Goal: Task Accomplishment & Management: Use online tool/utility

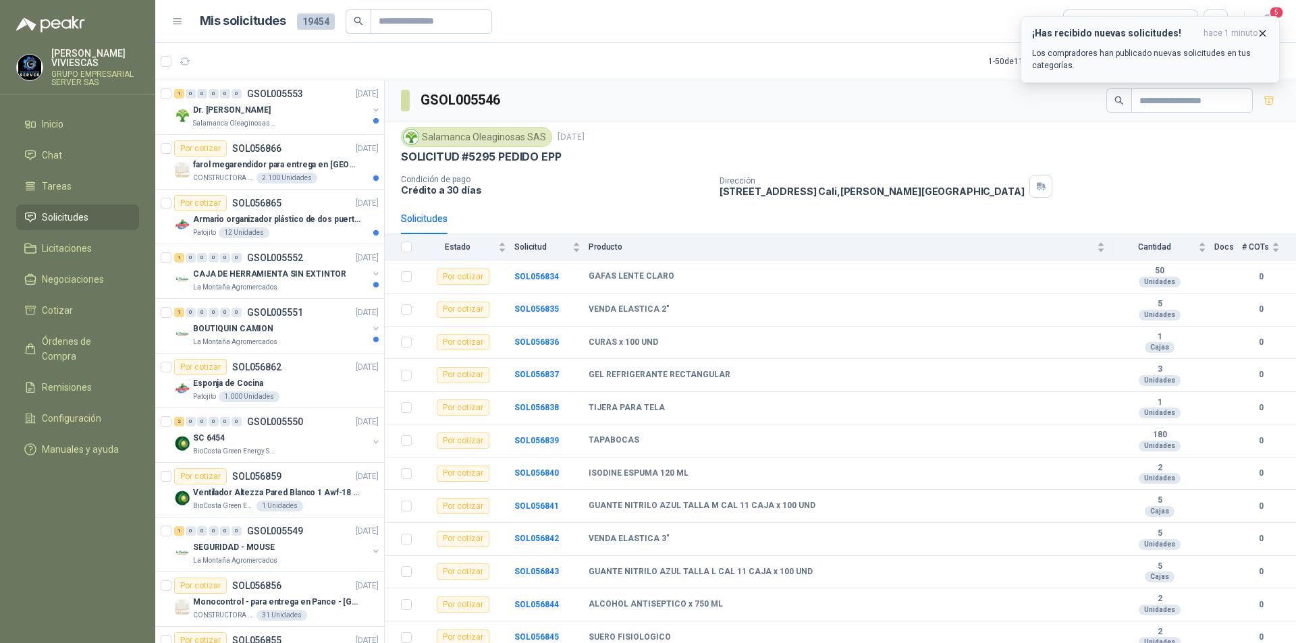
click at [1268, 28] on icon "button" at bounding box center [1262, 33] width 11 height 11
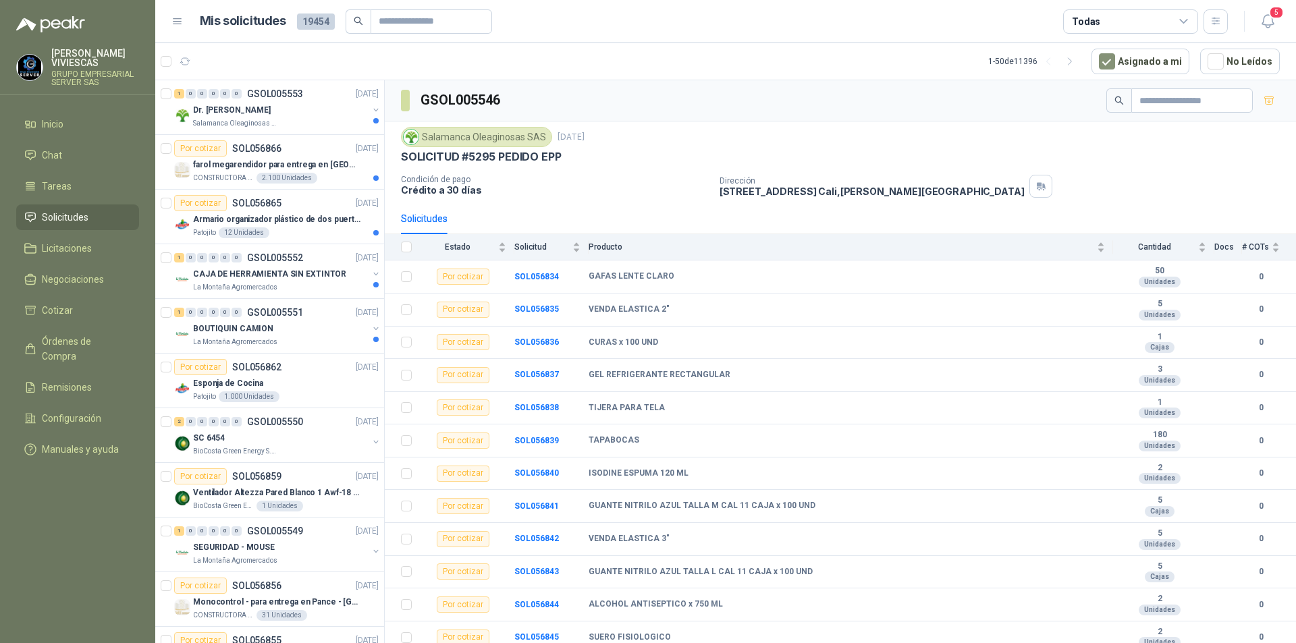
click at [103, 212] on li "Solicitudes" at bounding box center [77, 217] width 107 height 15
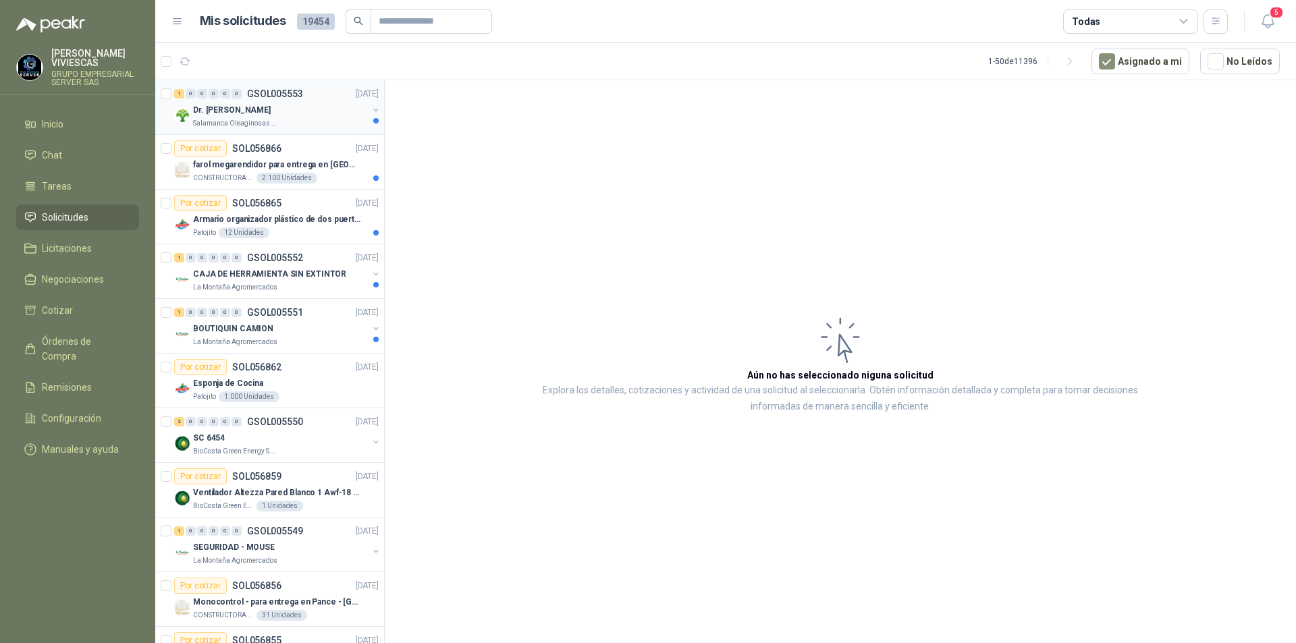
click at [288, 115] on div "Dr. [PERSON_NAME]" at bounding box center [280, 110] width 175 height 16
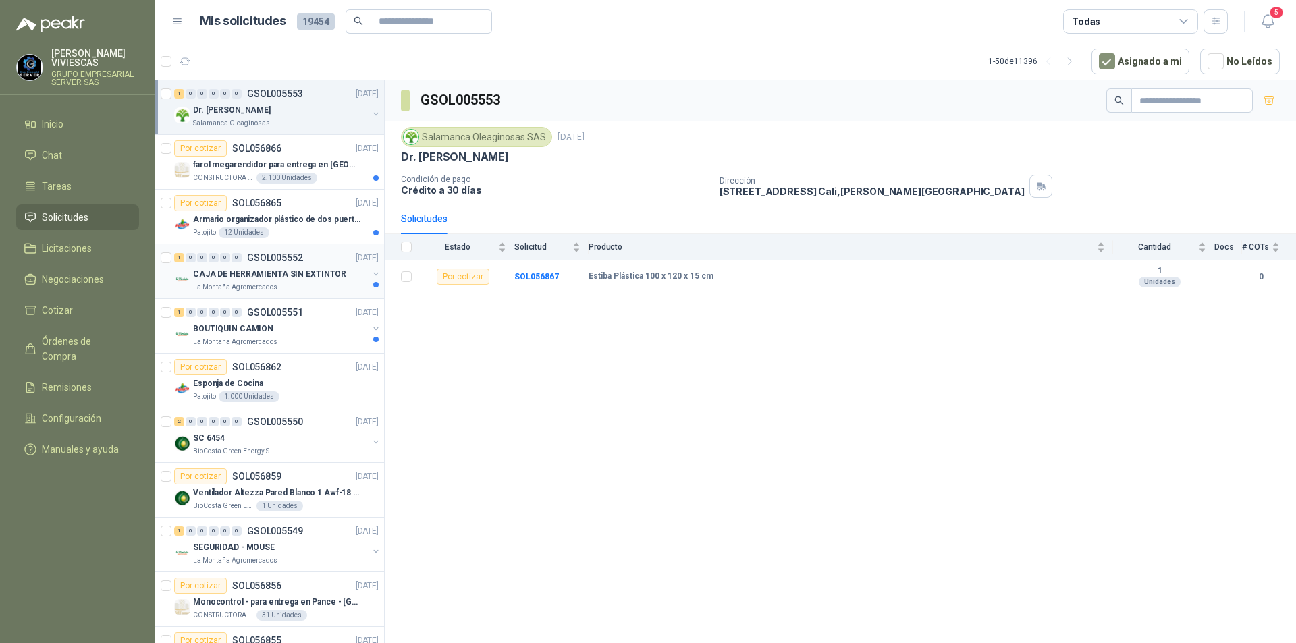
click at [303, 275] on p "CAJA DE HERRAMIENTA SIN EXTINTOR" at bounding box center [269, 274] width 153 height 13
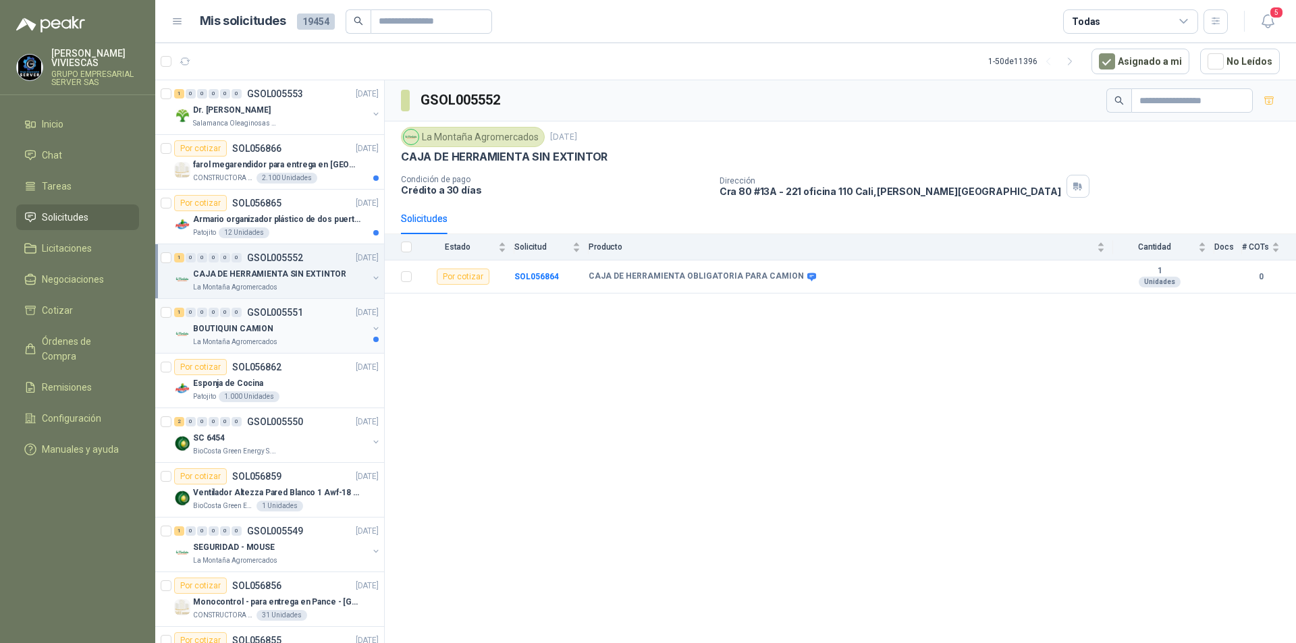
click at [276, 322] on div "BOUTIQUIN CAMION" at bounding box center [280, 329] width 175 height 16
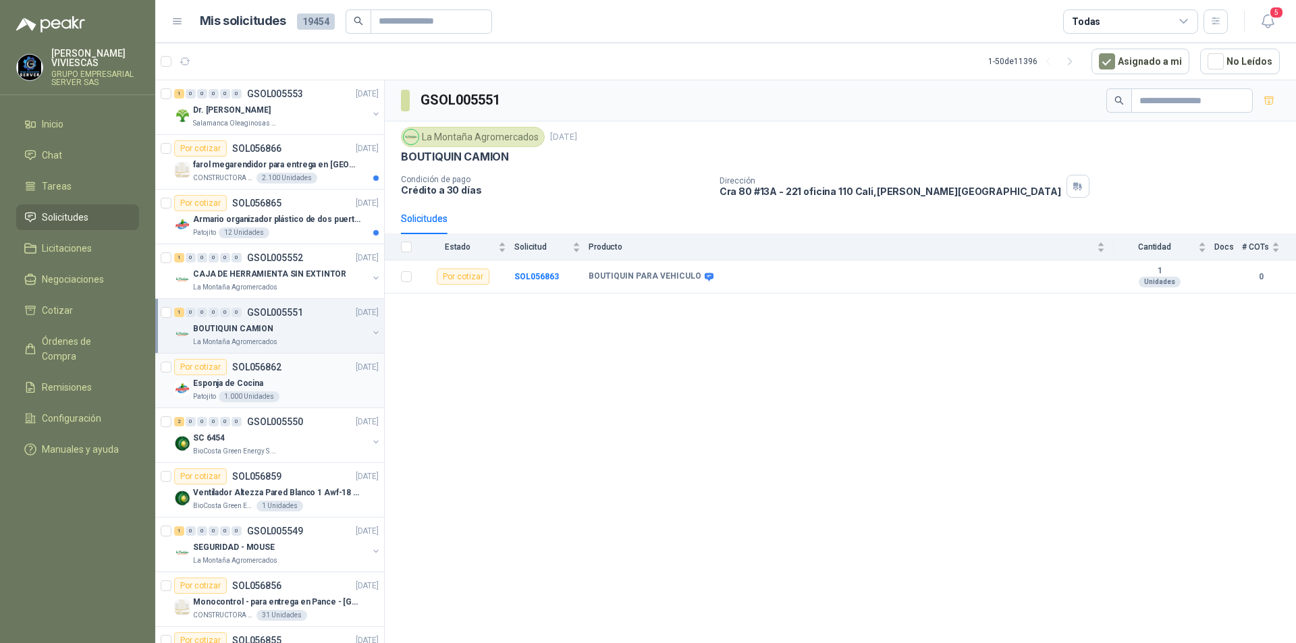
click at [285, 373] on div "Por cotizar SOL056862 [DATE]" at bounding box center [276, 367] width 205 height 16
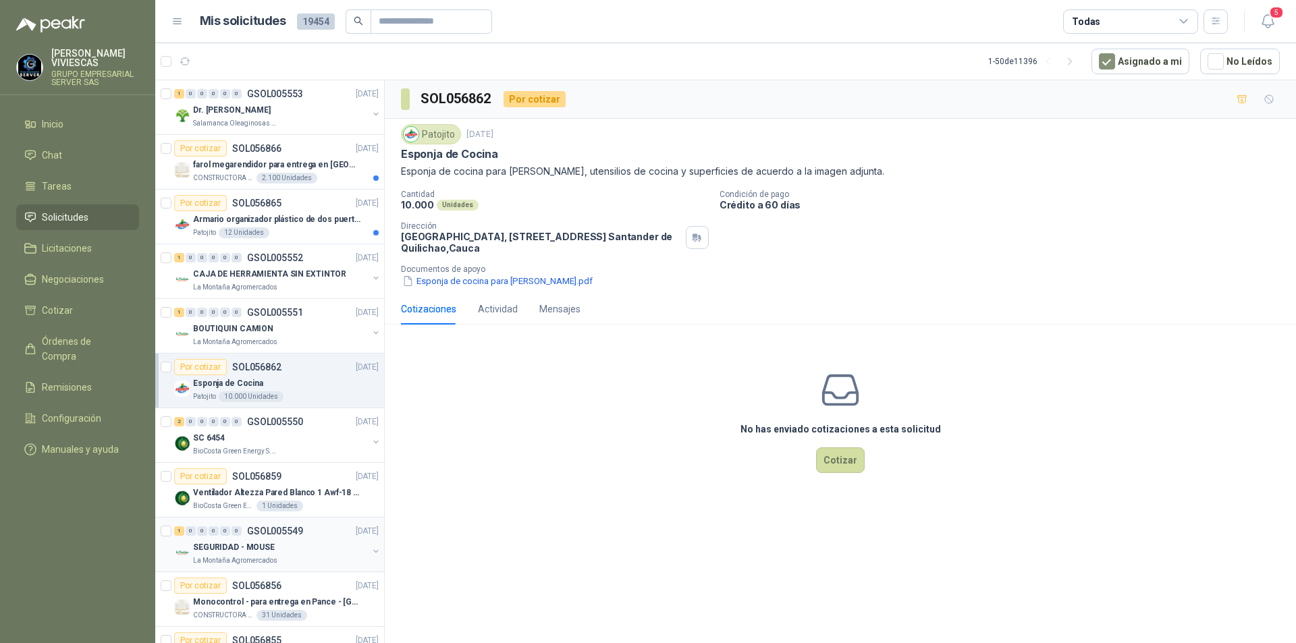
scroll to position [135, 0]
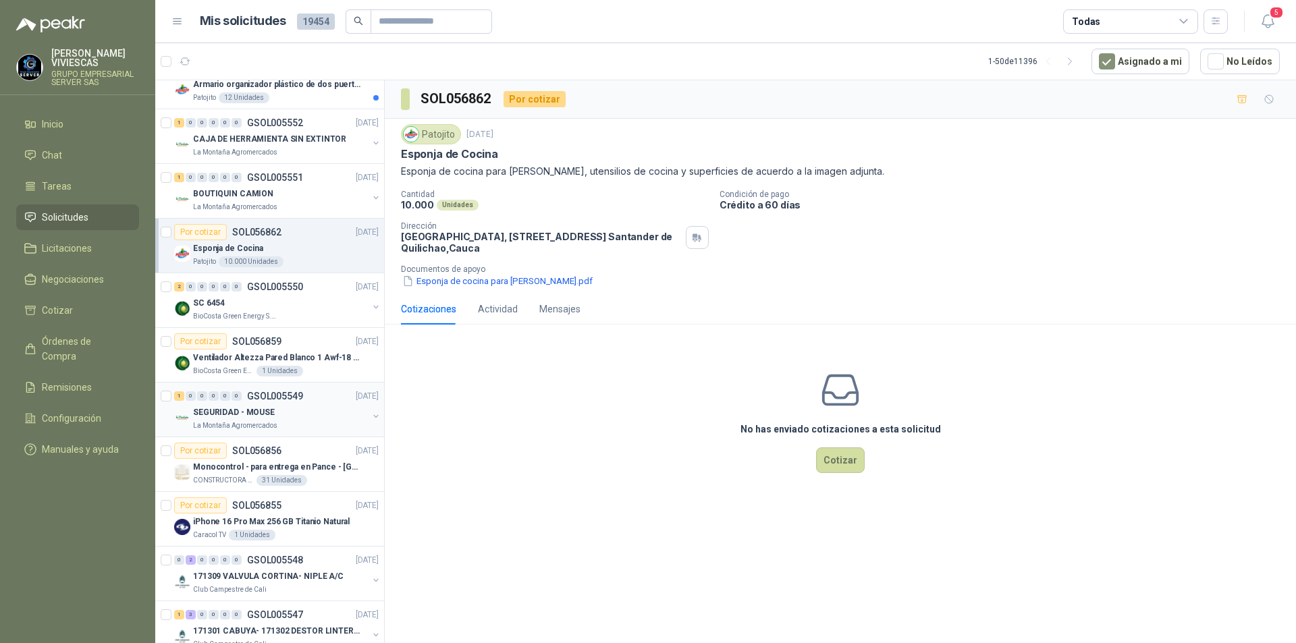
click at [291, 430] on div "La Montaña Agromercados" at bounding box center [280, 426] width 175 height 11
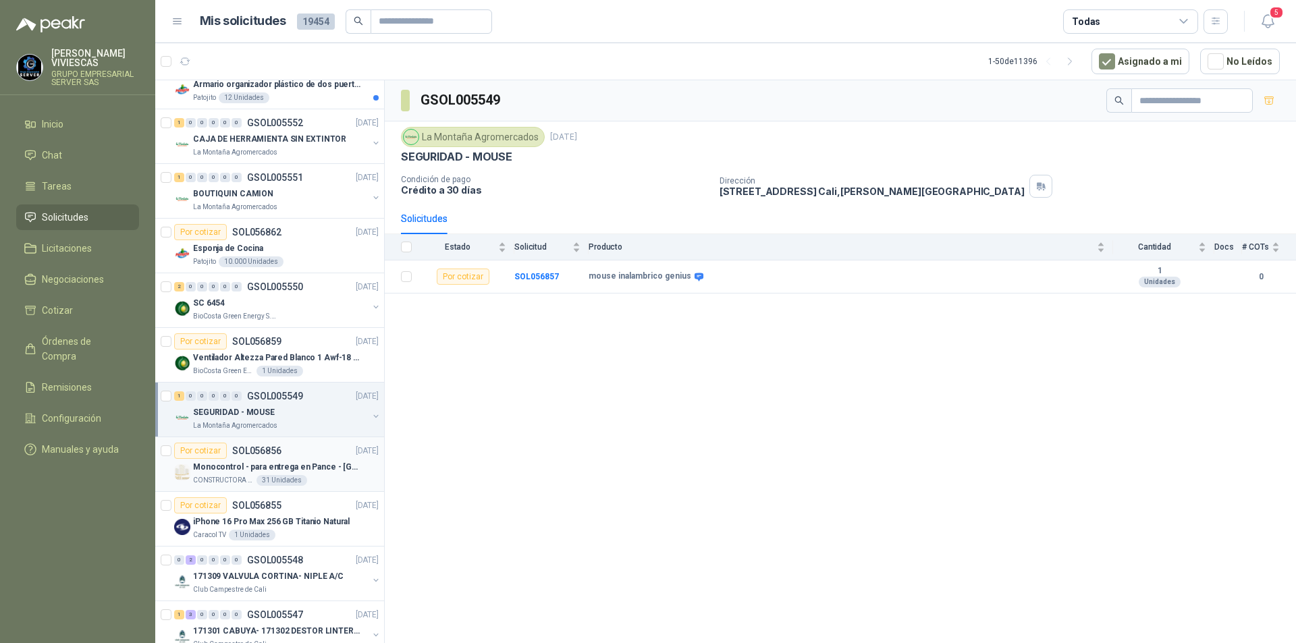
click at [305, 456] on div "Por cotizar SOL056856 [DATE]" at bounding box center [276, 451] width 205 height 16
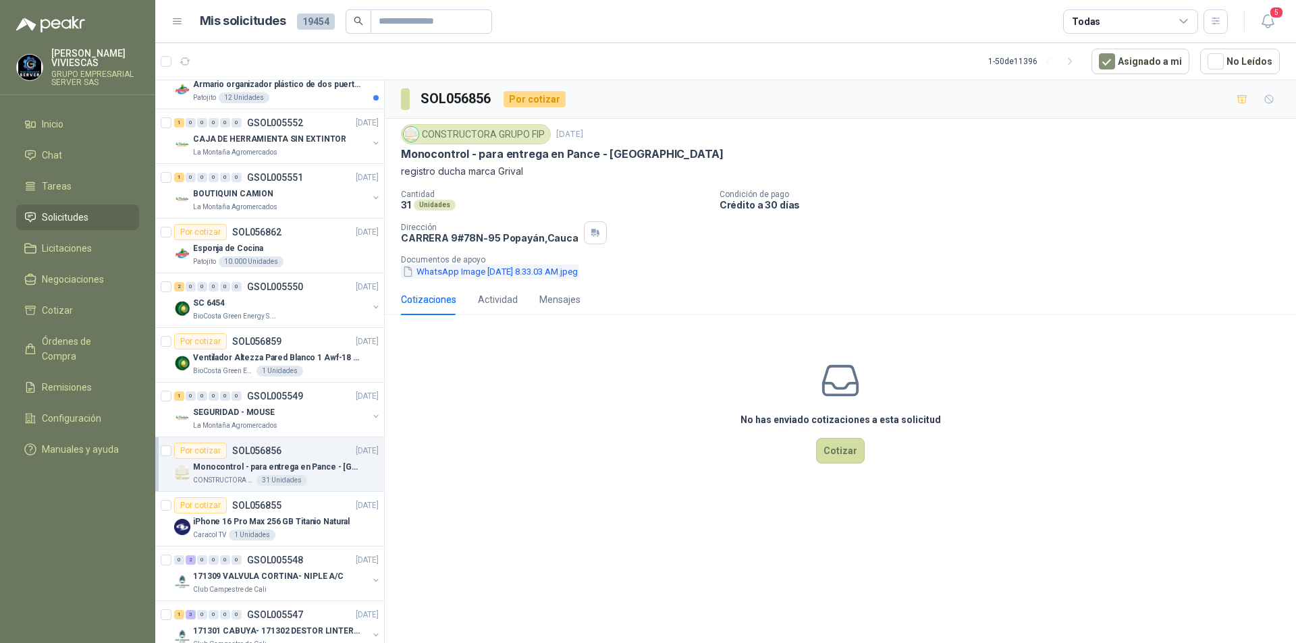
click at [577, 274] on button "WhatsApp Image [DATE] 8.33.03 AM.jpeg" at bounding box center [490, 272] width 178 height 14
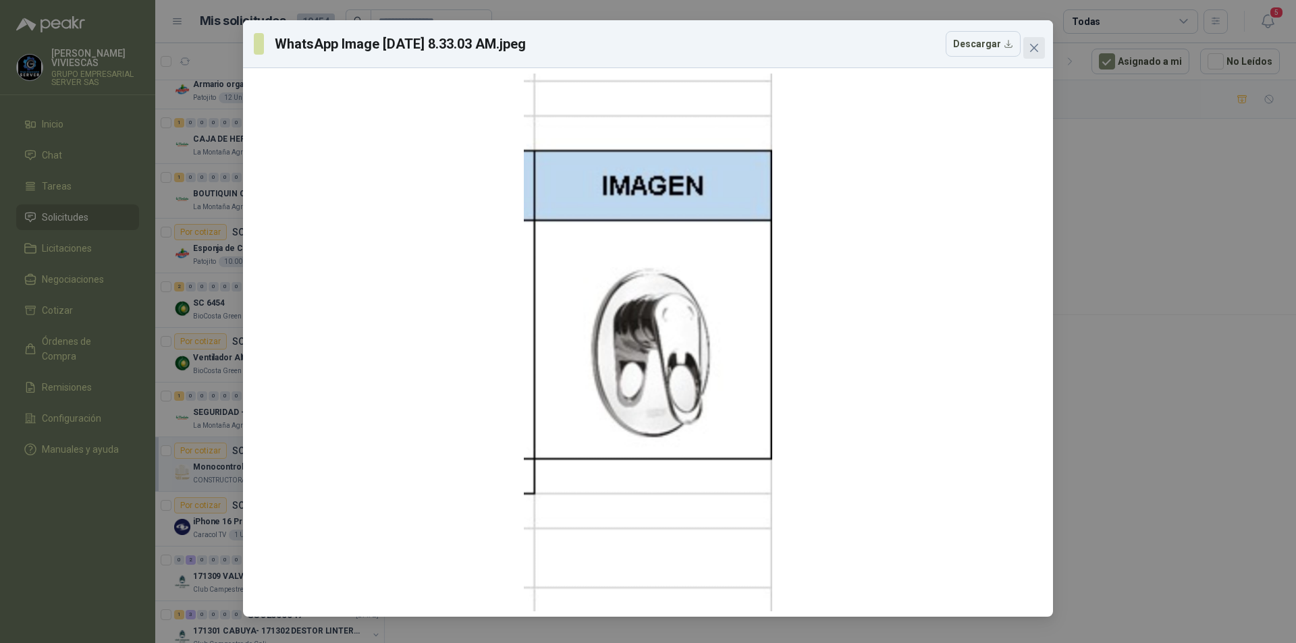
click at [1036, 50] on icon "close" at bounding box center [1034, 48] width 8 height 8
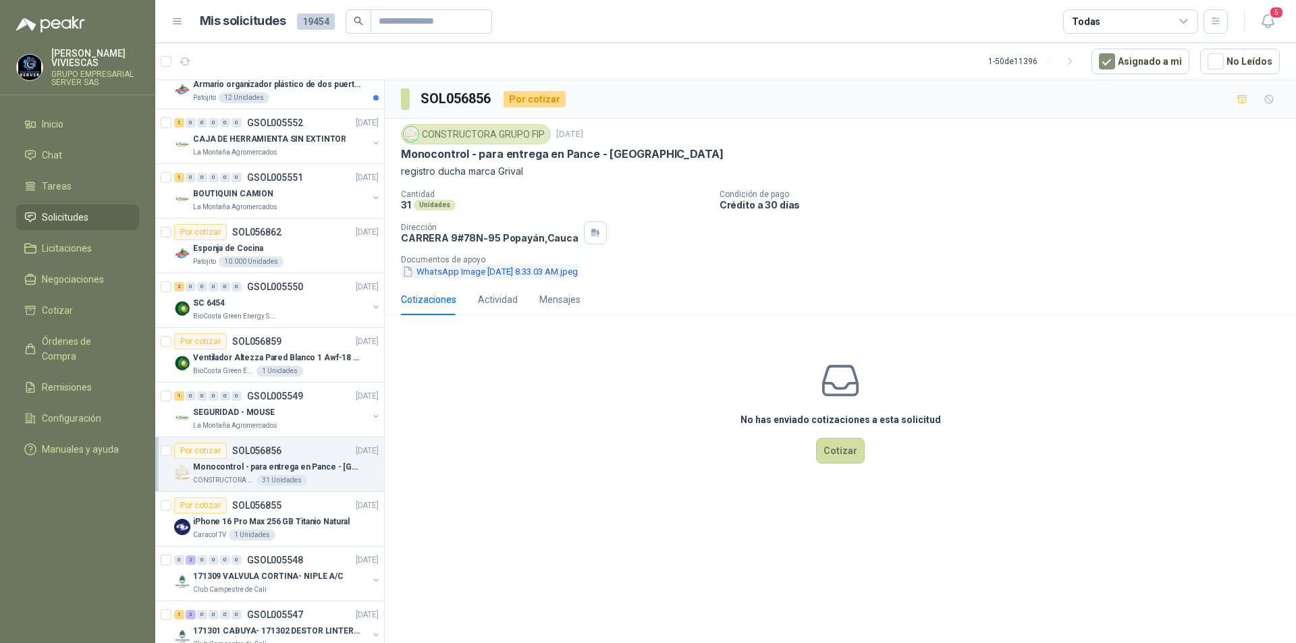
click at [537, 271] on button "WhatsApp Image [DATE] 8.33.03 AM.jpeg" at bounding box center [490, 272] width 178 height 14
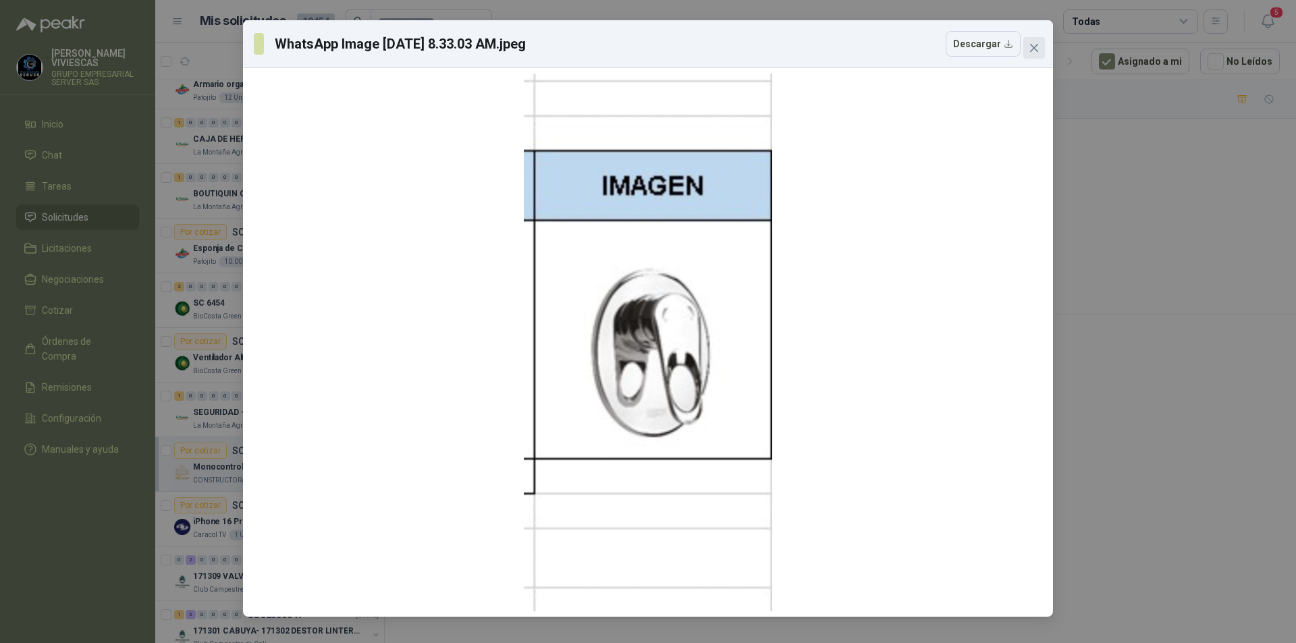
click at [1036, 50] on icon "close" at bounding box center [1034, 48] width 8 height 8
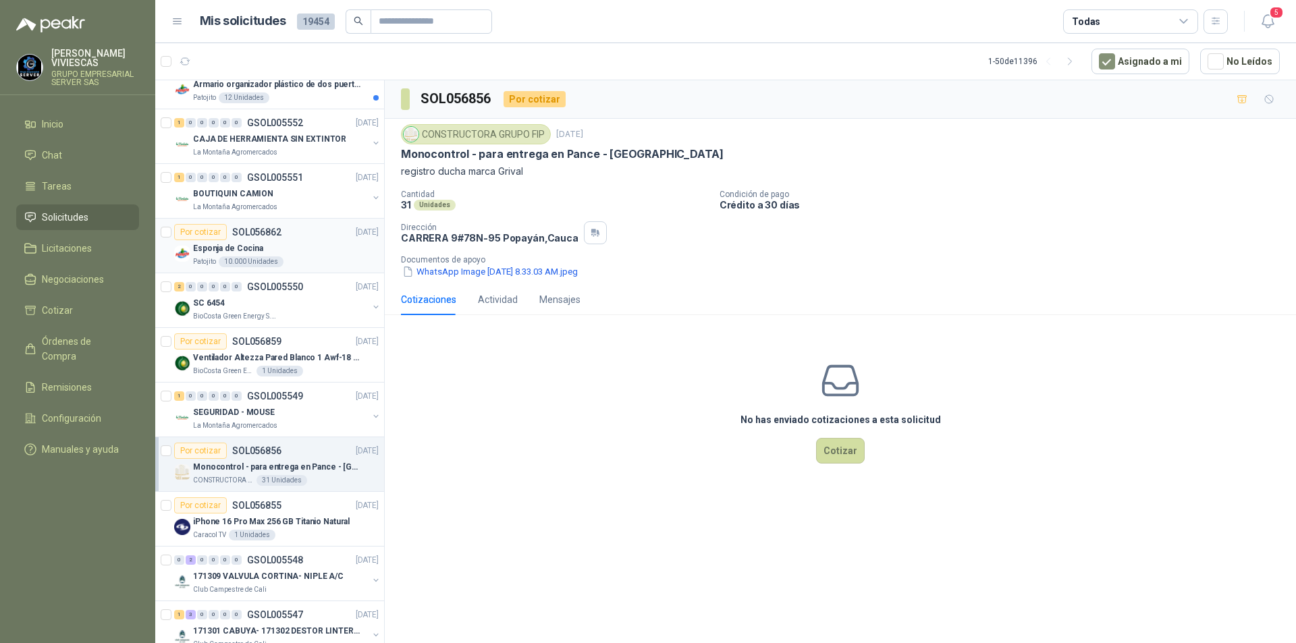
scroll to position [203, 0]
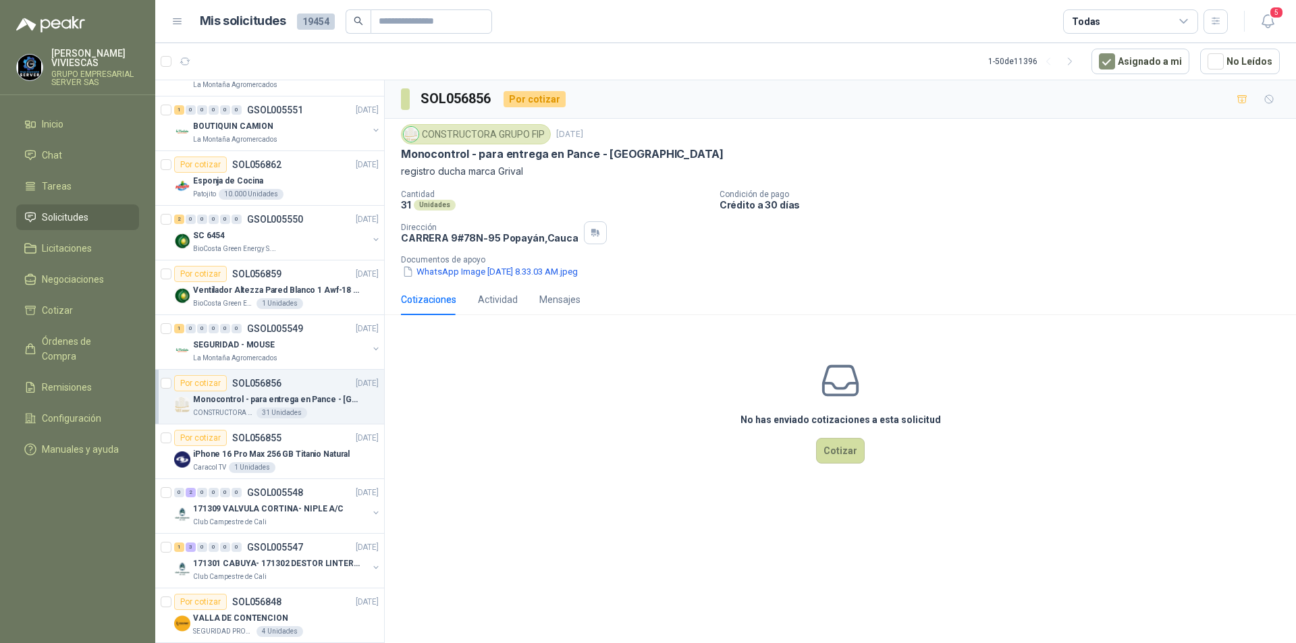
click at [550, 460] on div "No has enviado cotizaciones a esta solicitud Cotizar" at bounding box center [840, 412] width 911 height 172
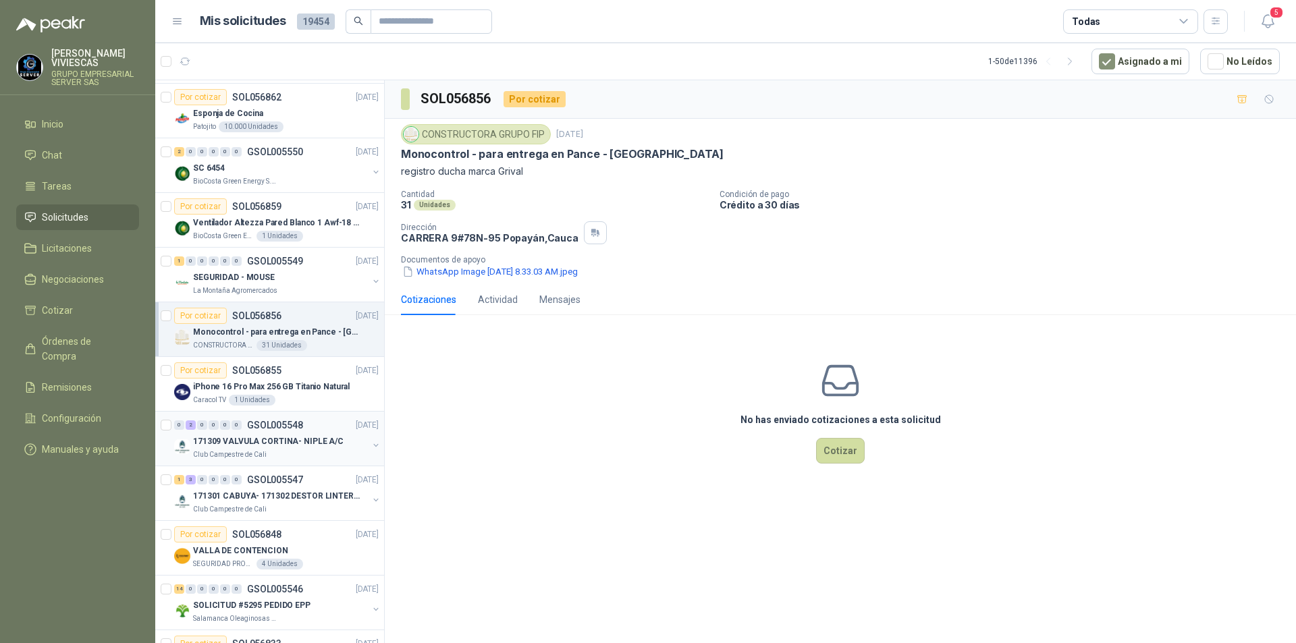
click at [304, 436] on p "171309 VALVULA CORTINA- NIPLE A/C" at bounding box center [268, 441] width 151 height 13
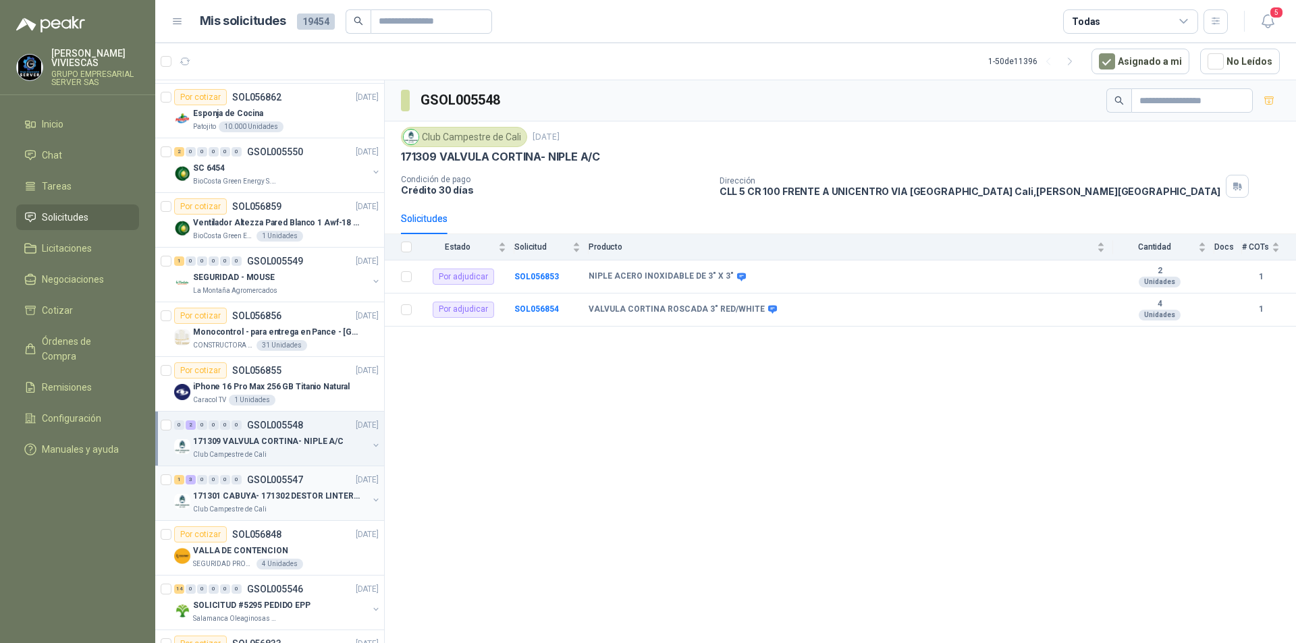
click at [323, 491] on p "171301 CABUYA- 171302 DESTOR LINTER- 171305 PINZA" at bounding box center [277, 496] width 168 height 13
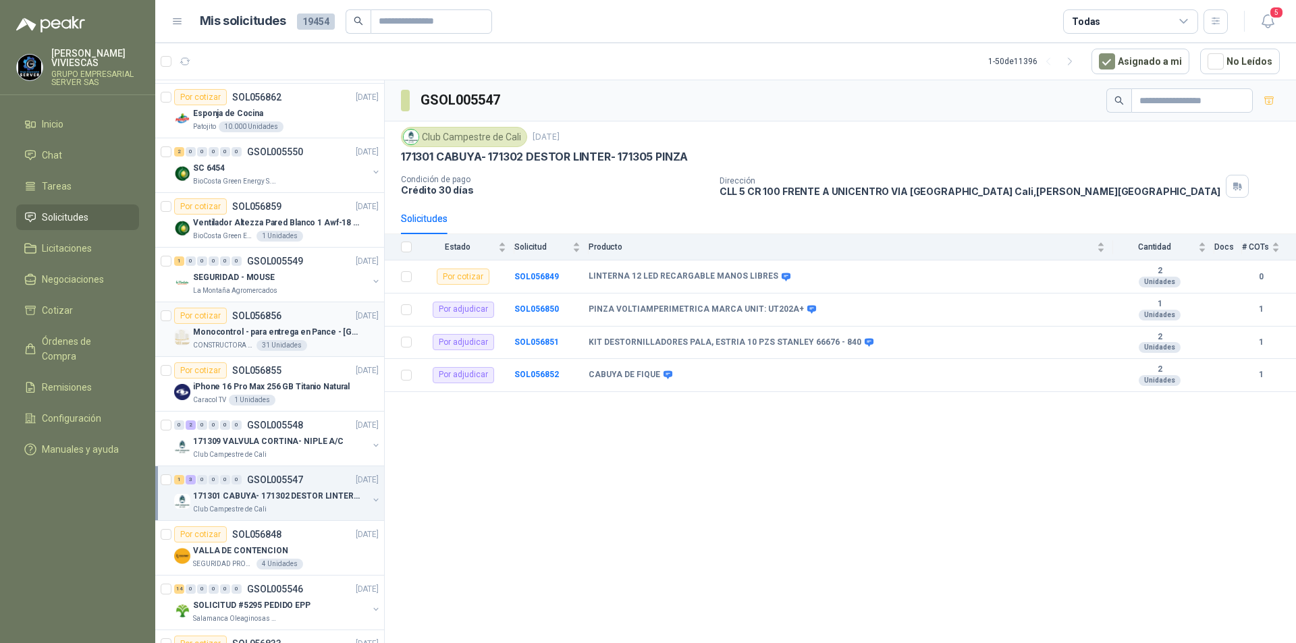
scroll to position [338, 0]
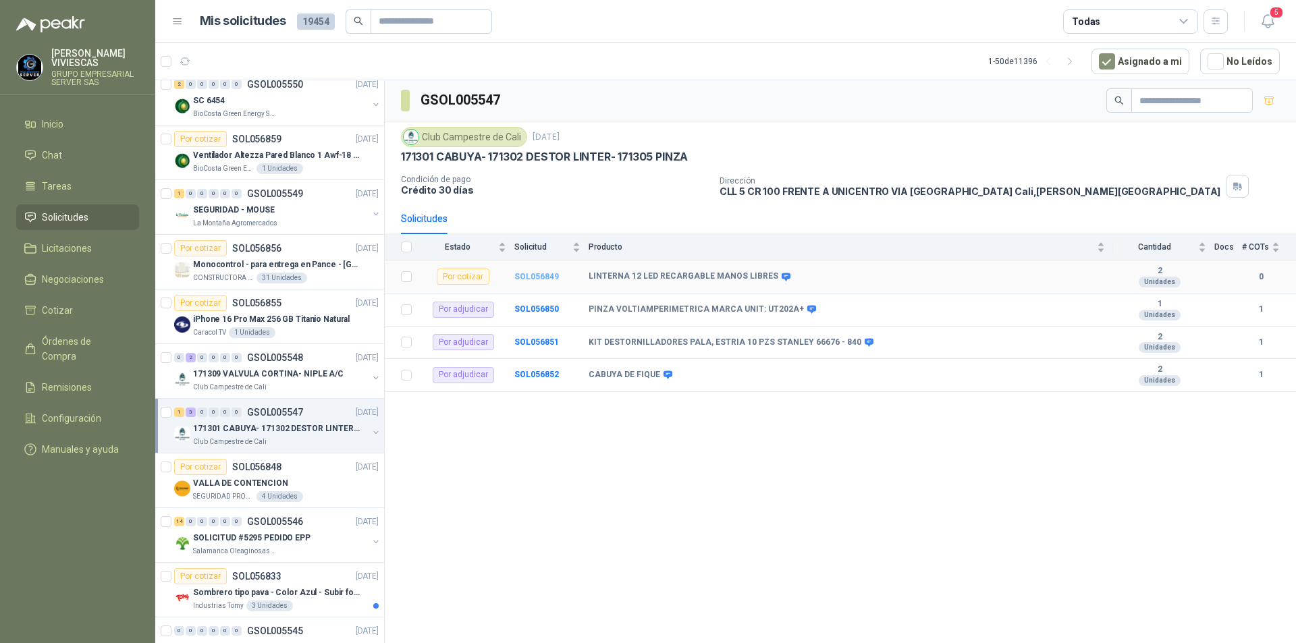
click at [541, 279] on b "SOL056849" at bounding box center [536, 276] width 45 height 9
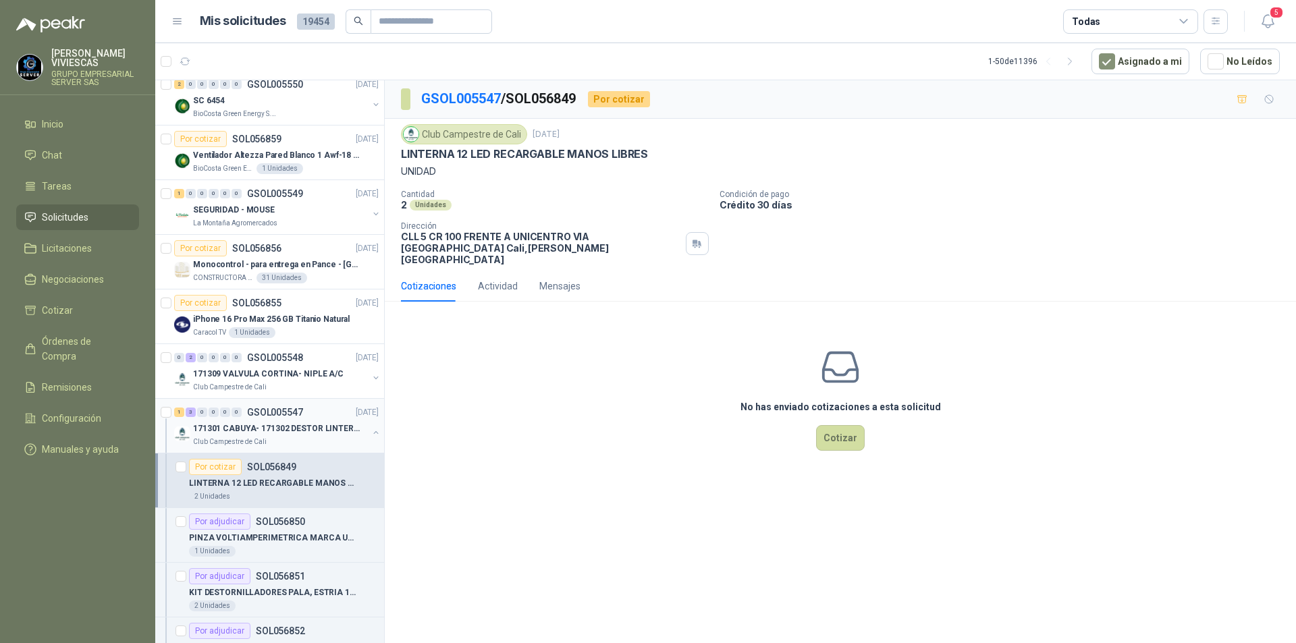
click at [300, 425] on p "171301 CABUYA- 171302 DESTOR LINTER- 171305 PINZA" at bounding box center [277, 429] width 168 height 13
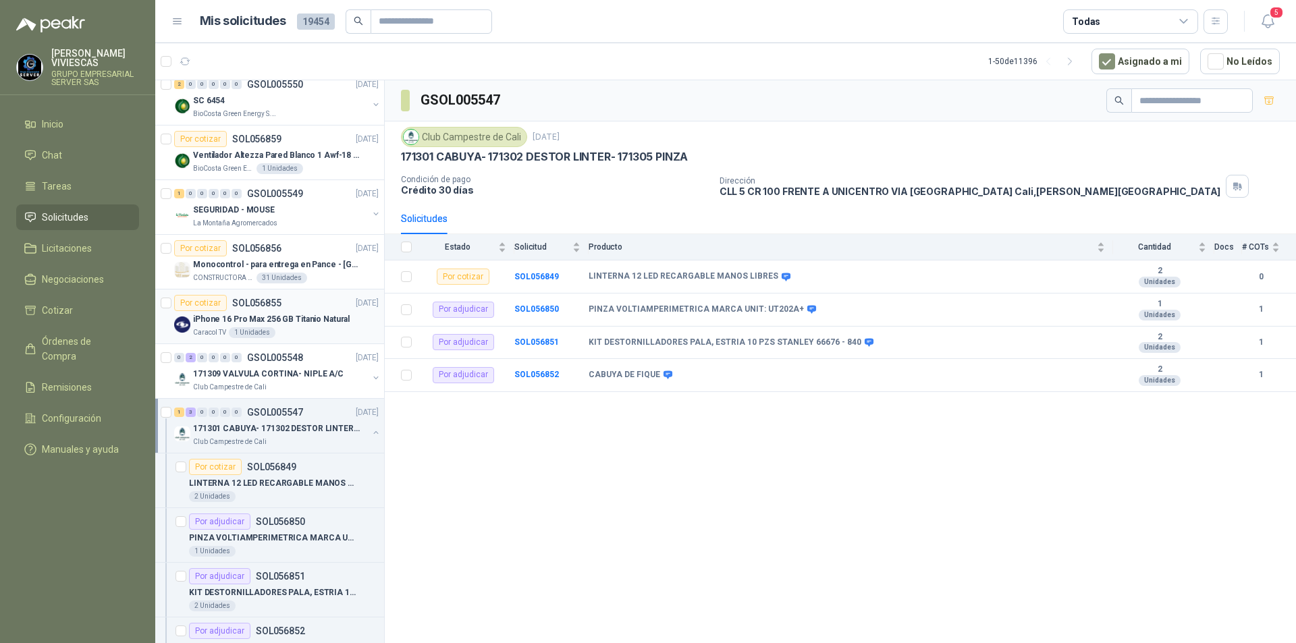
scroll to position [608, 0]
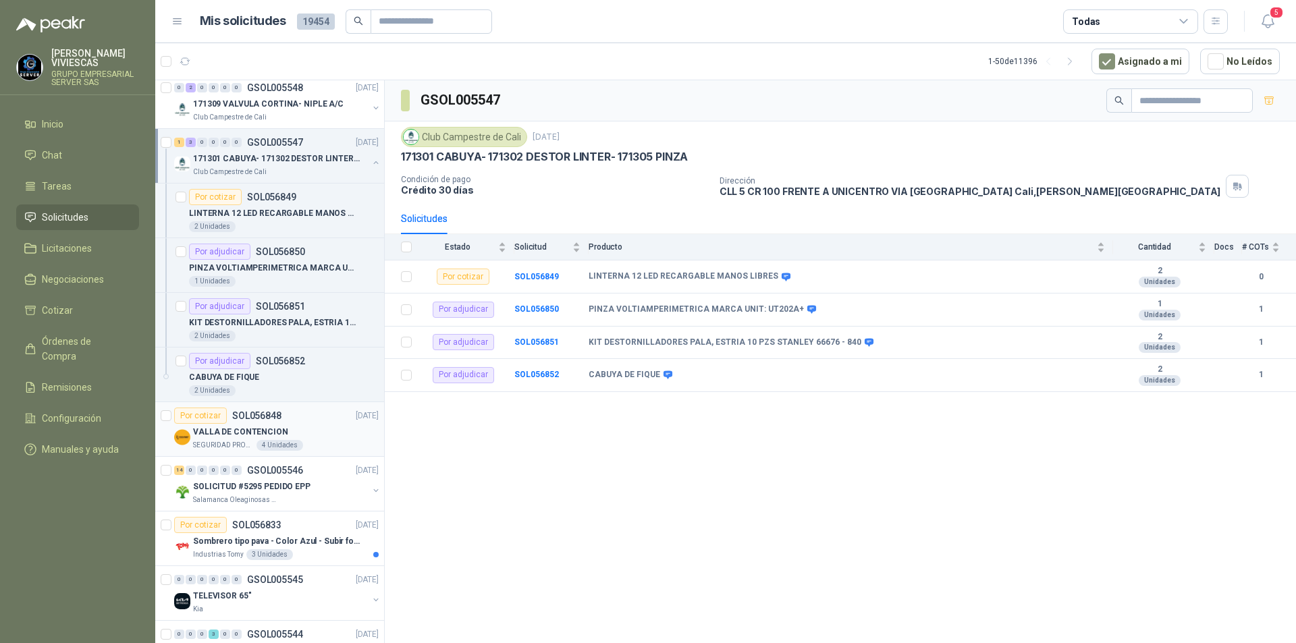
click at [310, 431] on div "VALLA DE CONTENCION" at bounding box center [286, 432] width 186 height 16
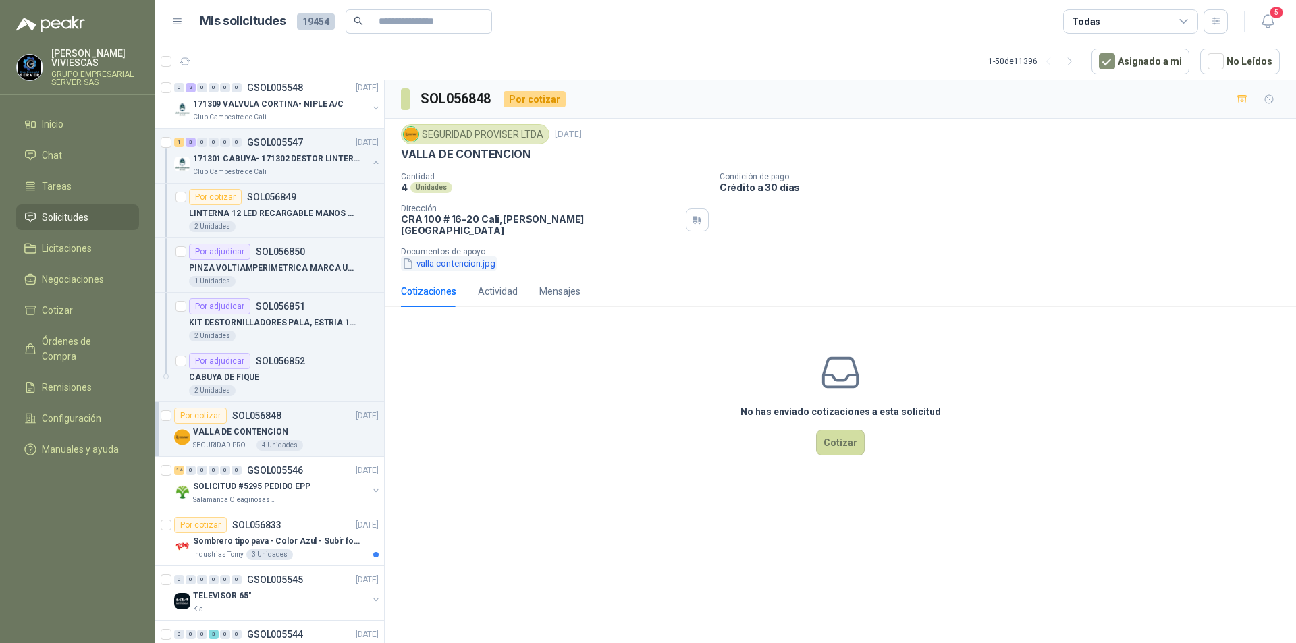
click at [465, 257] on button "valla contencion.jpg" at bounding box center [449, 264] width 96 height 14
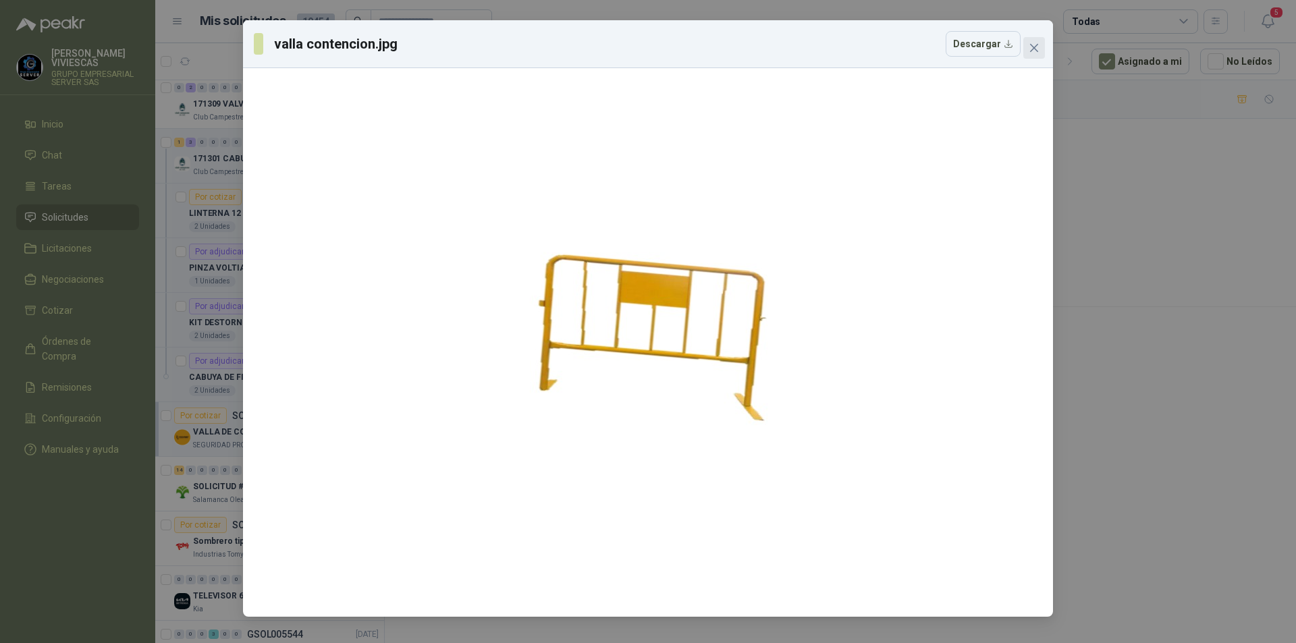
click at [1037, 44] on icon "close" at bounding box center [1034, 48] width 11 height 11
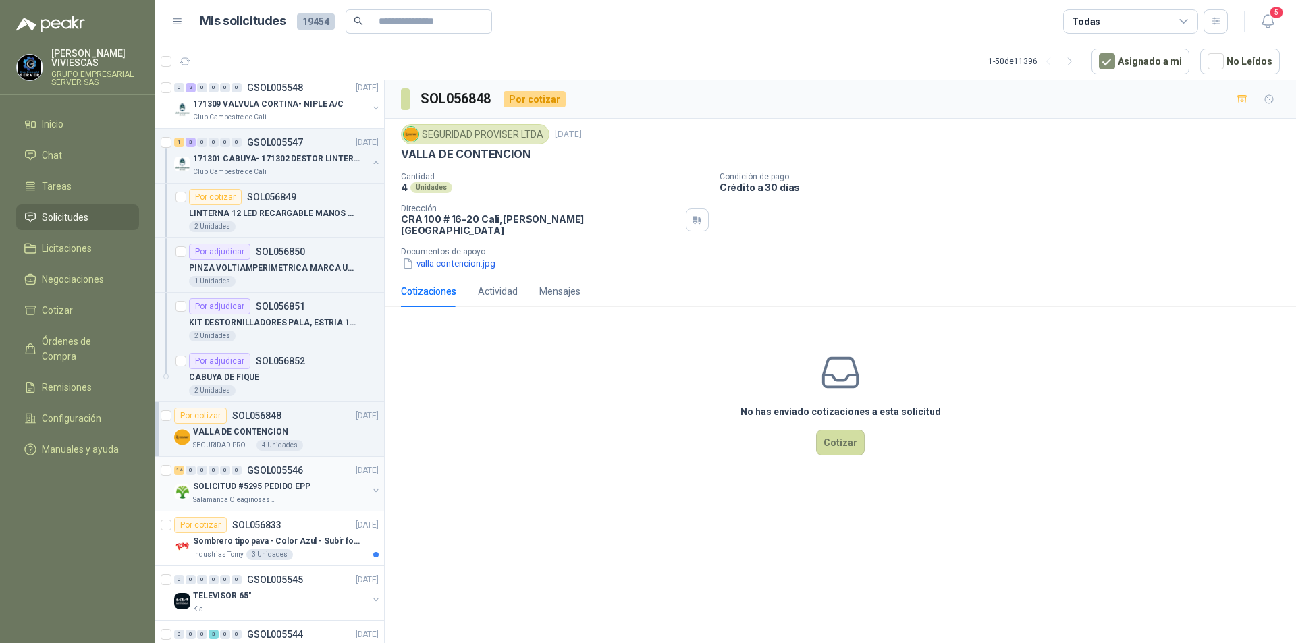
click at [221, 491] on p "SOLICITUD #5295 PEDIDO EPP" at bounding box center [251, 487] width 117 height 13
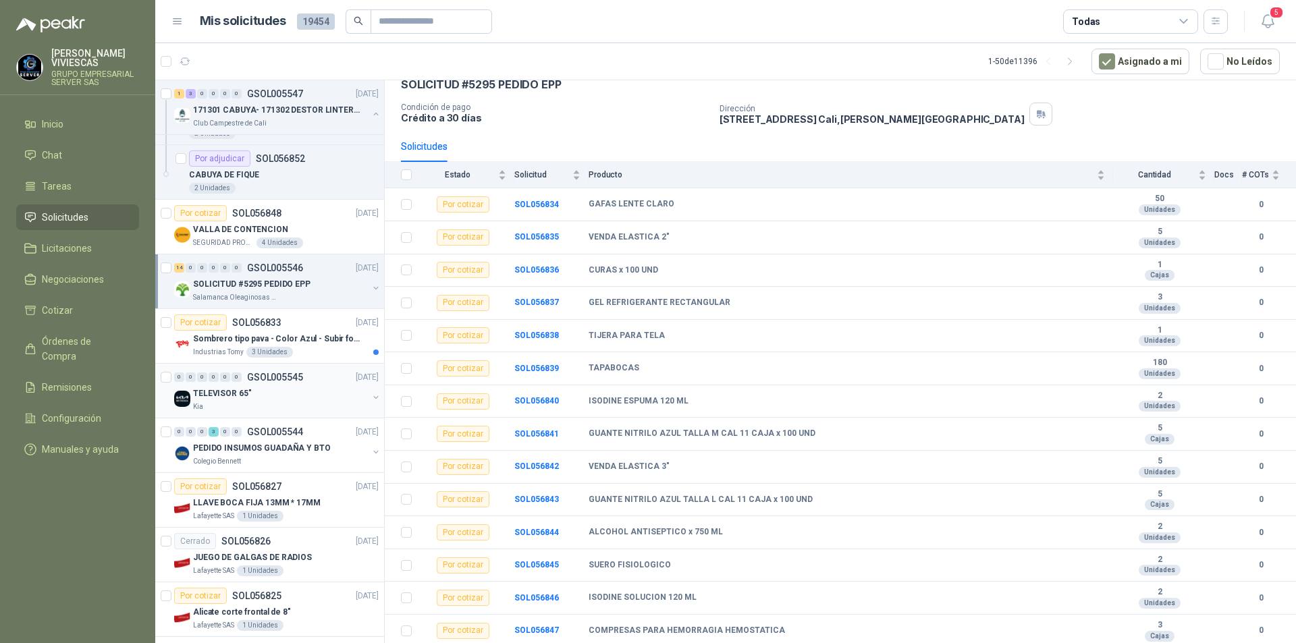
scroll to position [878, 0]
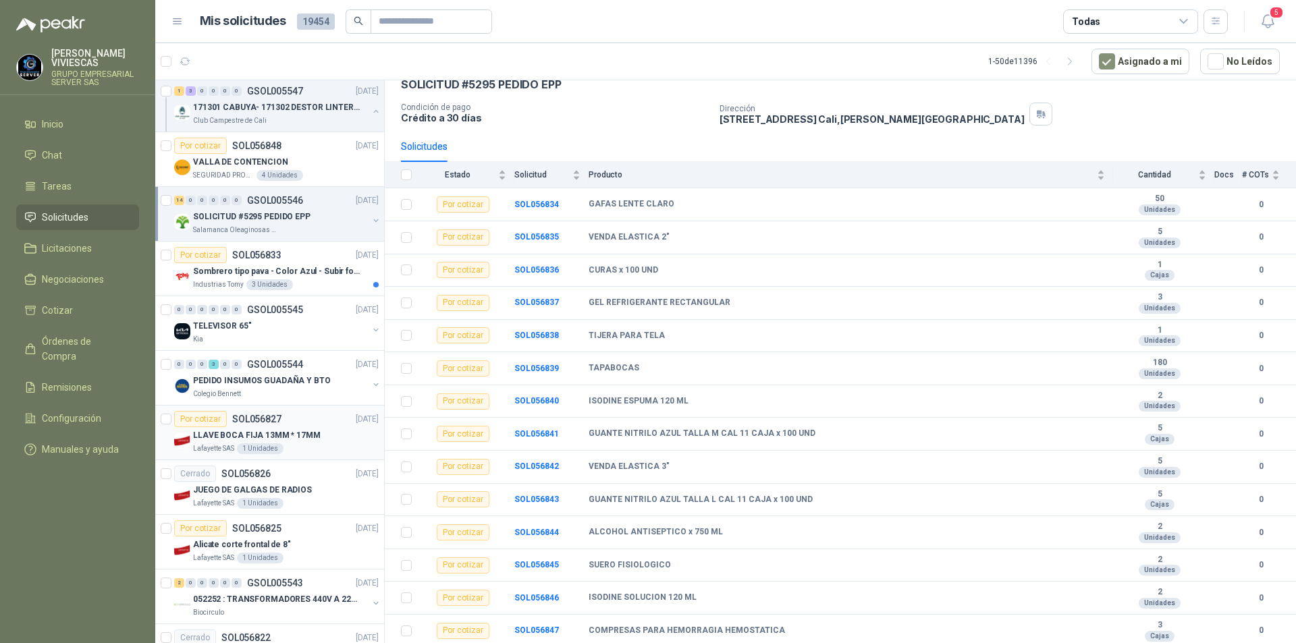
click at [304, 446] on div "Lafayette SAS 1 Unidades" at bounding box center [286, 449] width 186 height 11
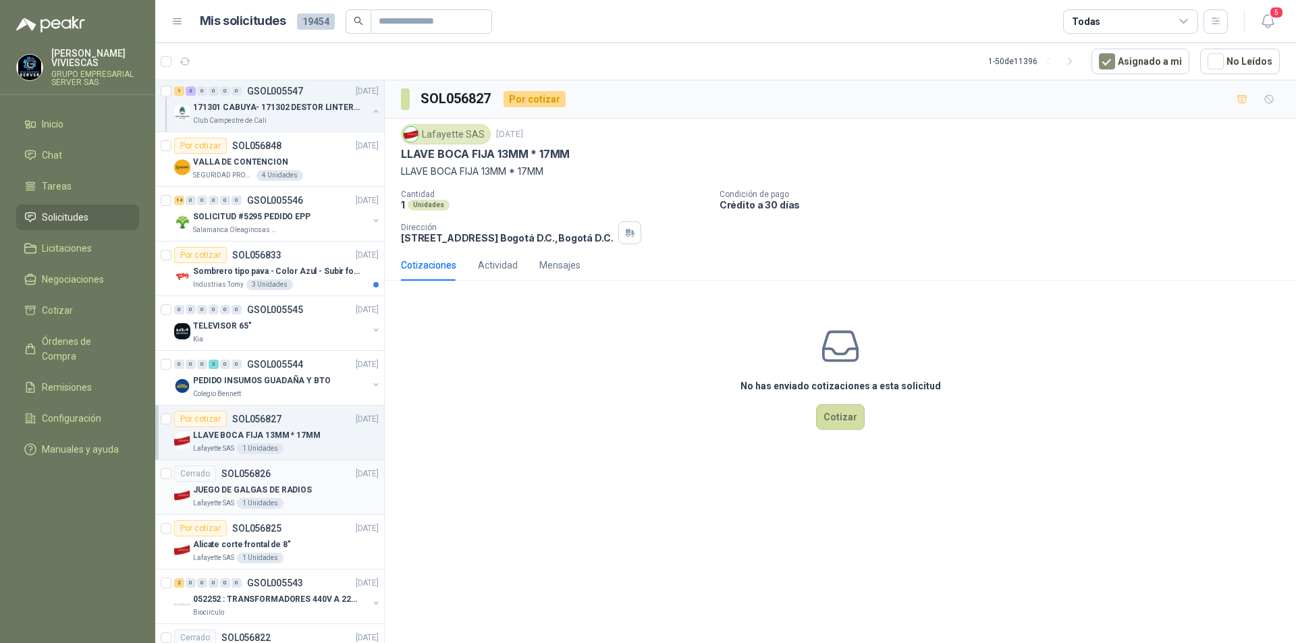
click at [296, 502] on div "Lafayette SAS 1 Unidades" at bounding box center [286, 503] width 186 height 11
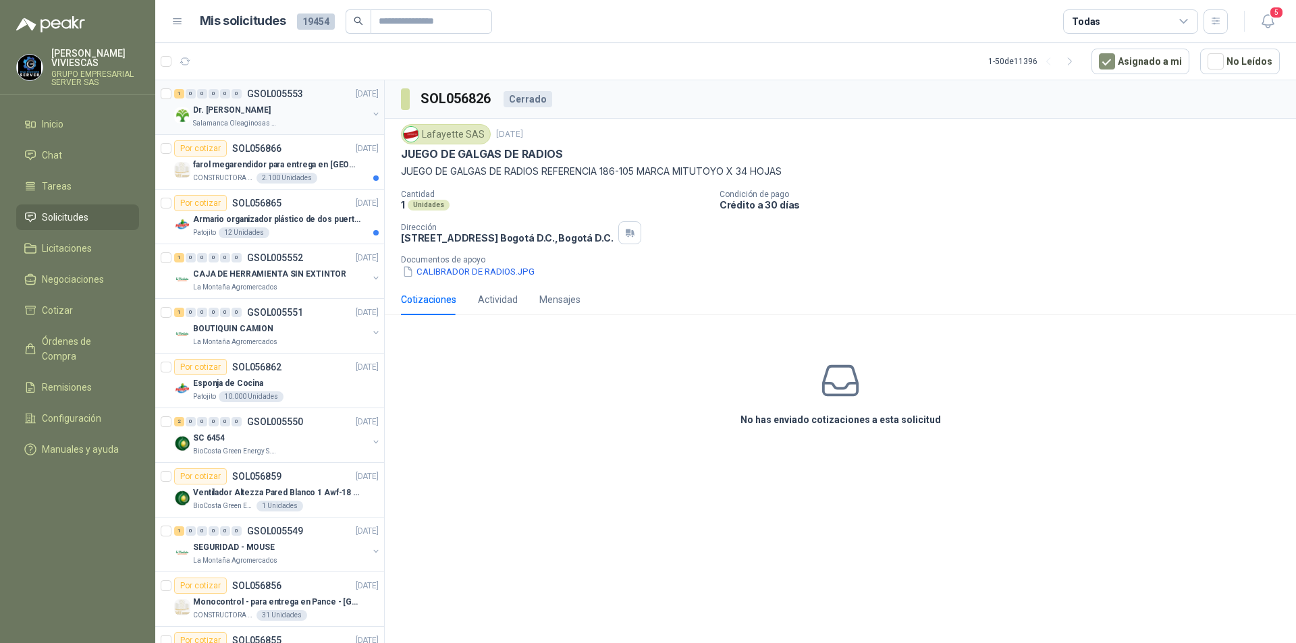
click at [263, 117] on div "Dr. [PERSON_NAME]" at bounding box center [280, 110] width 175 height 16
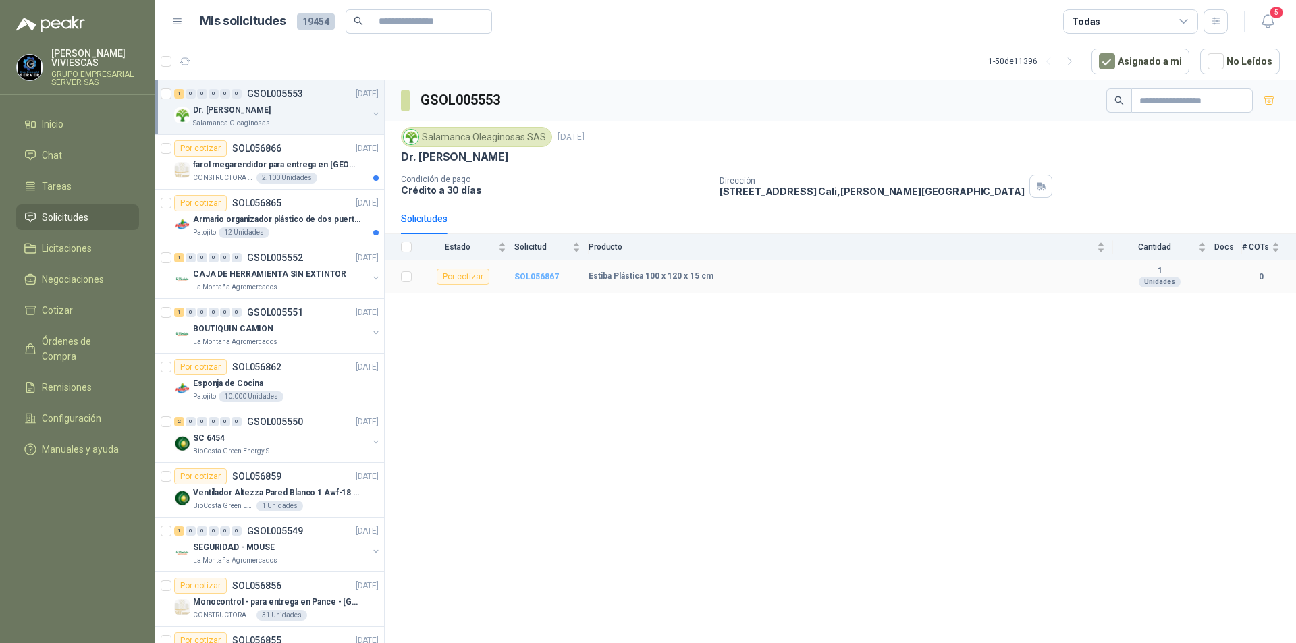
click at [548, 275] on b "SOL056867" at bounding box center [536, 276] width 45 height 9
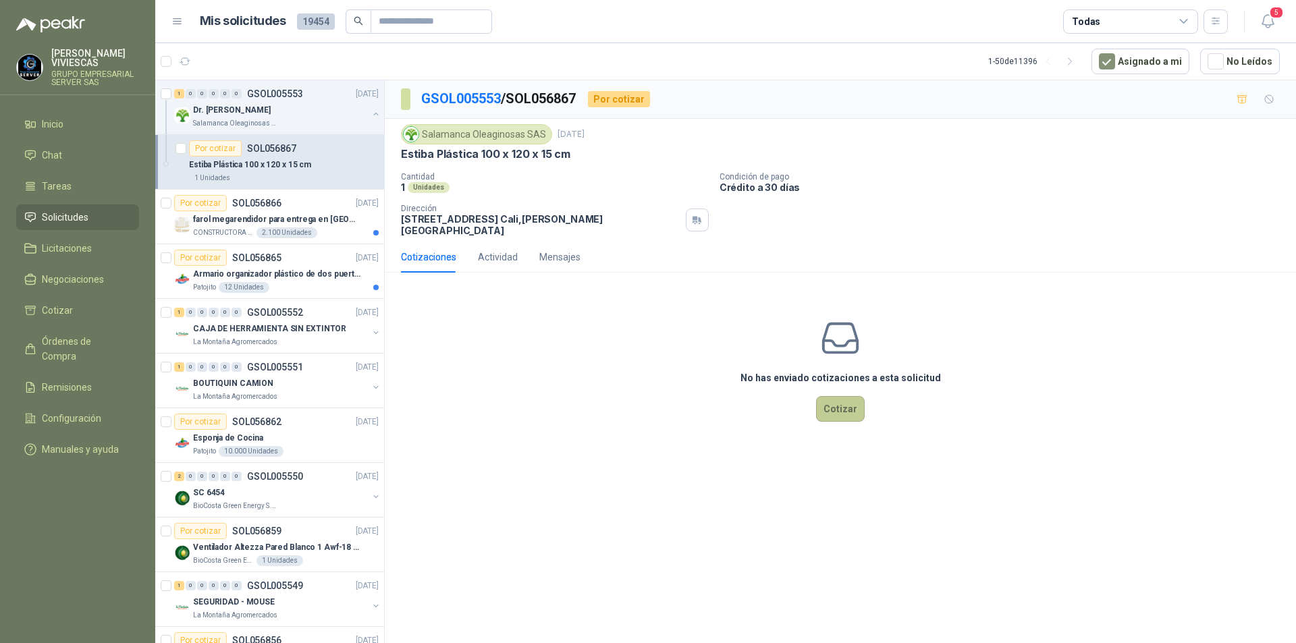
click at [856, 402] on button "Cotizar" at bounding box center [840, 409] width 49 height 26
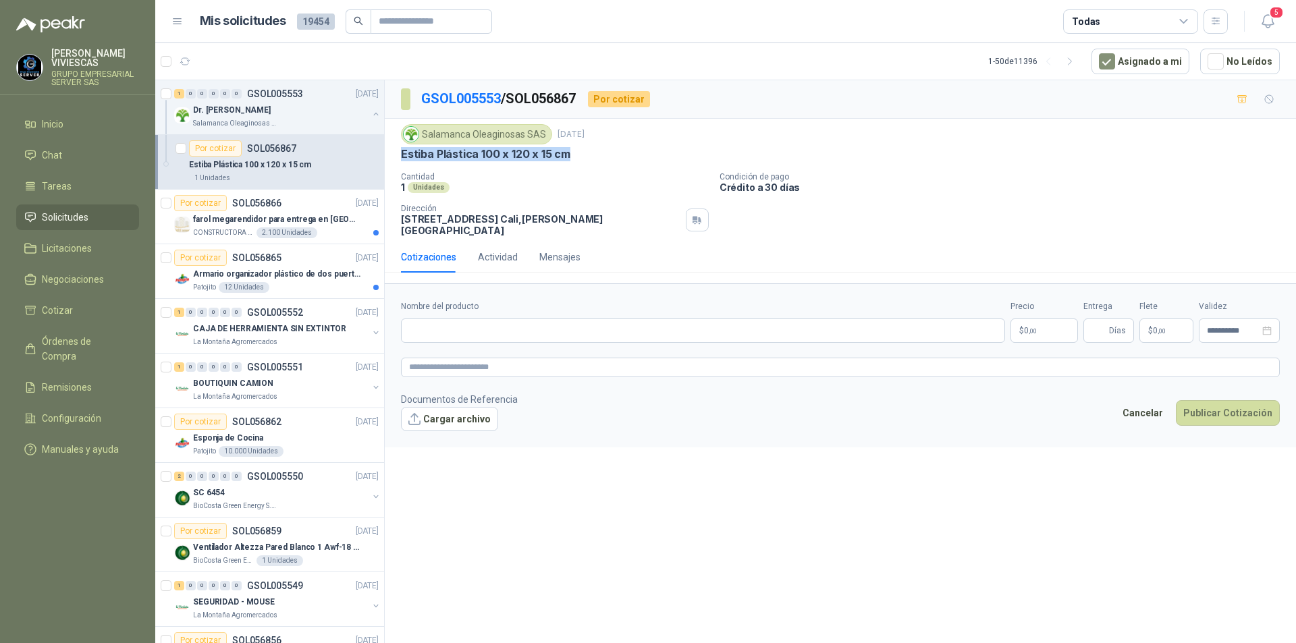
drag, startPoint x: 575, startPoint y: 159, endPoint x: 400, endPoint y: 155, distance: 175.6
click at [400, 155] on div "Salamanca Oleaginosas SAS [DATE] Estiba Plástica 100 x 120 x 15 cm Cantidad 1 …" at bounding box center [840, 180] width 911 height 123
copy p "Estiba Plástica 100 x 120 x 15 cm"
paste input "**********"
click at [610, 319] on input "**********" at bounding box center [703, 331] width 604 height 24
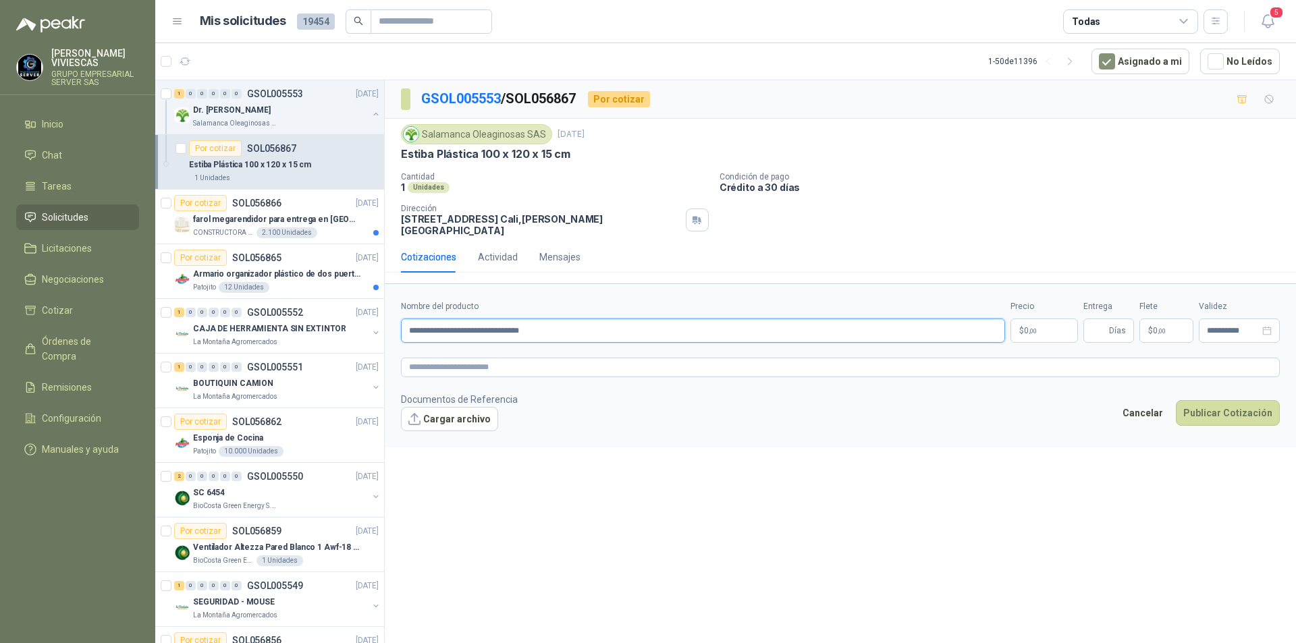
type input "**********"
click at [1040, 331] on p "$ 0 ,00" at bounding box center [1045, 331] width 68 height 24
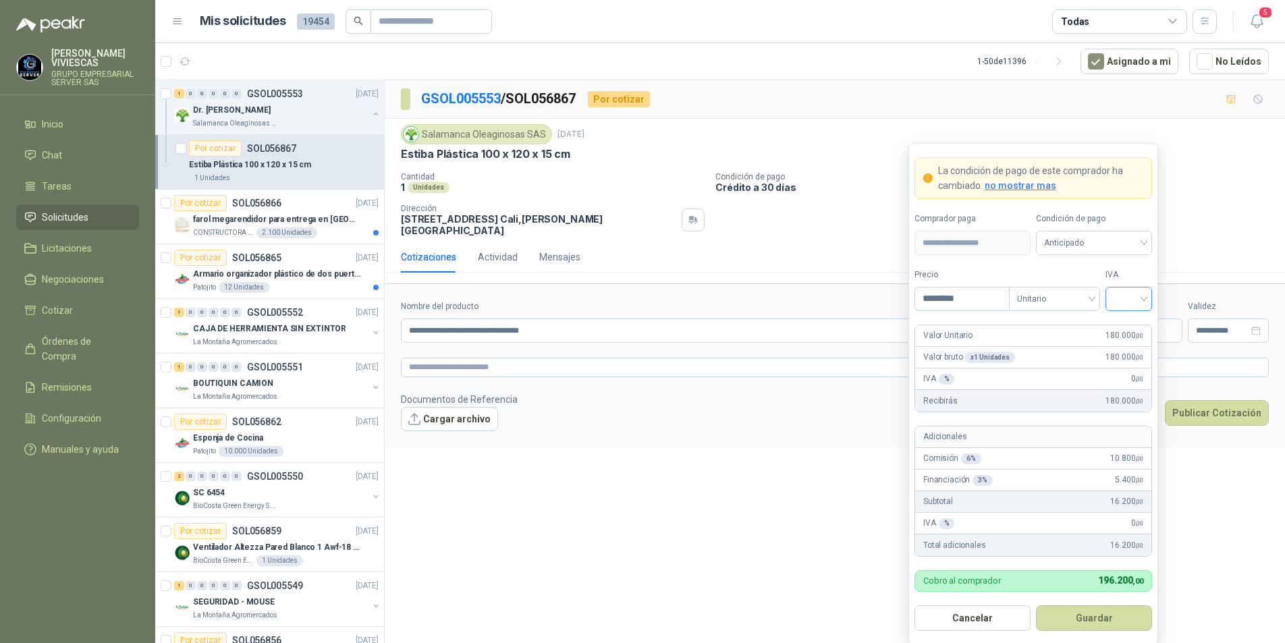
type input "*********"
click at [1140, 300] on input "search" at bounding box center [1129, 298] width 30 height 20
click at [1134, 317] on div "19%" at bounding box center [1129, 328] width 41 height 22
click at [1128, 255] on div "Anticipado" at bounding box center [1094, 243] width 116 height 24
click at [1108, 285] on div "Crédito a 30 días" at bounding box center [1094, 293] width 111 height 22
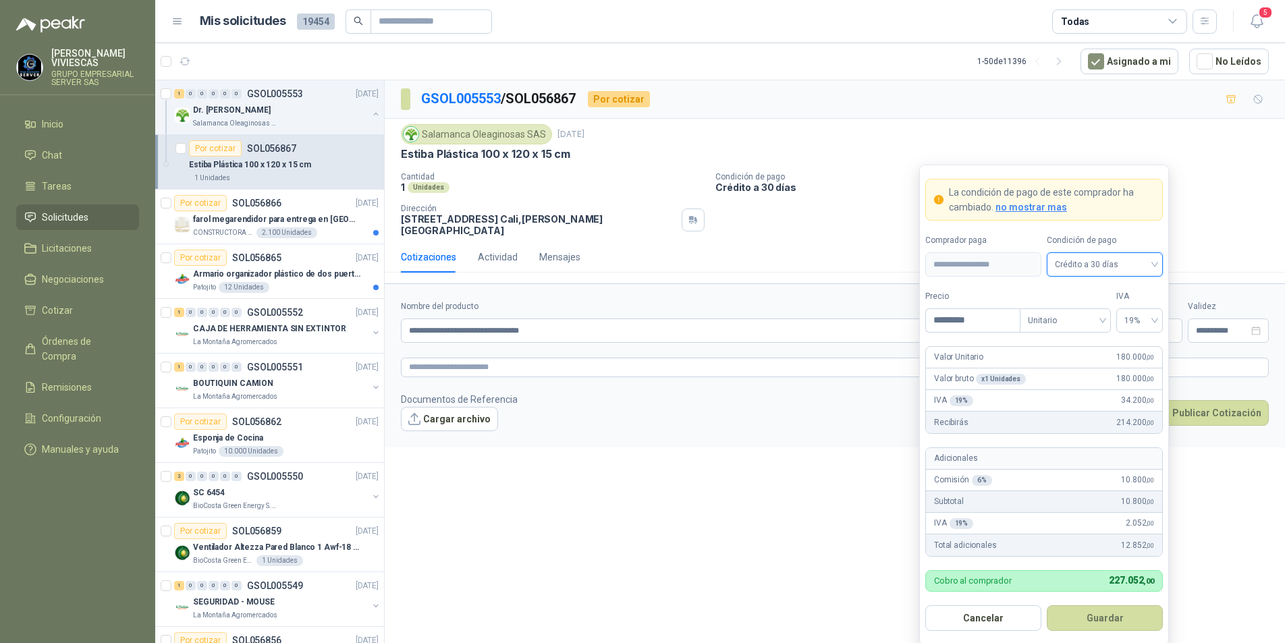
click at [1094, 616] on button "Guardar" at bounding box center [1105, 619] width 116 height 26
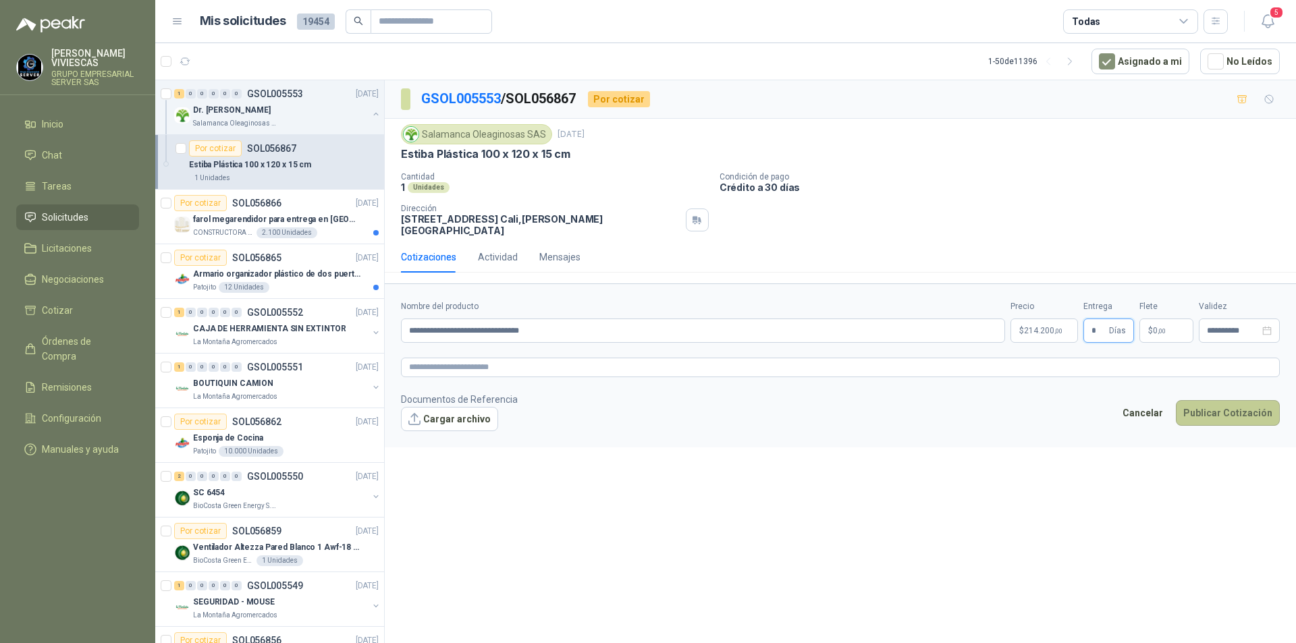
type input "*"
click at [1240, 400] on button "Publicar Cotización" at bounding box center [1228, 413] width 104 height 26
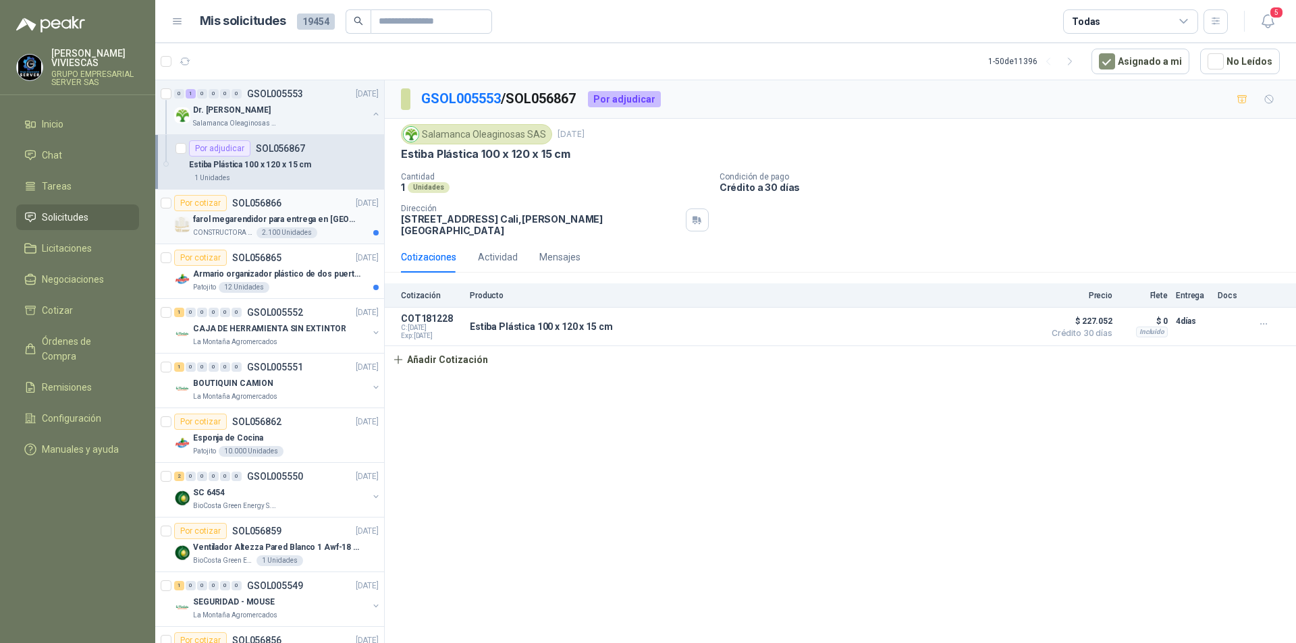
click at [275, 215] on p "farol megarendidor para entrega en [GEOGRAPHIC_DATA]" at bounding box center [277, 219] width 168 height 13
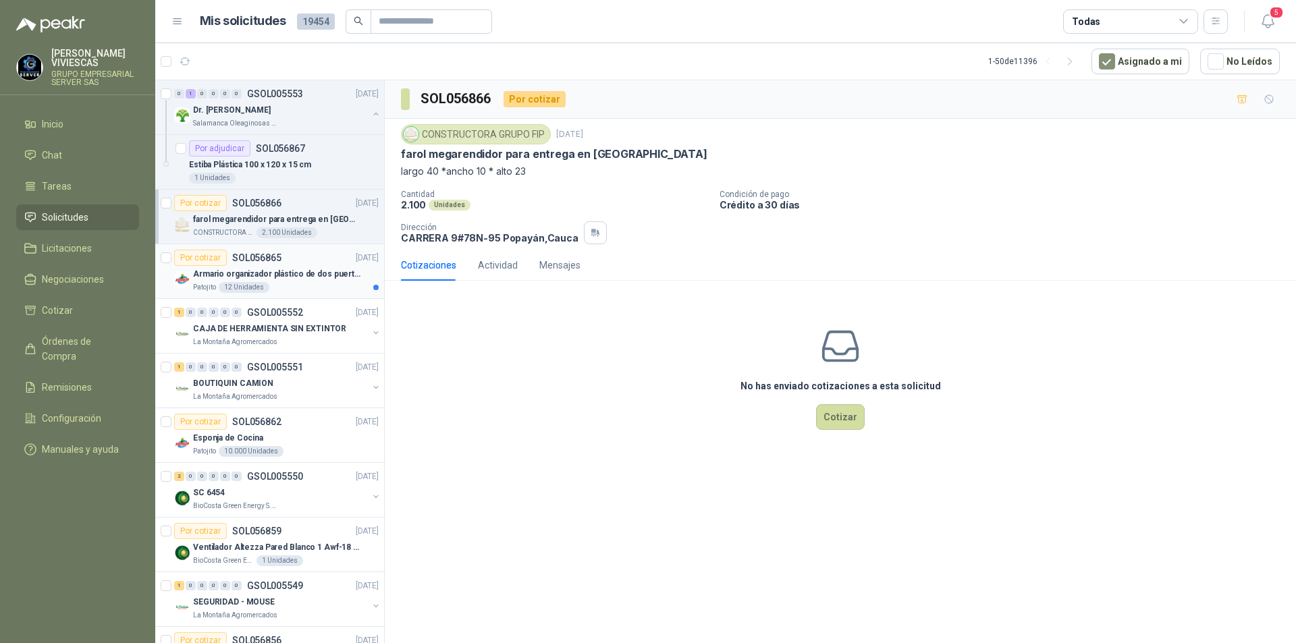
click at [307, 286] on div "Patojito 12 Unidades" at bounding box center [286, 287] width 186 height 11
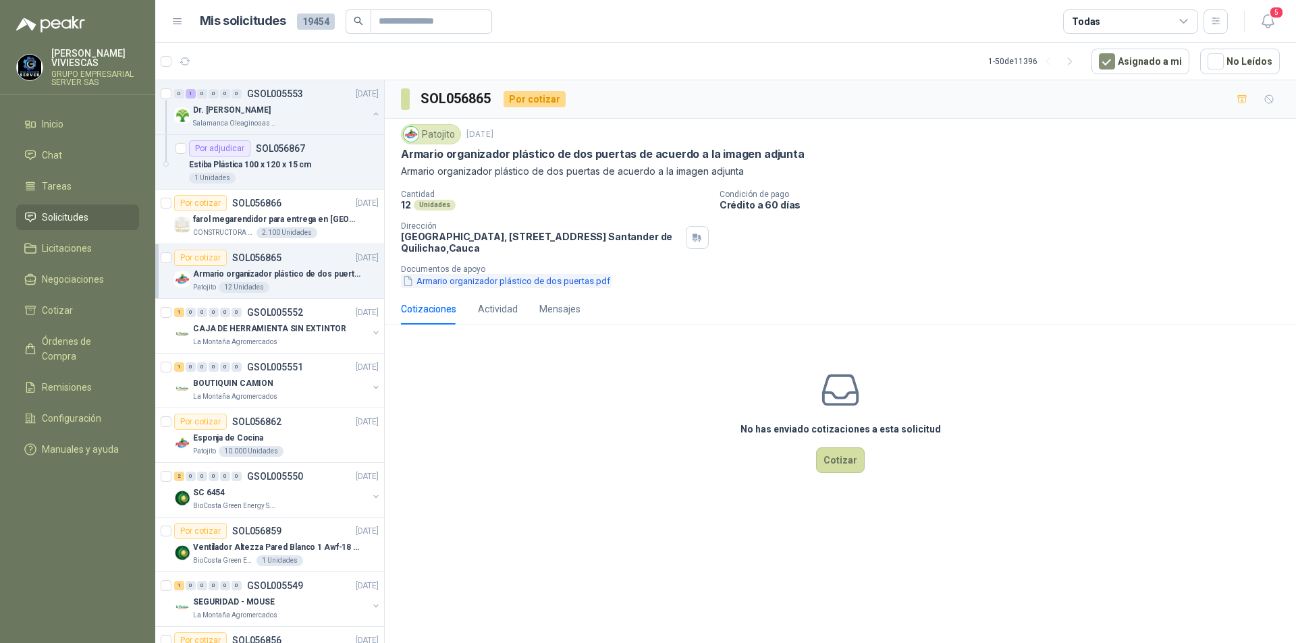
click at [558, 284] on button "Armario organizador plástico de dos puertas.pdf" at bounding box center [506, 281] width 211 height 14
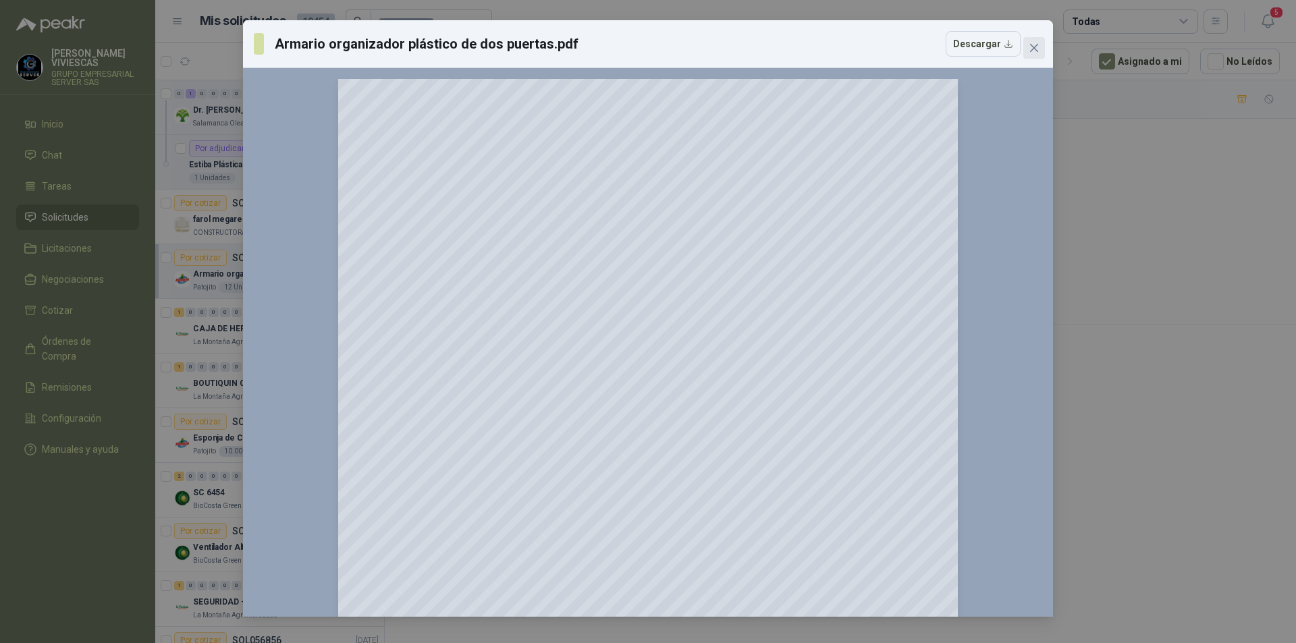
click at [1035, 47] on icon "close" at bounding box center [1034, 48] width 8 height 8
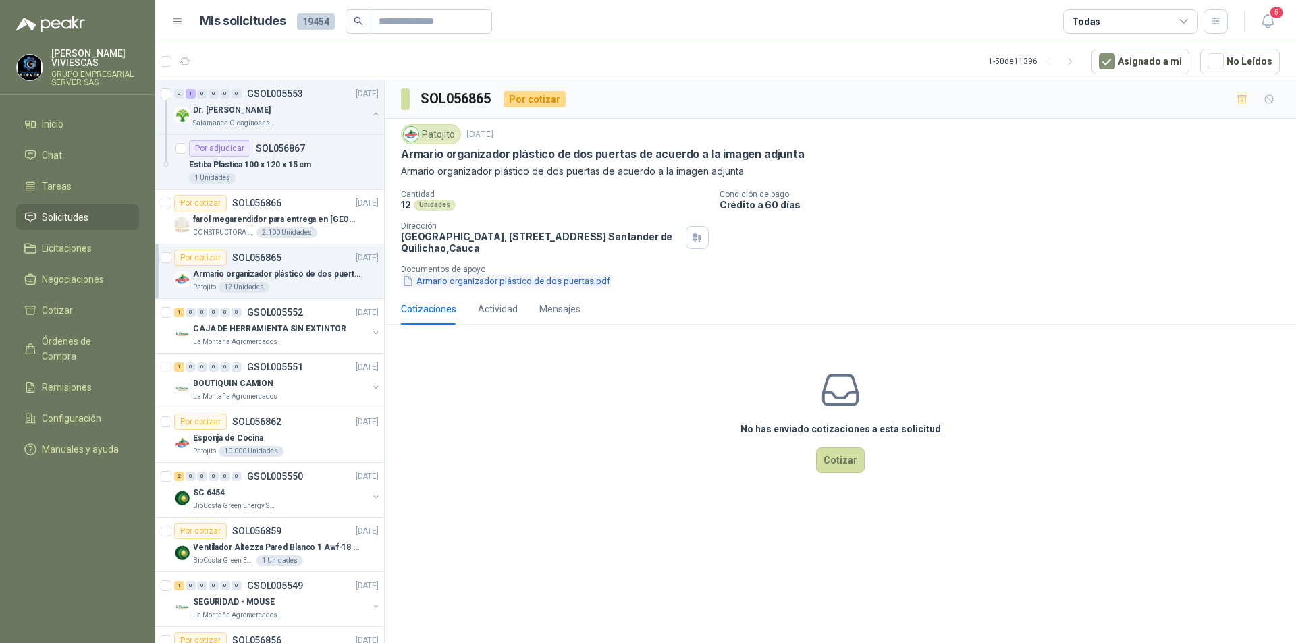
click at [550, 280] on button "Armario organizador plástico de dos puertas.pdf" at bounding box center [506, 281] width 211 height 14
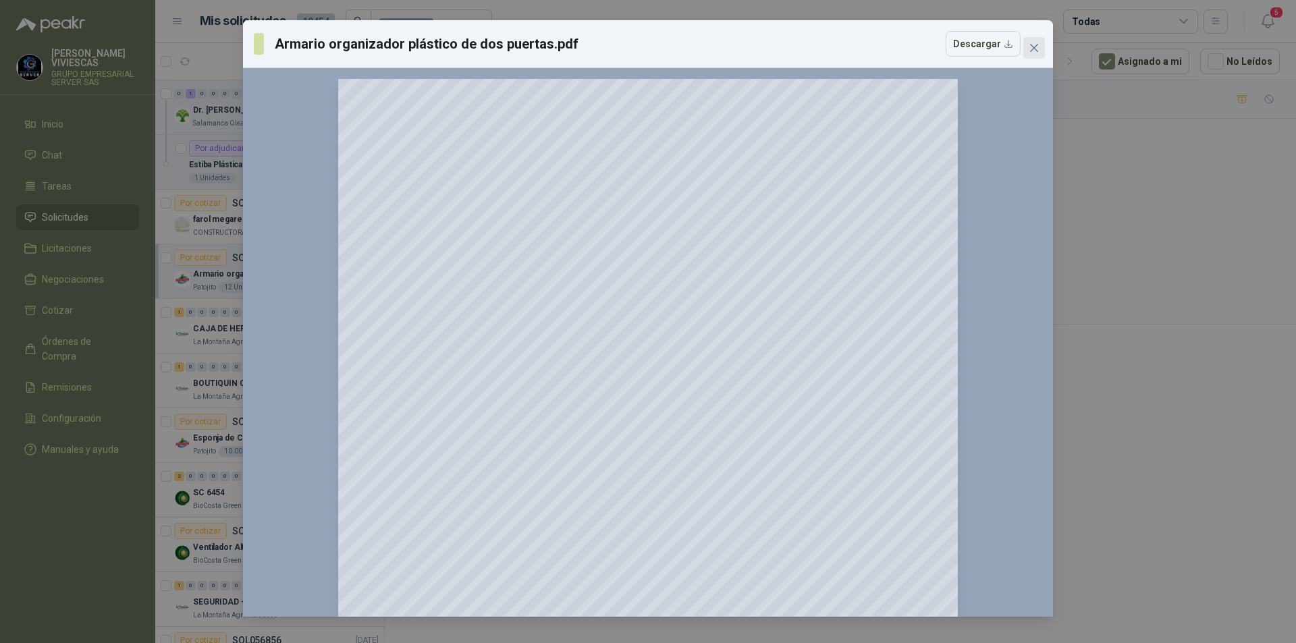
click at [1035, 51] on icon "close" at bounding box center [1034, 48] width 11 height 11
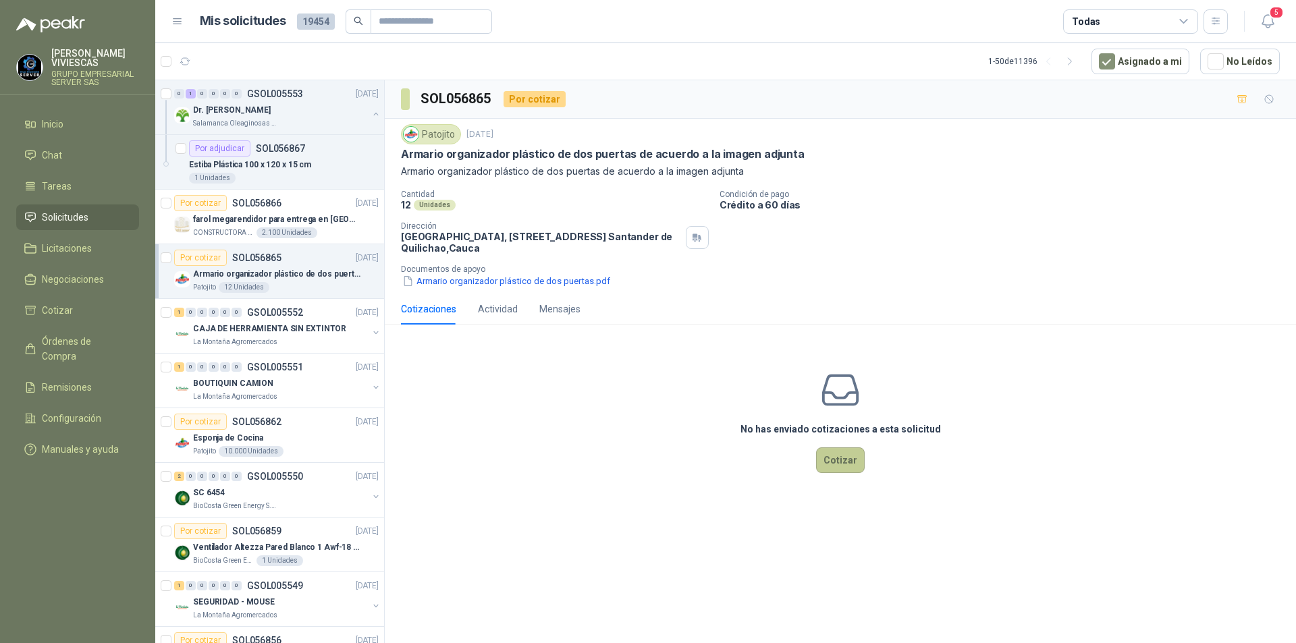
click at [838, 453] on button "Cotizar" at bounding box center [840, 461] width 49 height 26
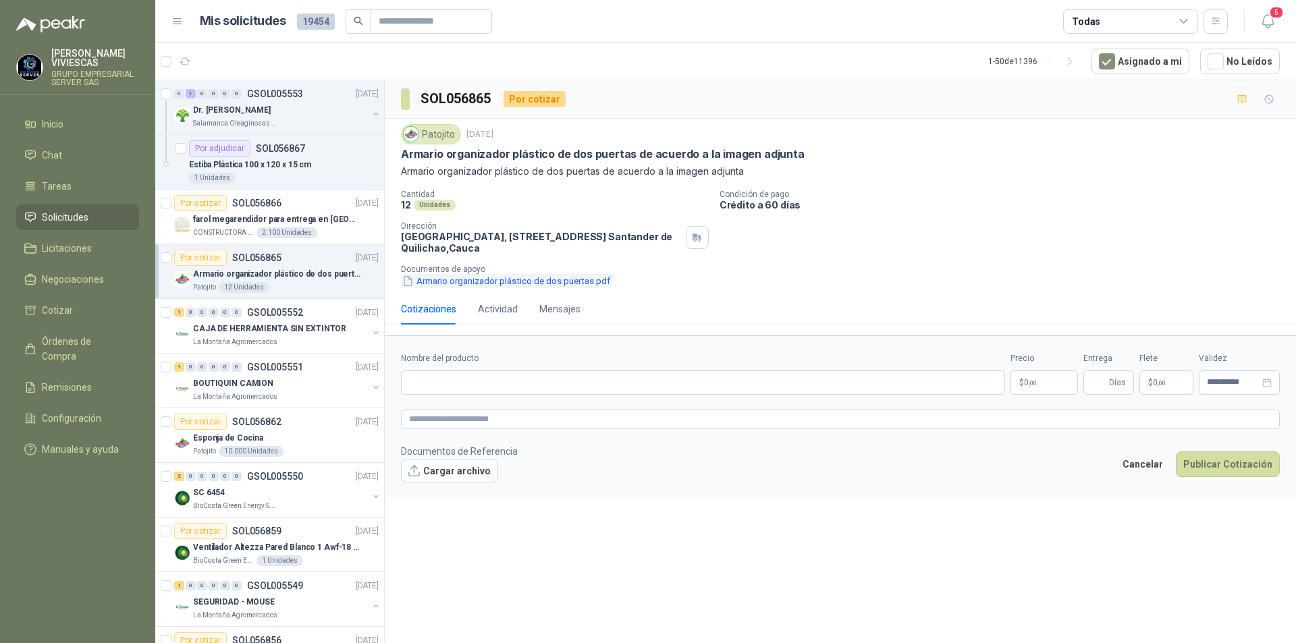
click at [534, 282] on button "Armario organizador plástico de dos puertas.pdf" at bounding box center [506, 281] width 211 height 14
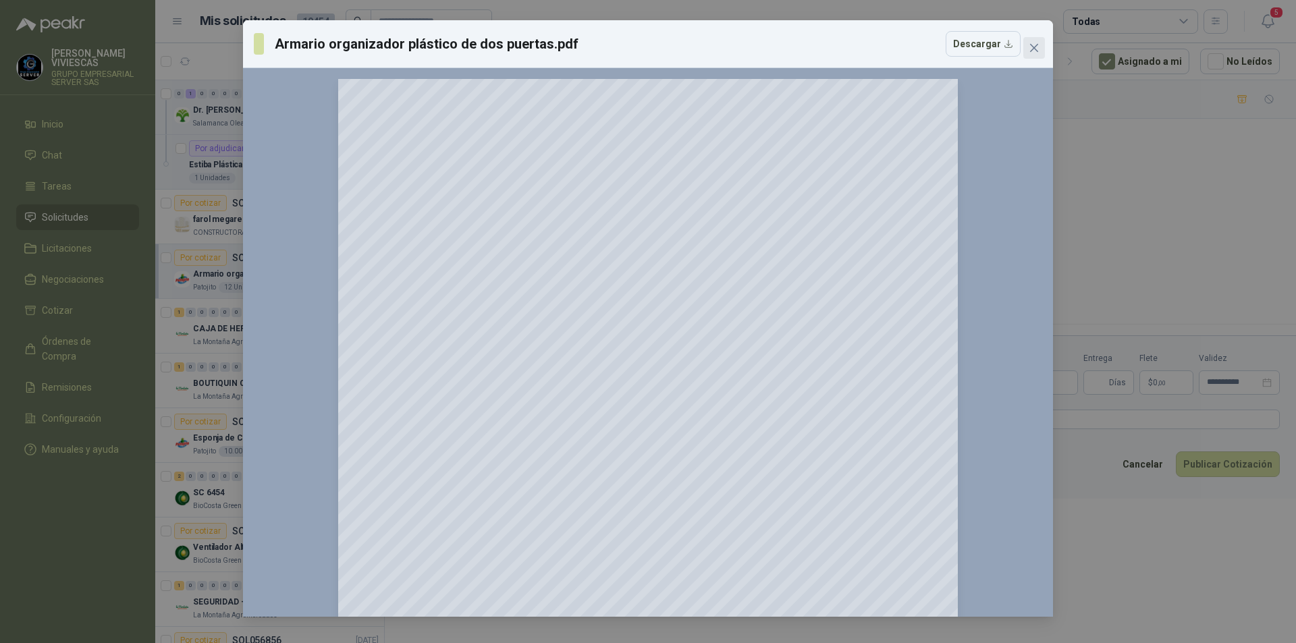
click at [1038, 46] on icon "close" at bounding box center [1034, 48] width 11 height 11
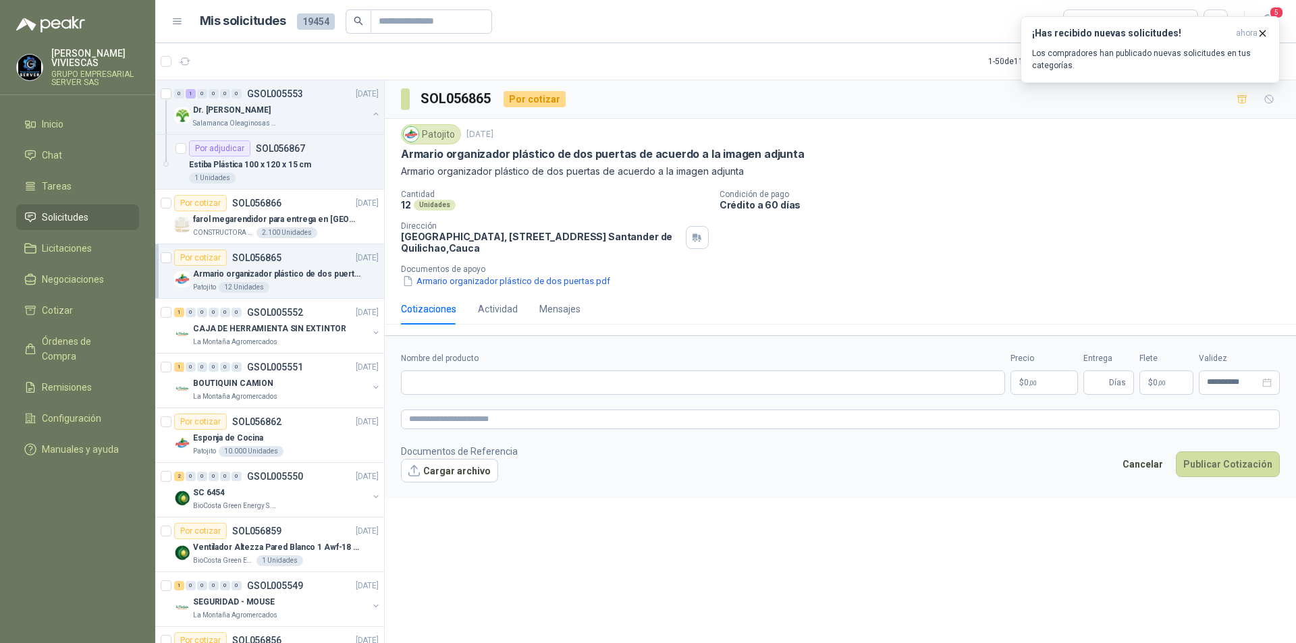
click at [401, 274] on button "Armario organizador plástico de dos puertas.pdf" at bounding box center [506, 281] width 211 height 14
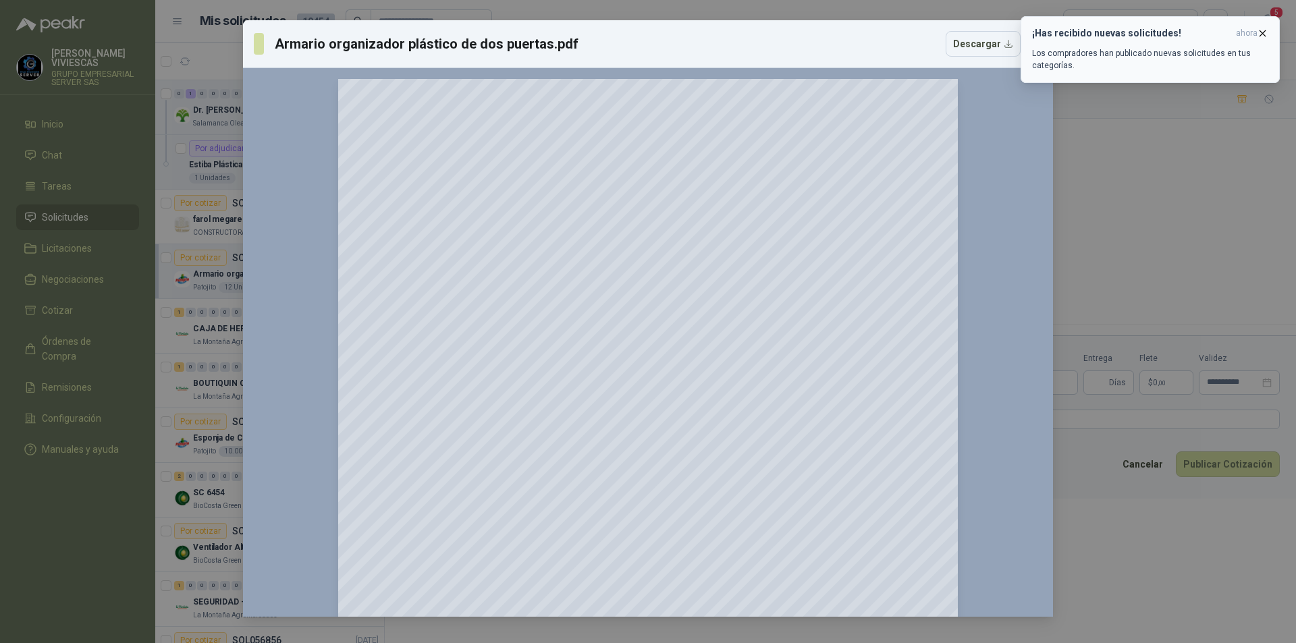
click at [1265, 30] on icon "button" at bounding box center [1262, 33] width 11 height 11
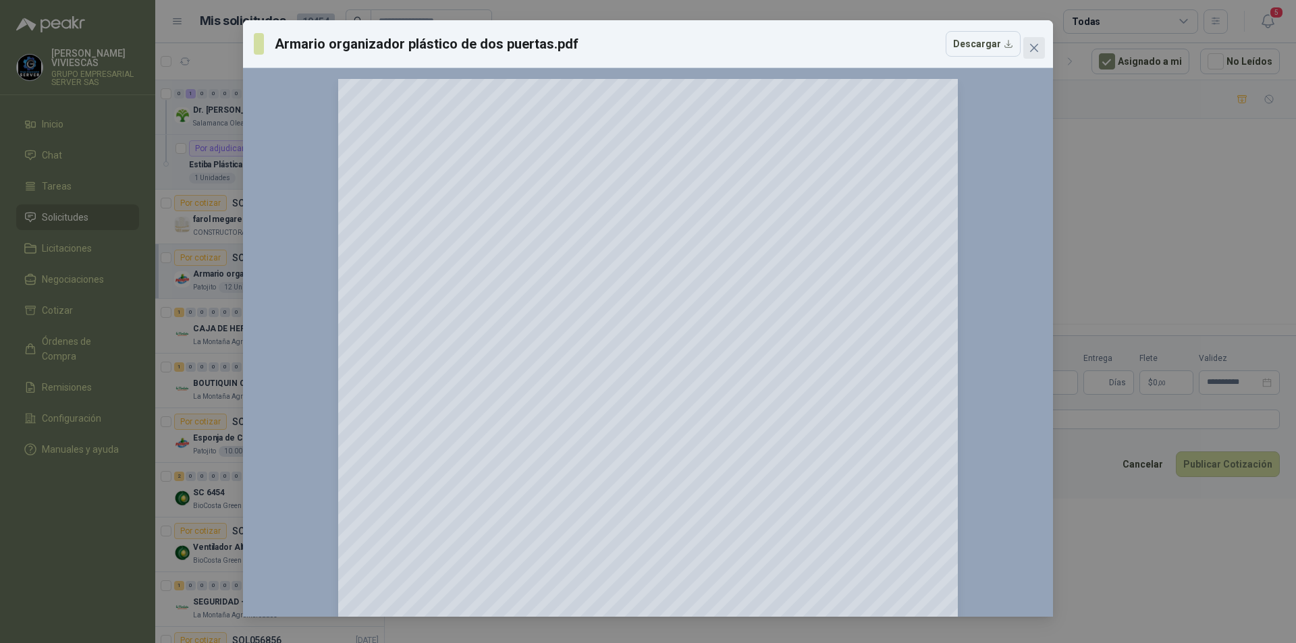
click at [1032, 54] on button "Close" at bounding box center [1034, 48] width 22 height 22
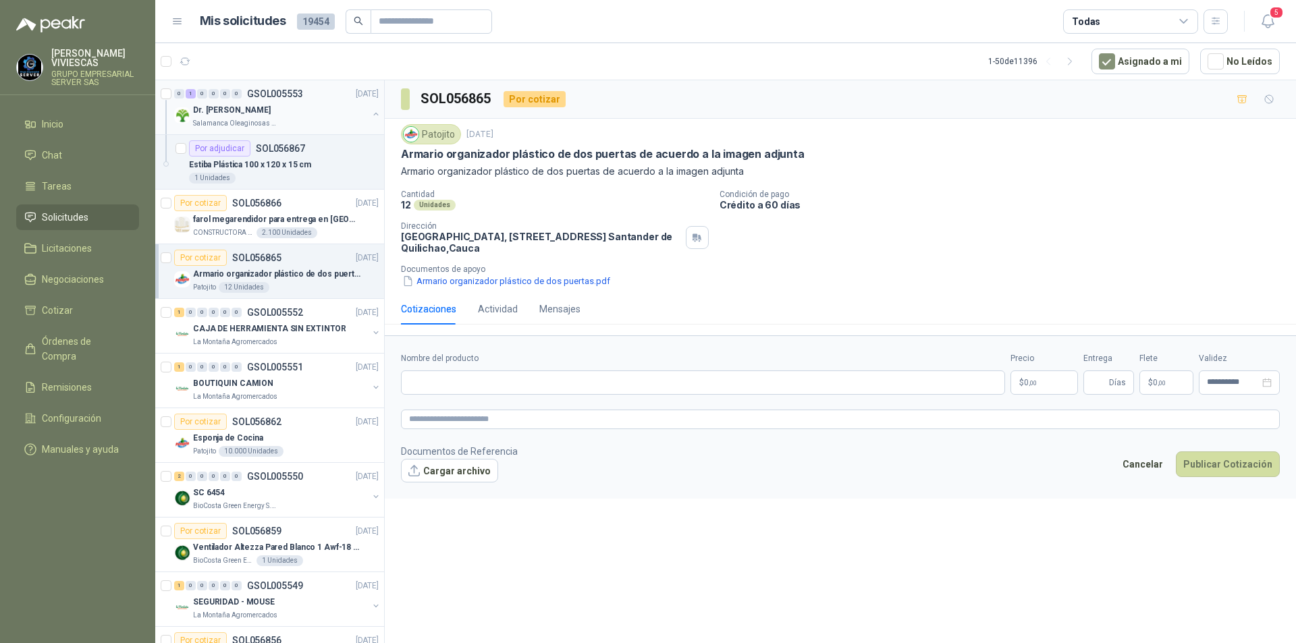
click at [263, 110] on div "Dr. [PERSON_NAME]" at bounding box center [280, 110] width 175 height 16
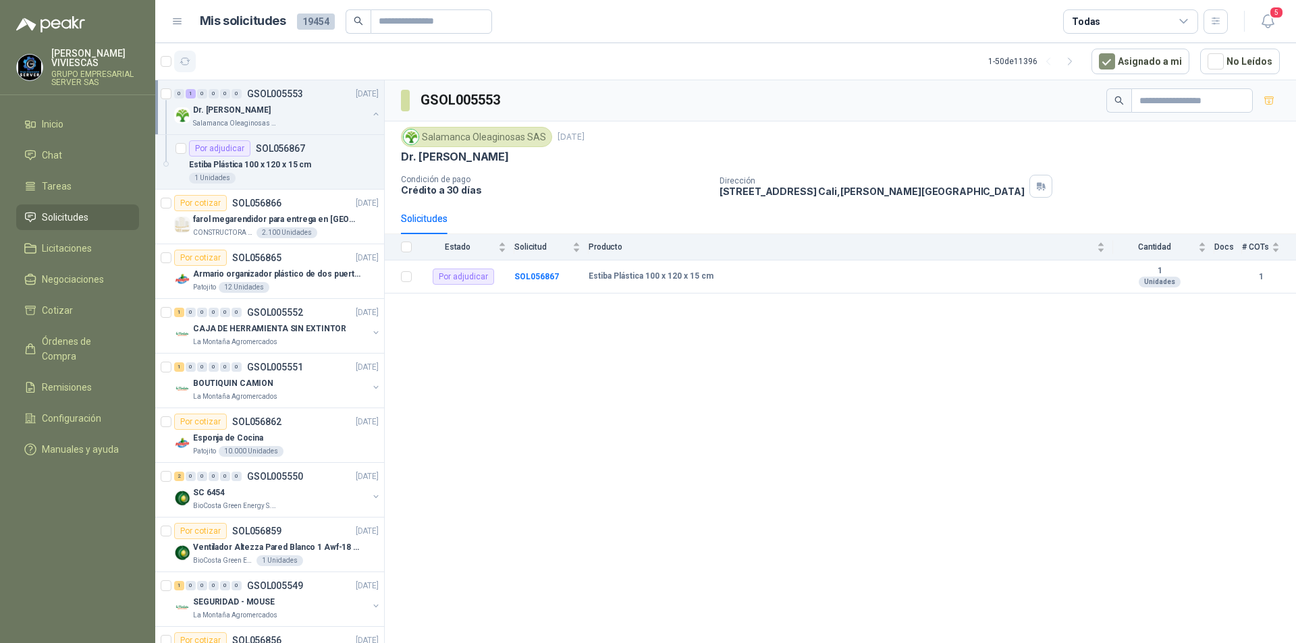
click at [192, 61] on button "button" at bounding box center [185, 62] width 22 height 22
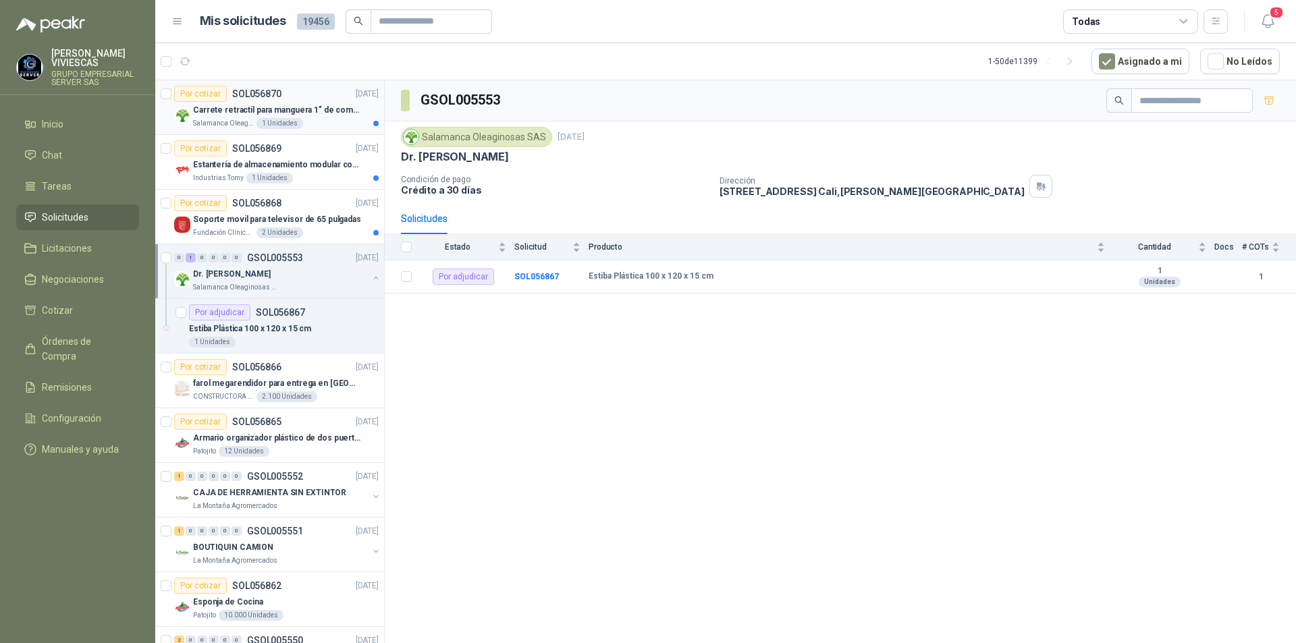
click at [298, 112] on p "Carrete retractil para manguera 1" de combustible" at bounding box center [277, 110] width 168 height 13
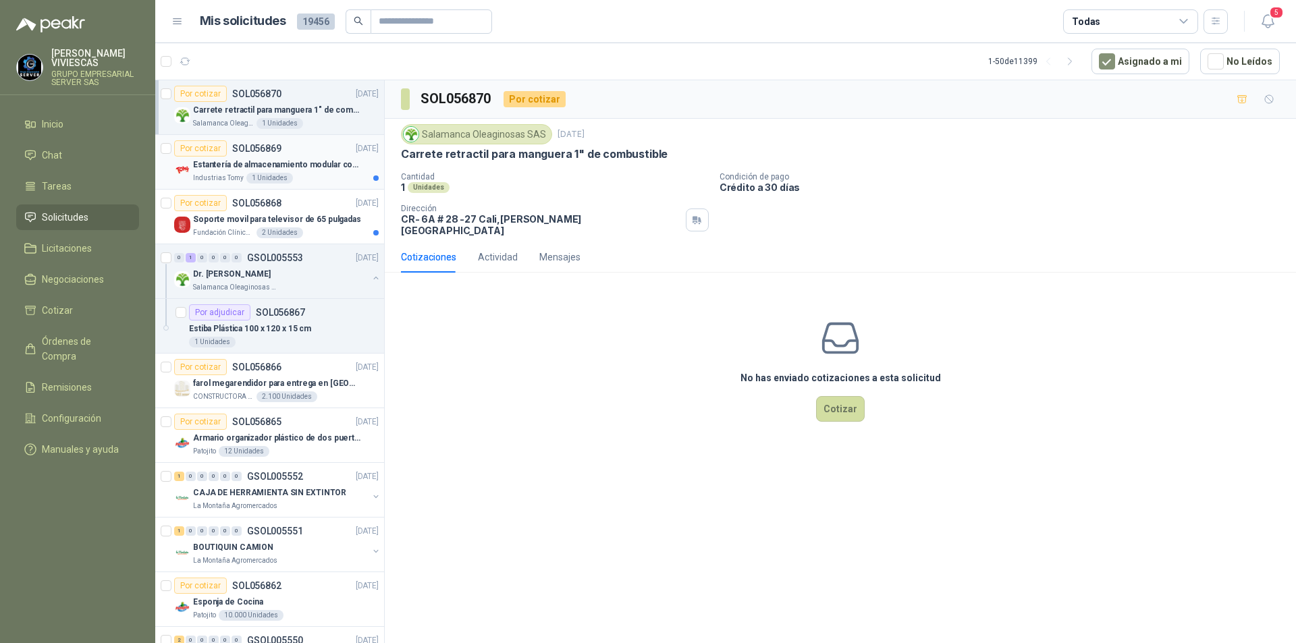
click at [323, 153] on div "Por cotizar SOL056869 [DATE]" at bounding box center [276, 148] width 205 height 16
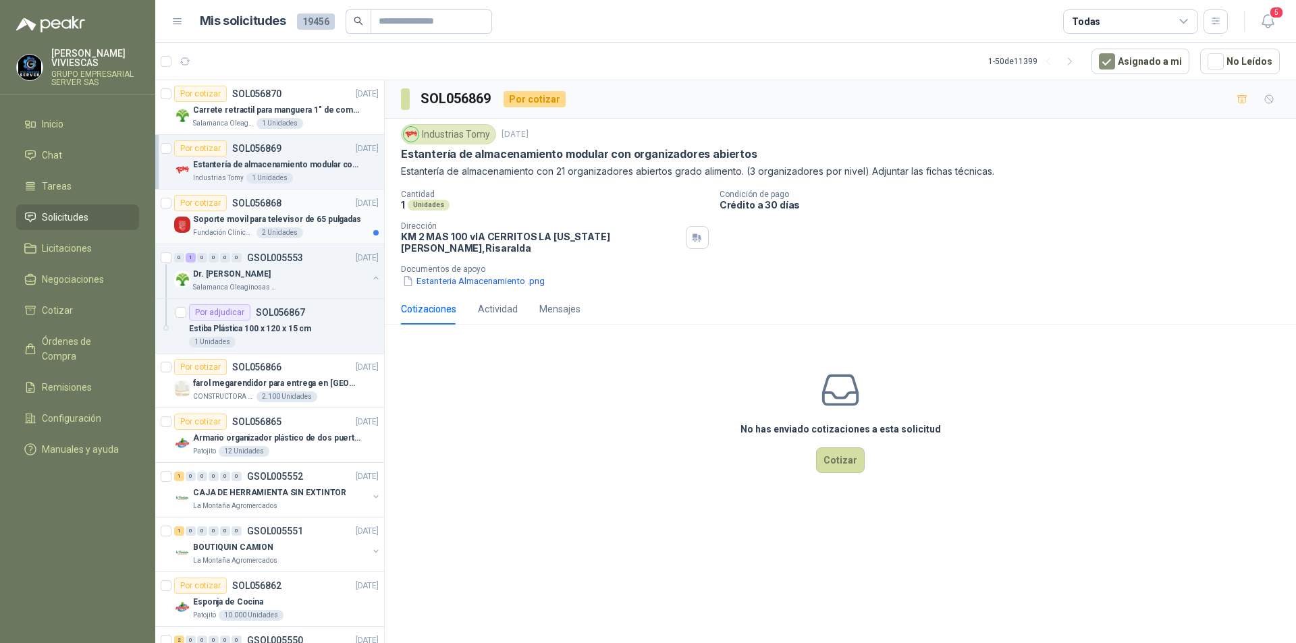
click at [320, 207] on div "Por cotizar SOL056868 [DATE]" at bounding box center [276, 203] width 205 height 16
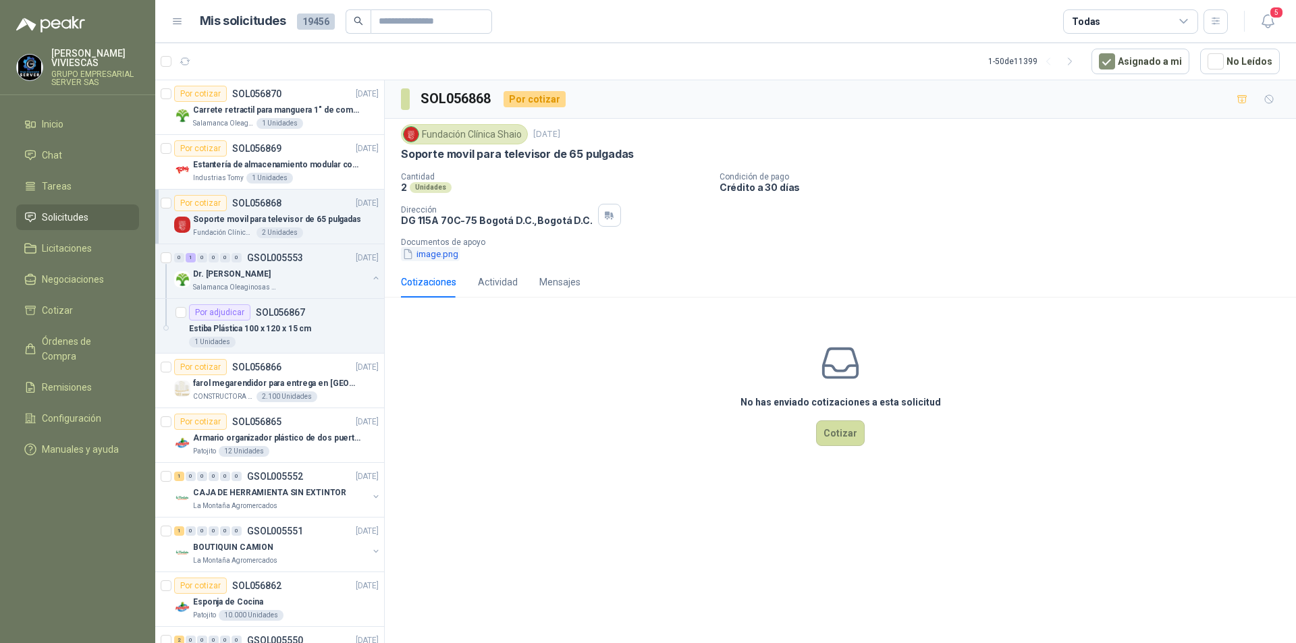
click at [444, 255] on button "image.png" at bounding box center [430, 254] width 59 height 14
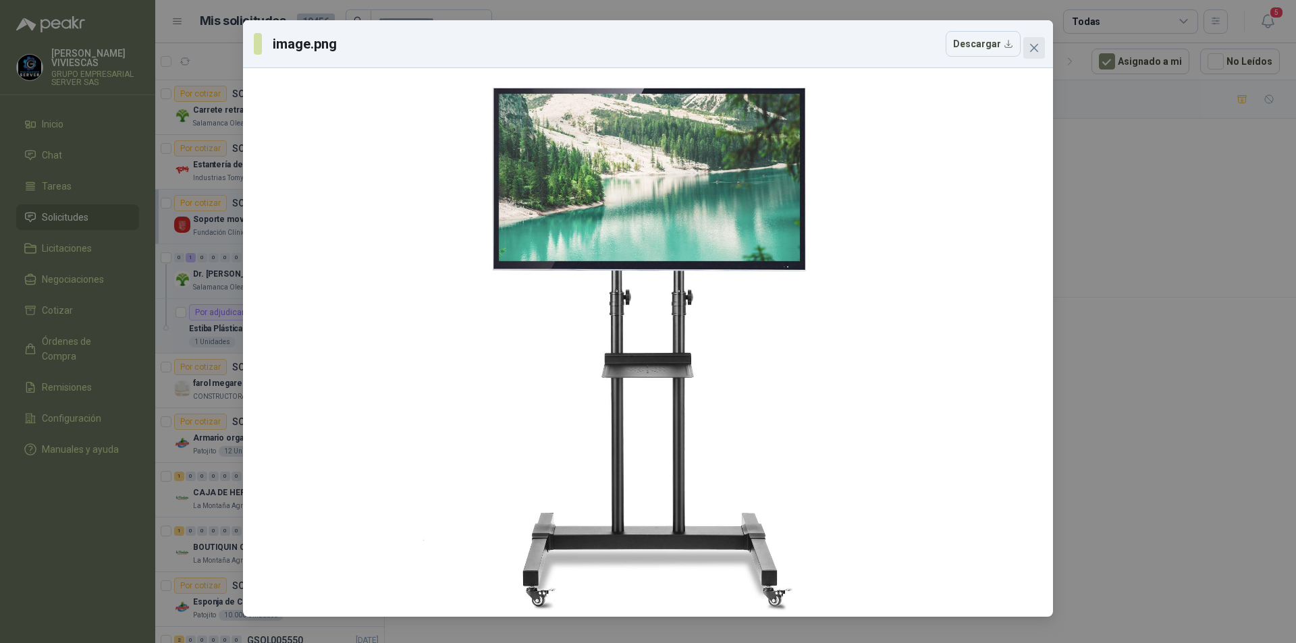
click at [1039, 51] on icon "close" at bounding box center [1034, 48] width 11 height 11
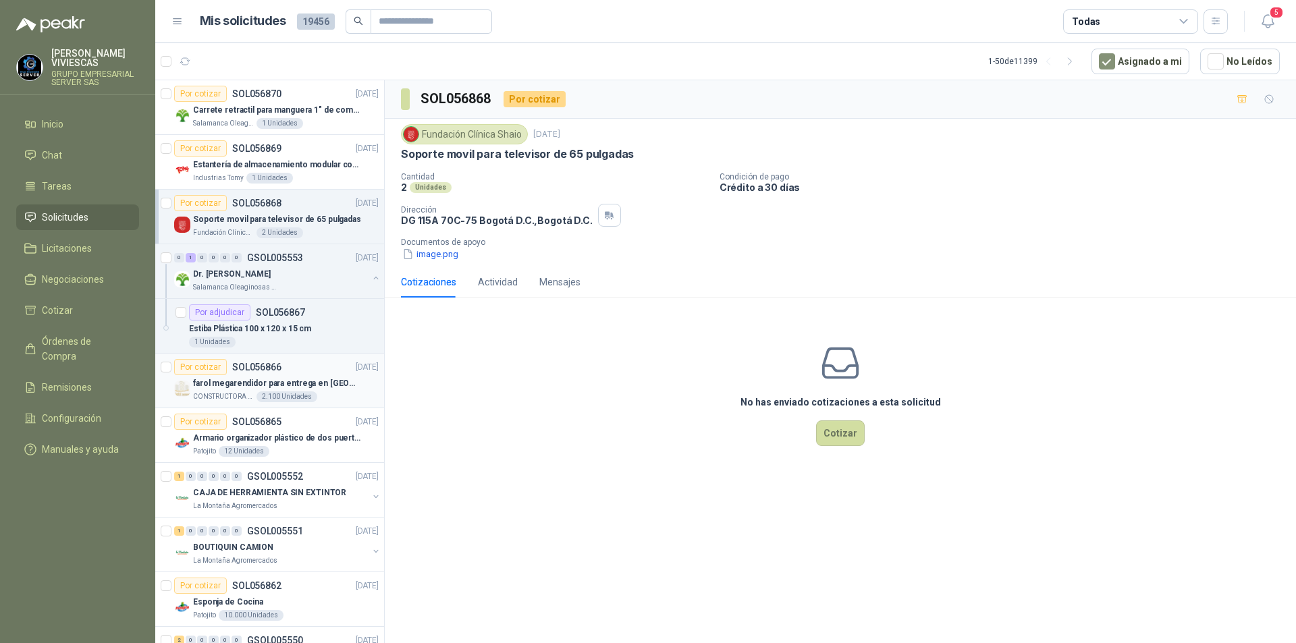
click at [331, 372] on div "Por cotizar SOL056866 [DATE]" at bounding box center [276, 367] width 205 height 16
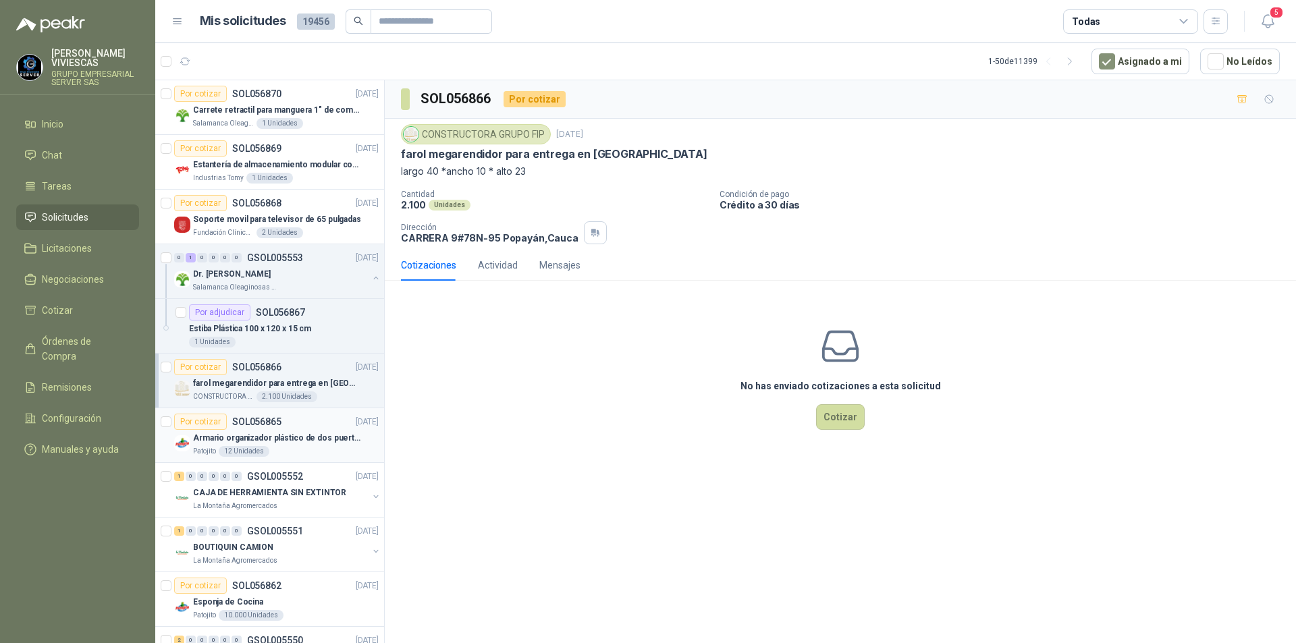
click at [332, 427] on div "Por cotizar SOL056865 [DATE]" at bounding box center [276, 422] width 205 height 16
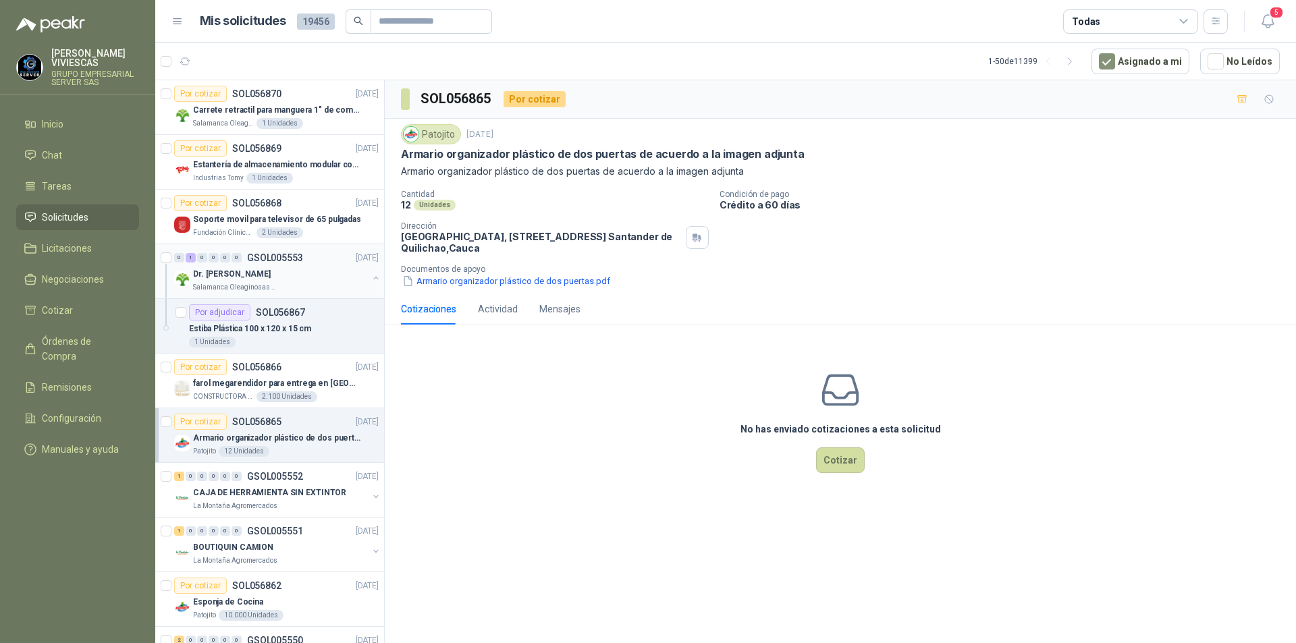
scroll to position [135, 0]
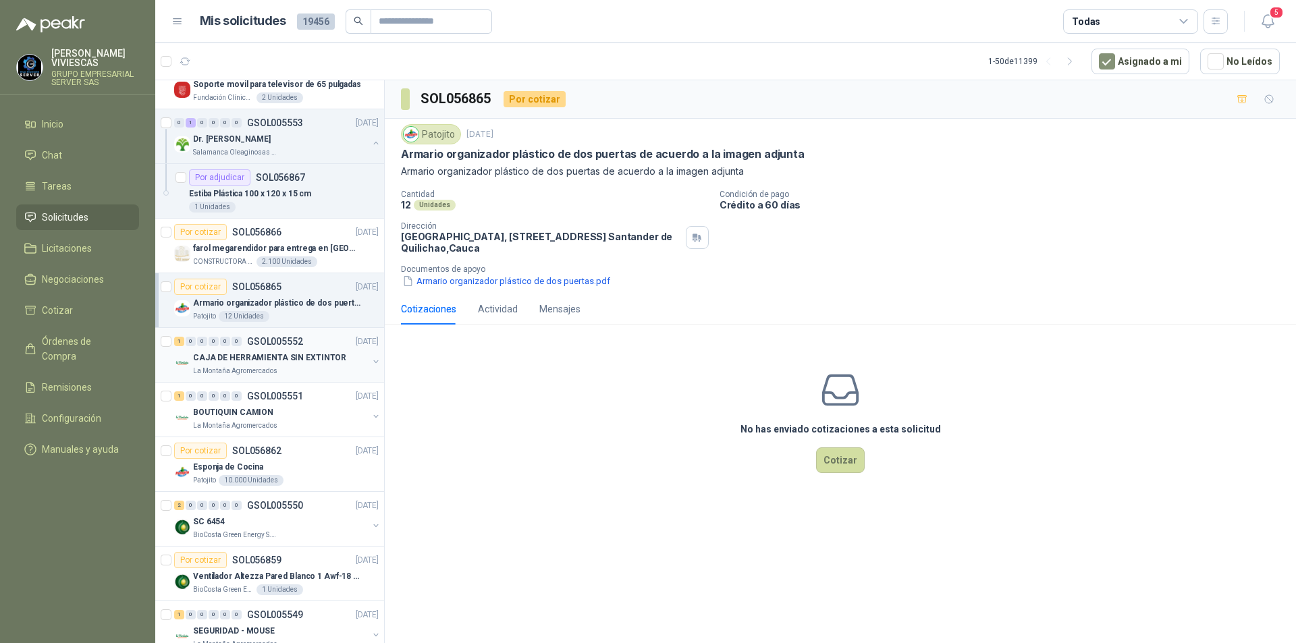
click at [326, 366] on div "La Montaña Agromercados" at bounding box center [280, 371] width 175 height 11
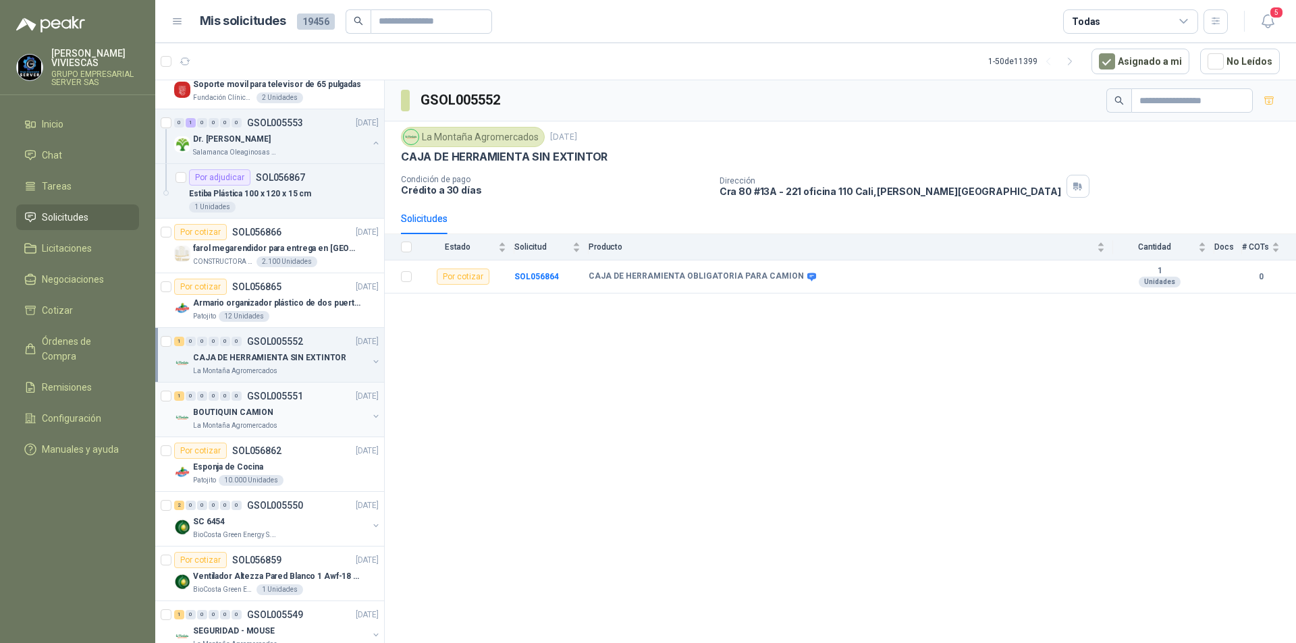
click at [313, 412] on div "BOUTIQUIN CAMION" at bounding box center [280, 412] width 175 height 16
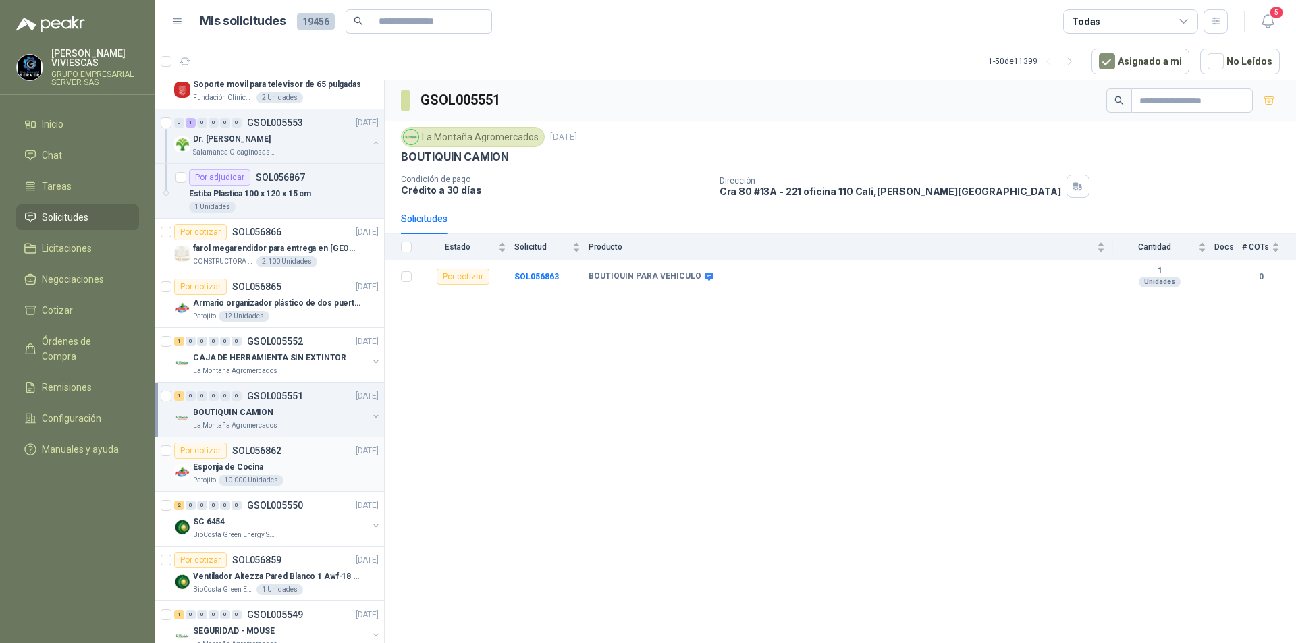
click at [326, 463] on div "Esponja de Cocina" at bounding box center [286, 467] width 186 height 16
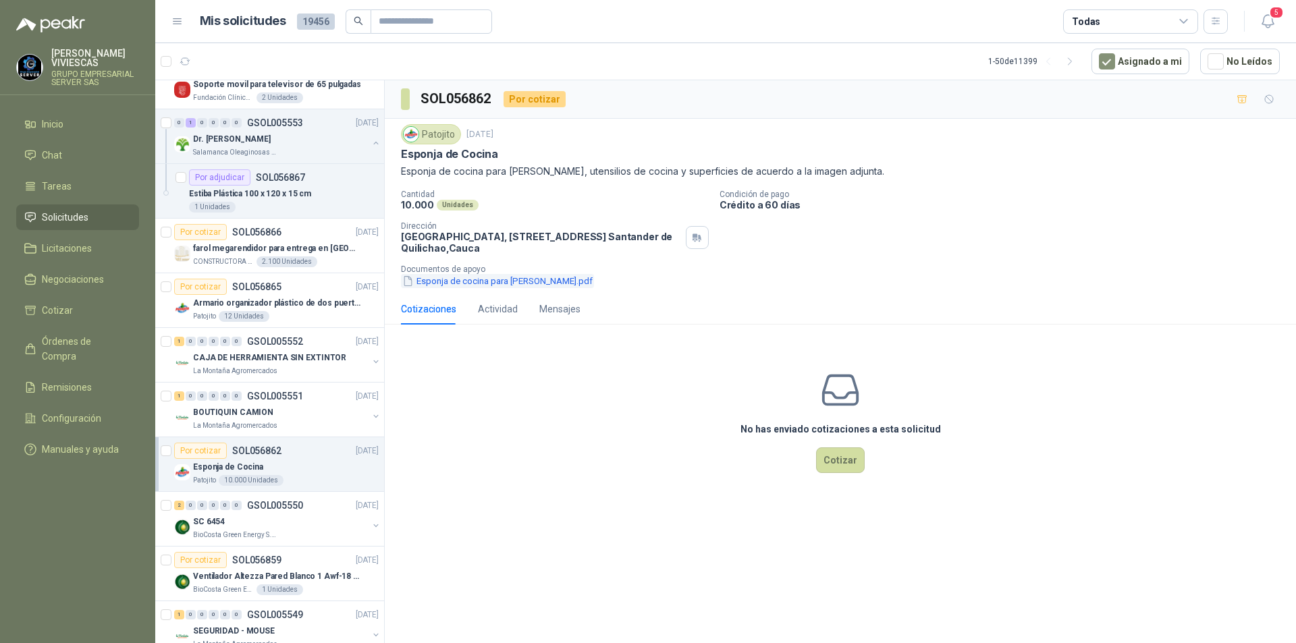
click at [491, 280] on button "Esponja de cocina para [PERSON_NAME].pdf" at bounding box center [497, 281] width 193 height 14
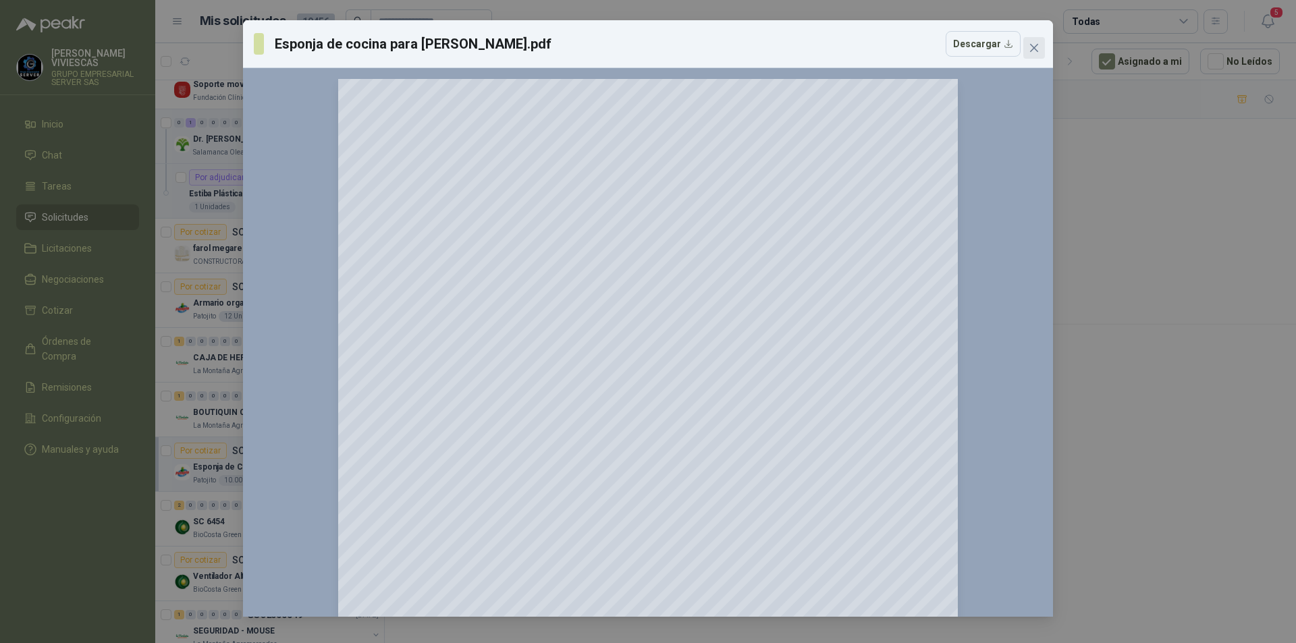
click at [1040, 44] on span "Close" at bounding box center [1034, 48] width 22 height 11
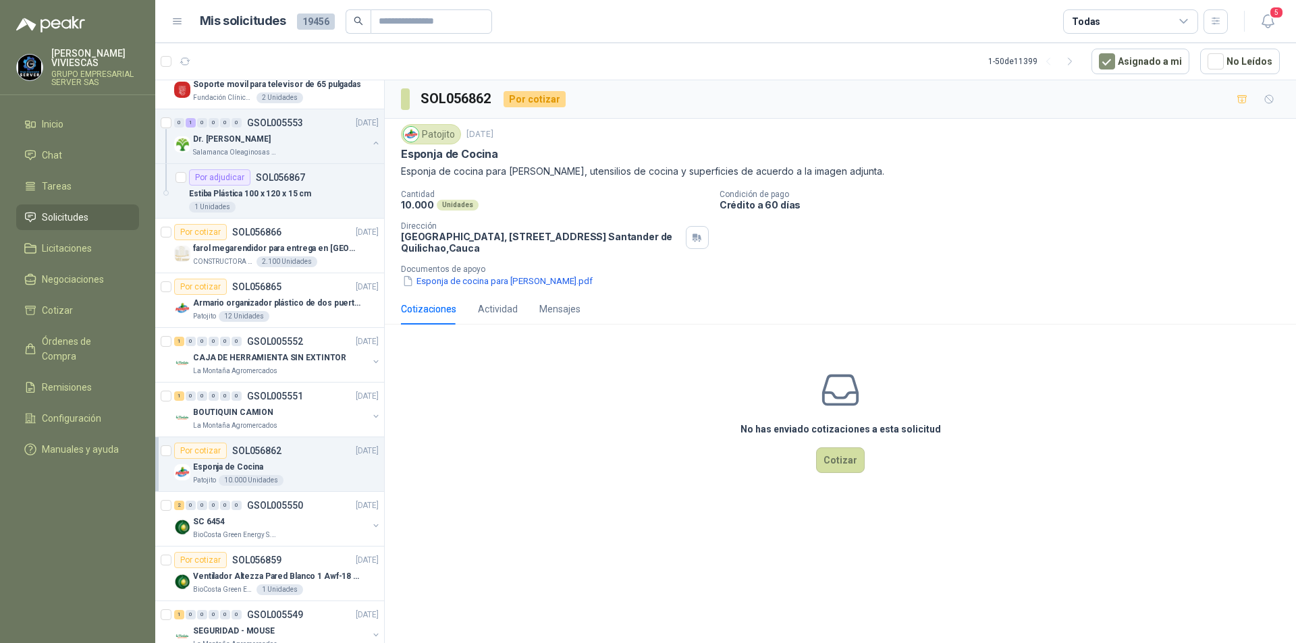
scroll to position [203, 0]
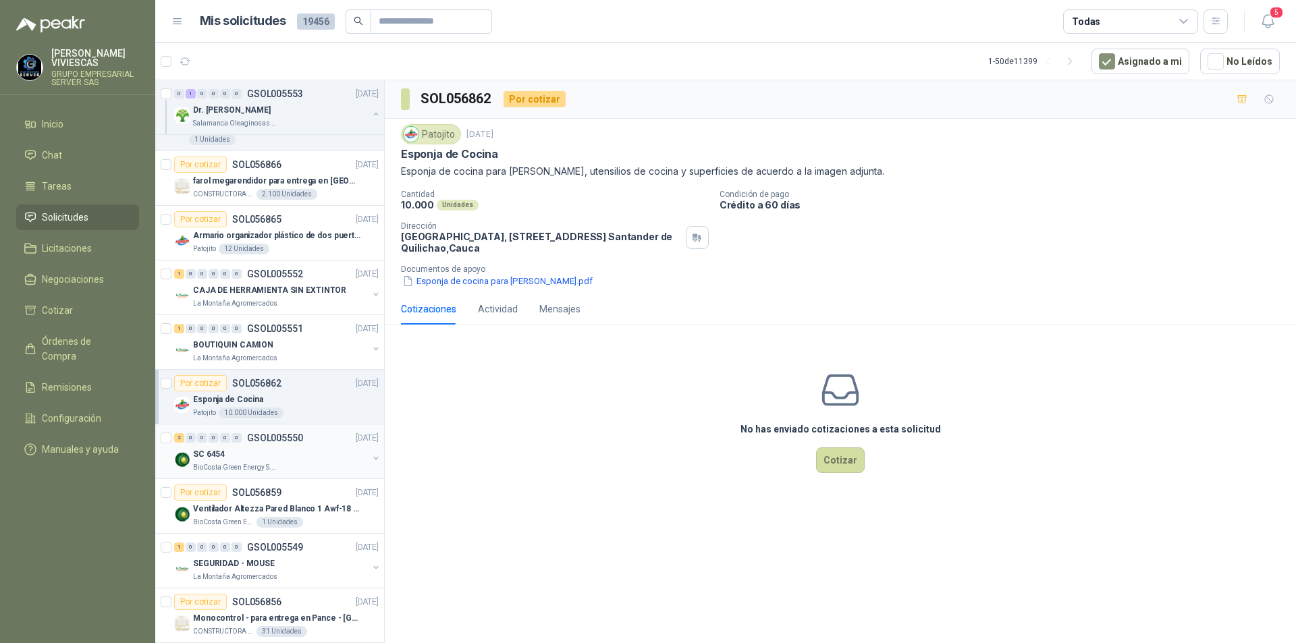
click at [306, 454] on div "SC 6454" at bounding box center [280, 454] width 175 height 16
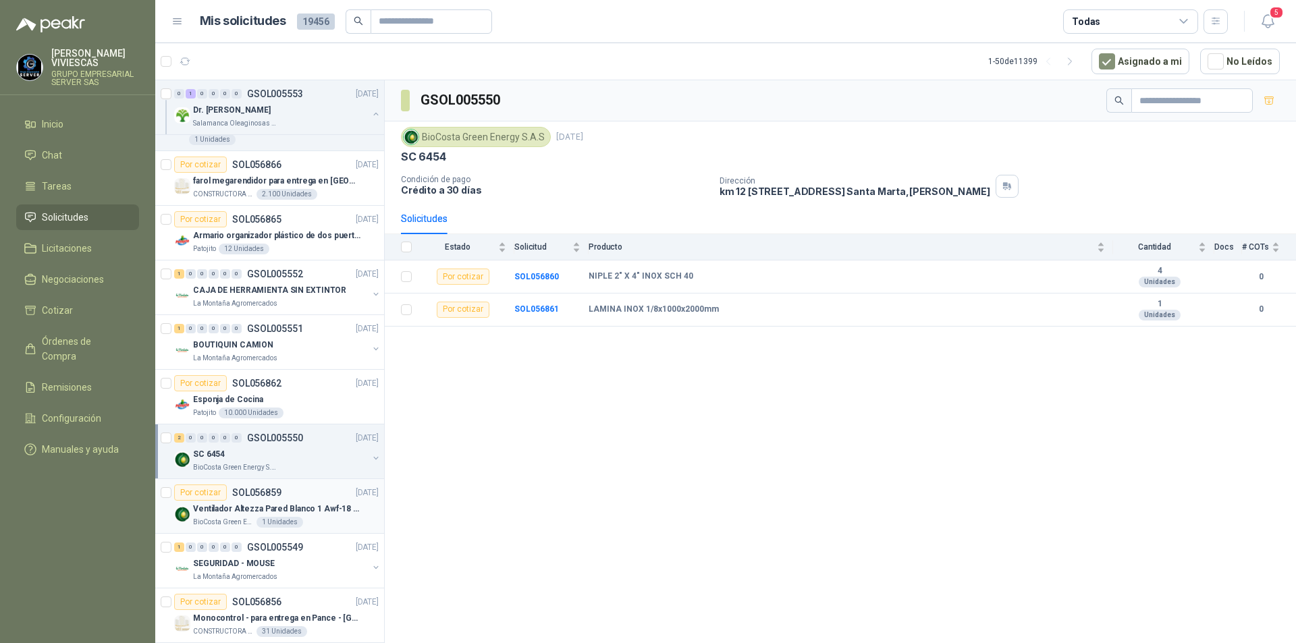
click at [313, 500] on div "Por cotizar SOL056859 [DATE]" at bounding box center [276, 493] width 205 height 16
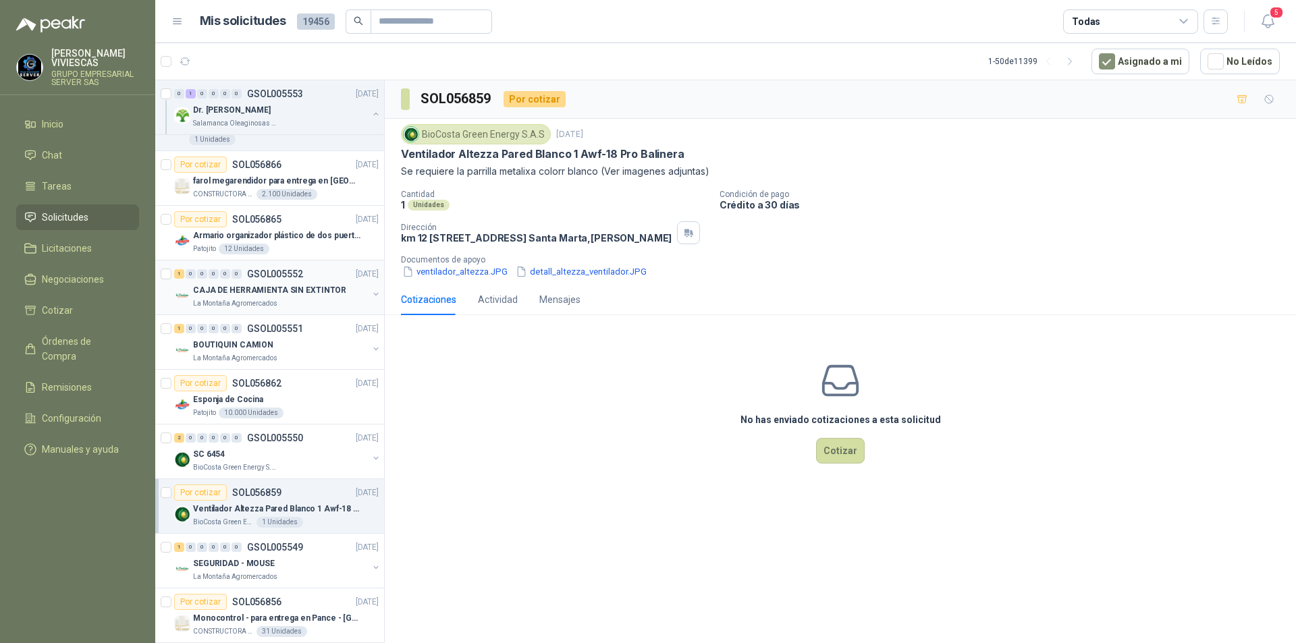
scroll to position [338, 0]
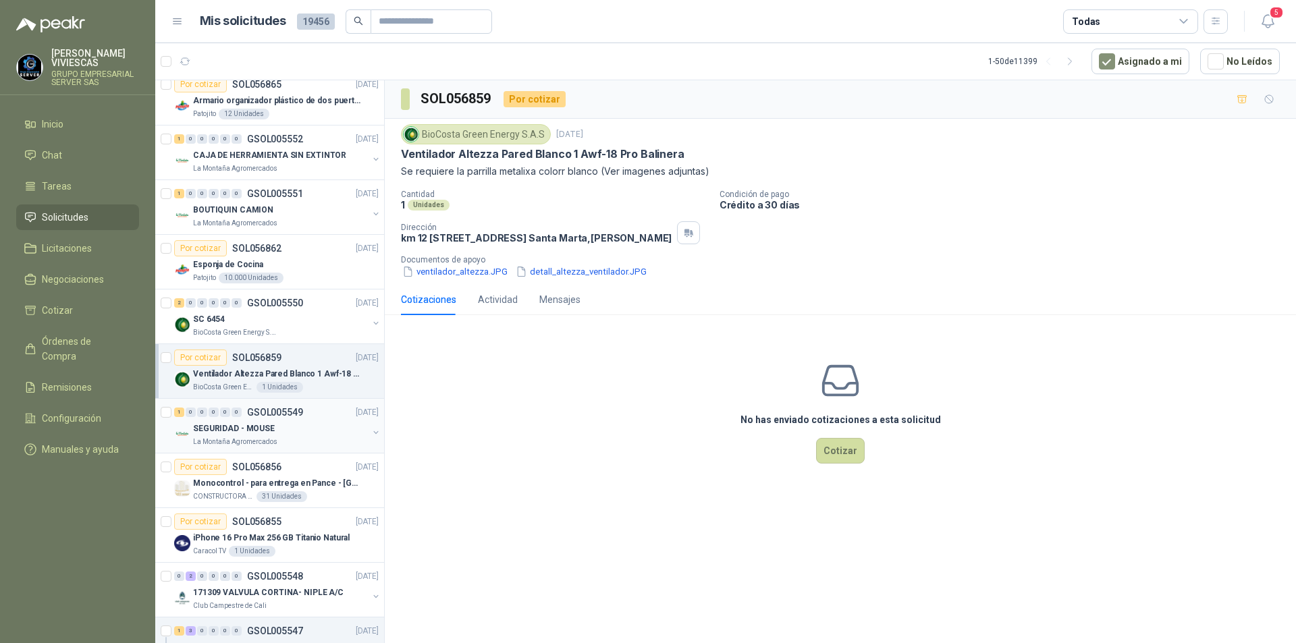
click at [298, 425] on div "SEGURIDAD - MOUSE" at bounding box center [280, 429] width 175 height 16
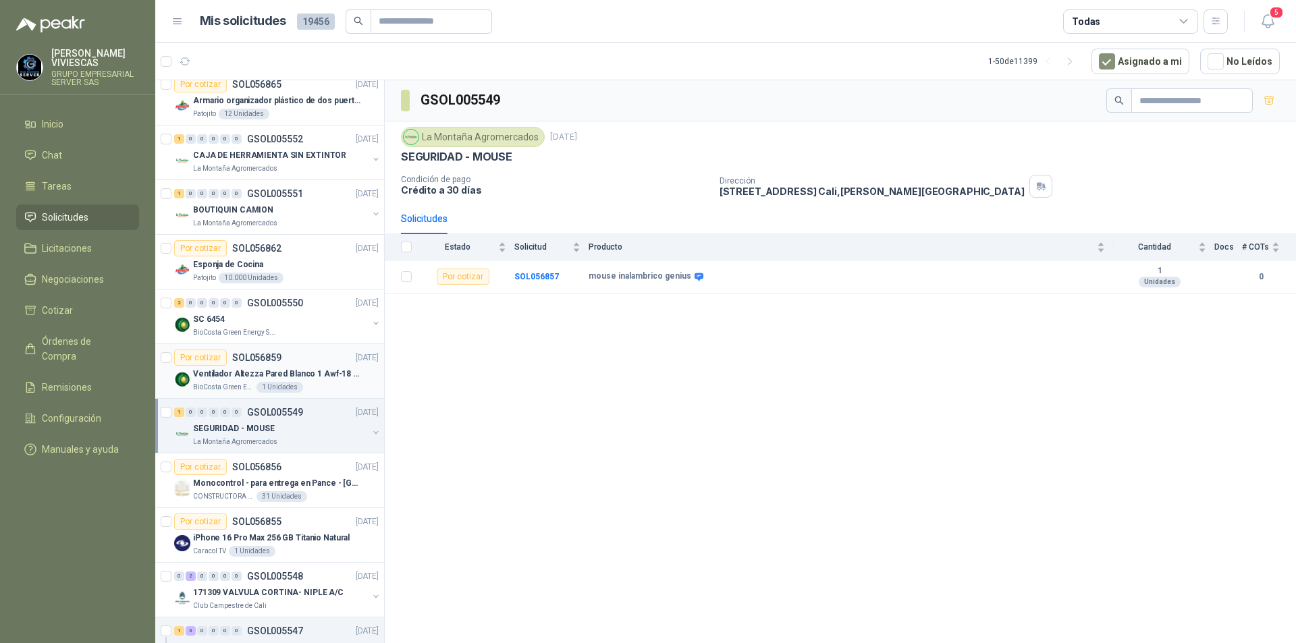
scroll to position [473, 0]
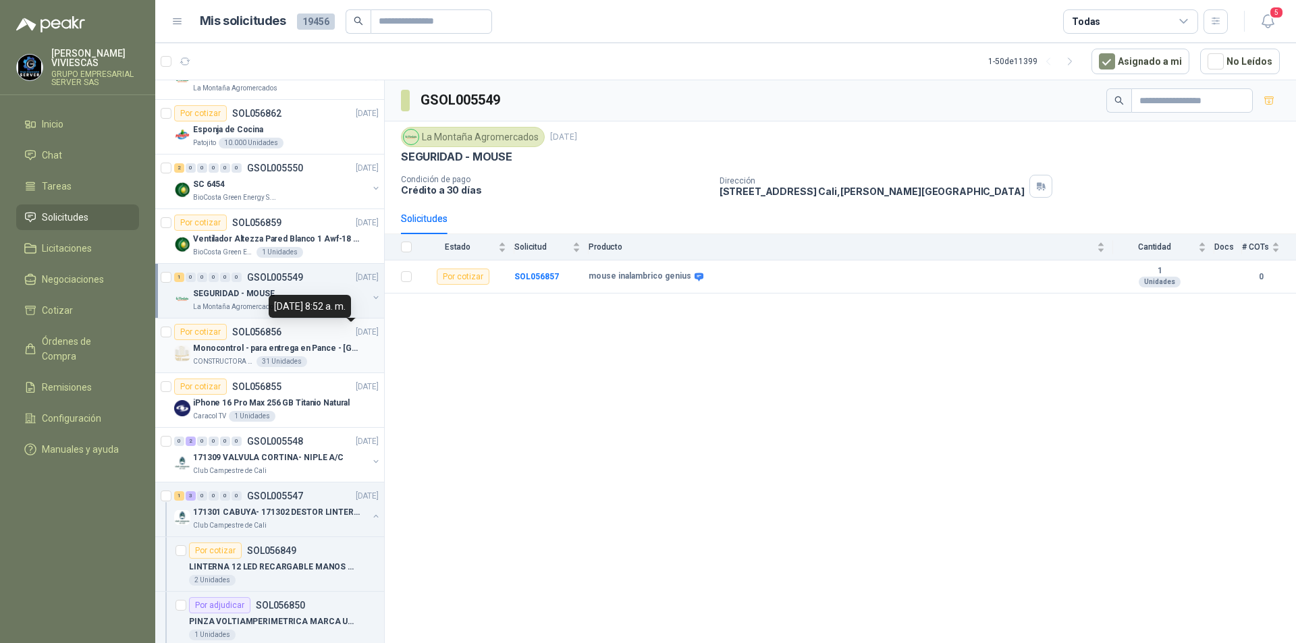
click at [356, 338] on p "[DATE]" at bounding box center [367, 332] width 23 height 13
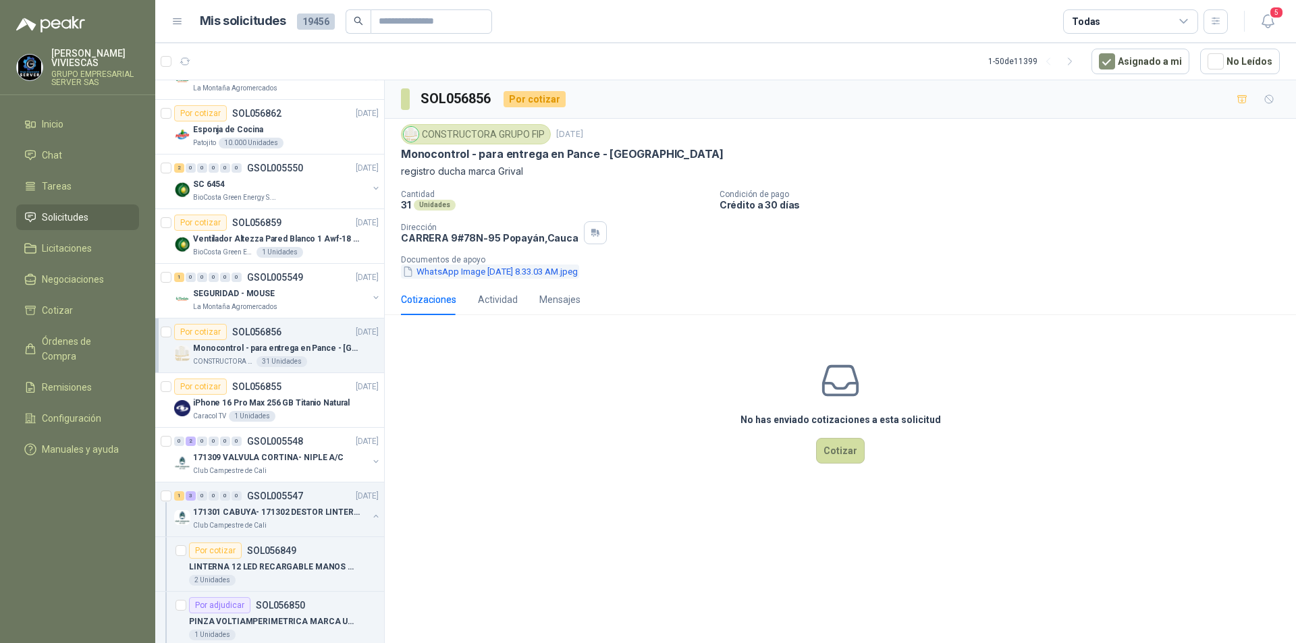
click at [532, 273] on button "WhatsApp Image [DATE] 8.33.03 AM.jpeg" at bounding box center [490, 272] width 178 height 14
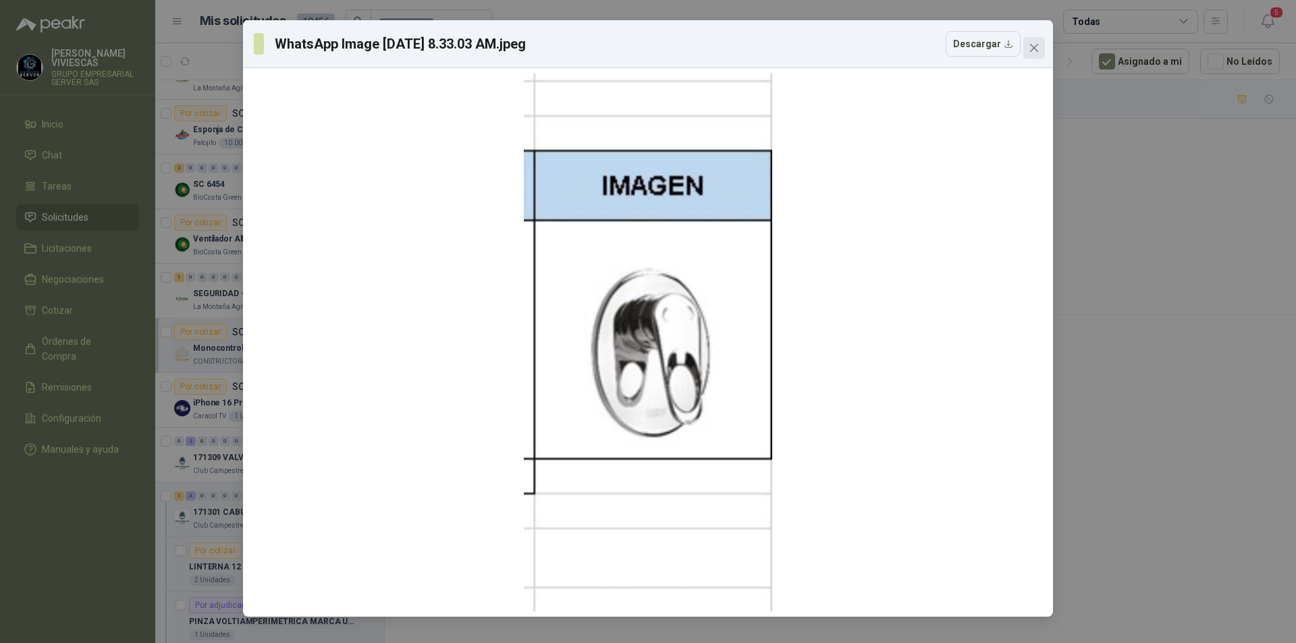
click at [1040, 47] on span "Close" at bounding box center [1034, 48] width 22 height 11
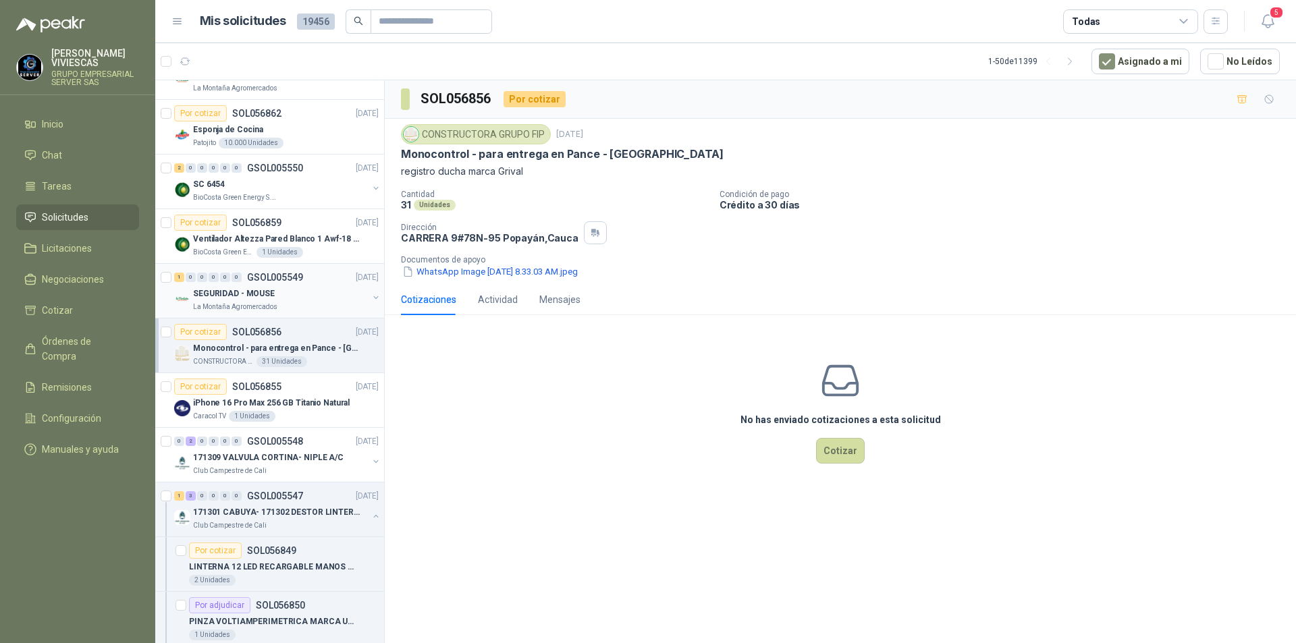
scroll to position [203, 0]
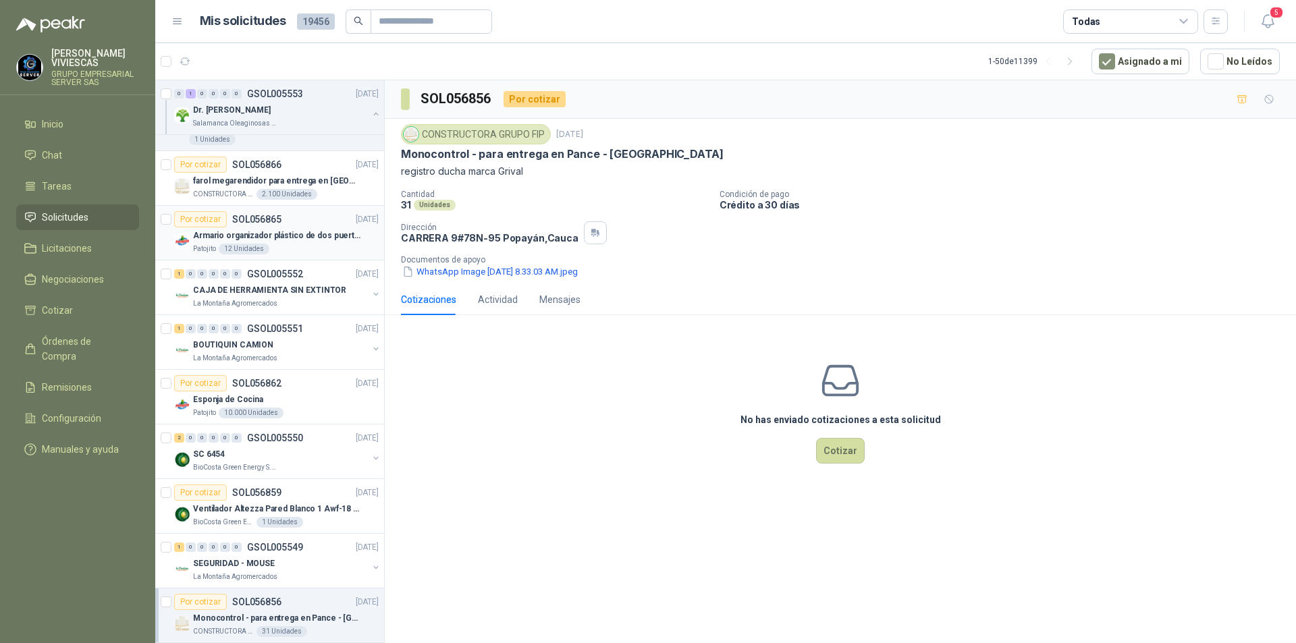
click at [292, 255] on article "Por cotizar SOL056865 [DATE] Armario organizador plástico de dos puertas de acu…" at bounding box center [269, 233] width 229 height 55
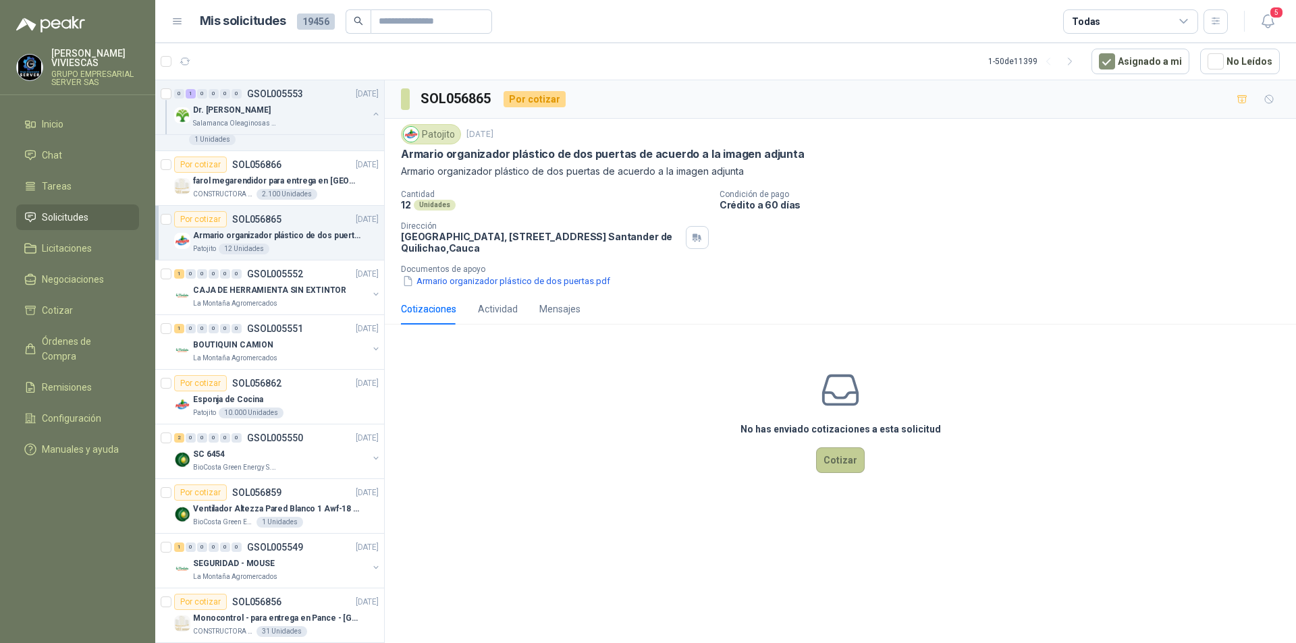
click at [845, 457] on button "Cotizar" at bounding box center [840, 461] width 49 height 26
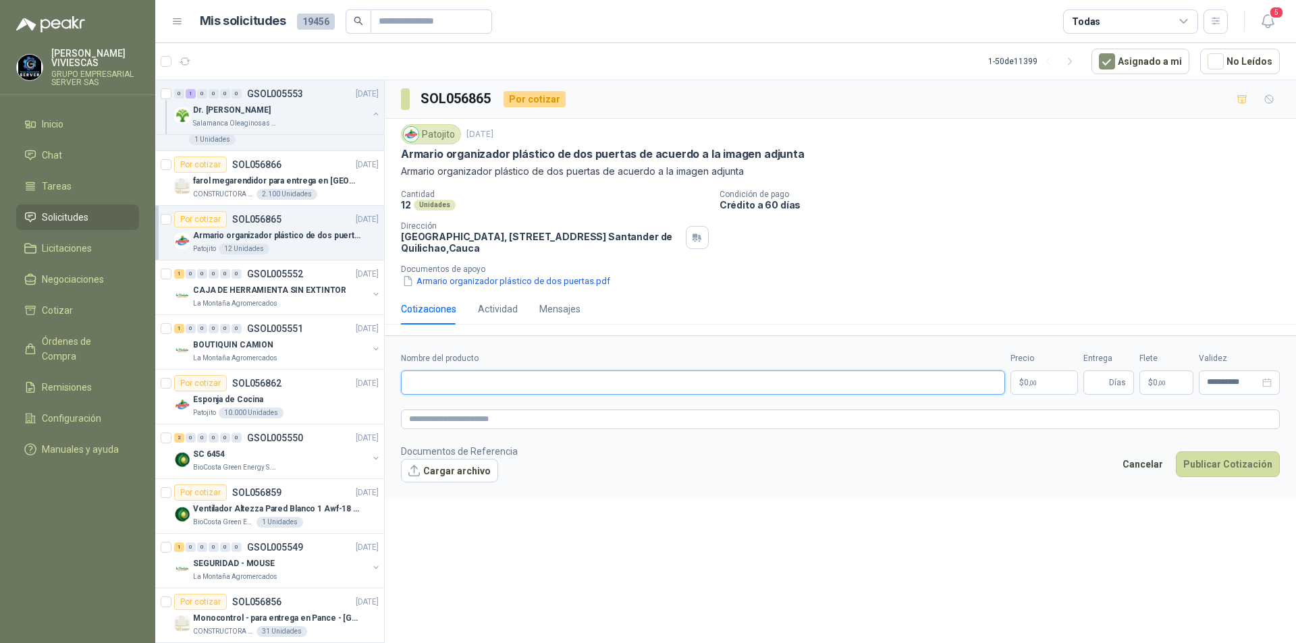
click at [444, 375] on input "Nombre del producto" at bounding box center [703, 383] width 604 height 24
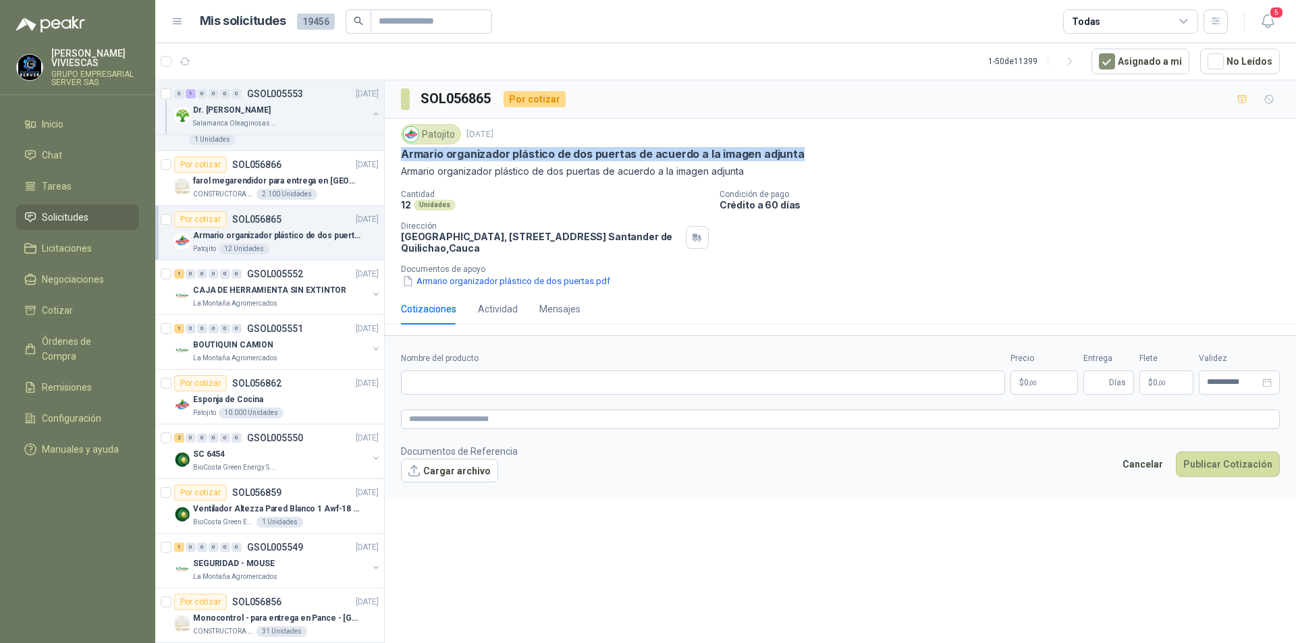
drag, startPoint x: 395, startPoint y: 151, endPoint x: 802, endPoint y: 161, distance: 407.2
click at [802, 161] on div "Patojito [DATE] Armario organizador plástico de dos puertas de acuerdo a la ima…" at bounding box center [840, 206] width 911 height 175
copy p "Armario organizador plástico de dos puertas de acuerdo a la imagen adjunta"
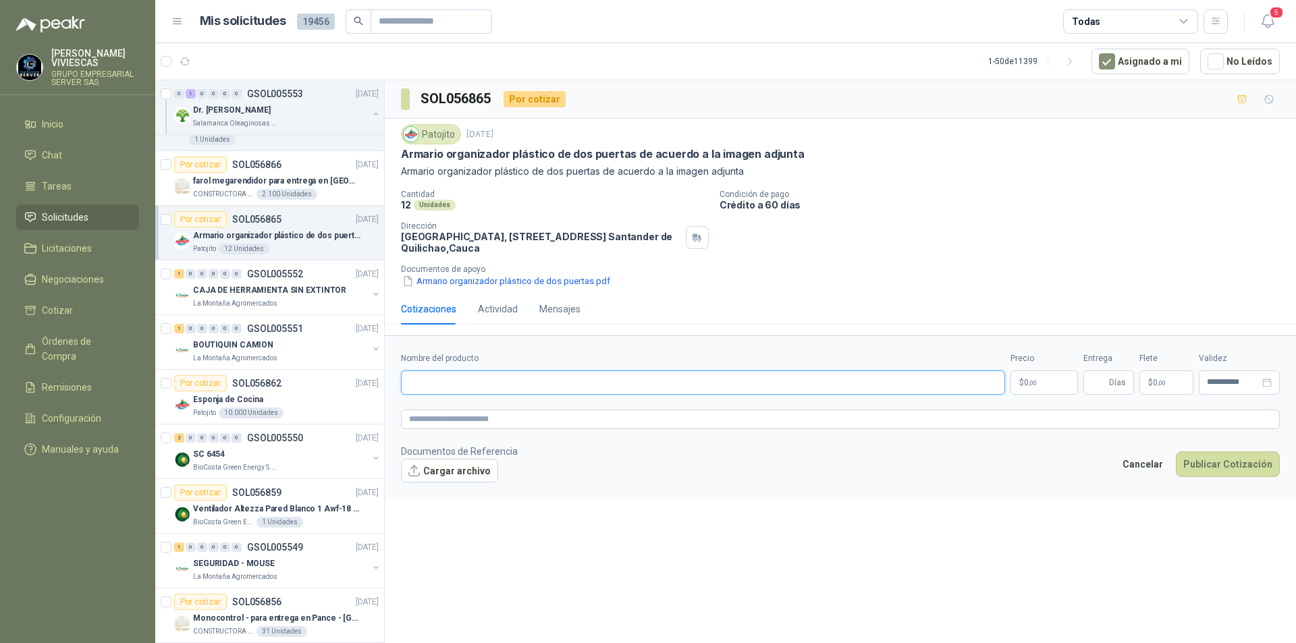
click at [475, 386] on input "Nombre del producto" at bounding box center [703, 383] width 604 height 24
paste input "**********"
type input "**********"
click at [1033, 381] on body "[PERSON_NAME] GRUPO EMPRESARIAL SERVER SAS Inicio Chat Tareas Solicitudes Licit…" at bounding box center [648, 321] width 1296 height 643
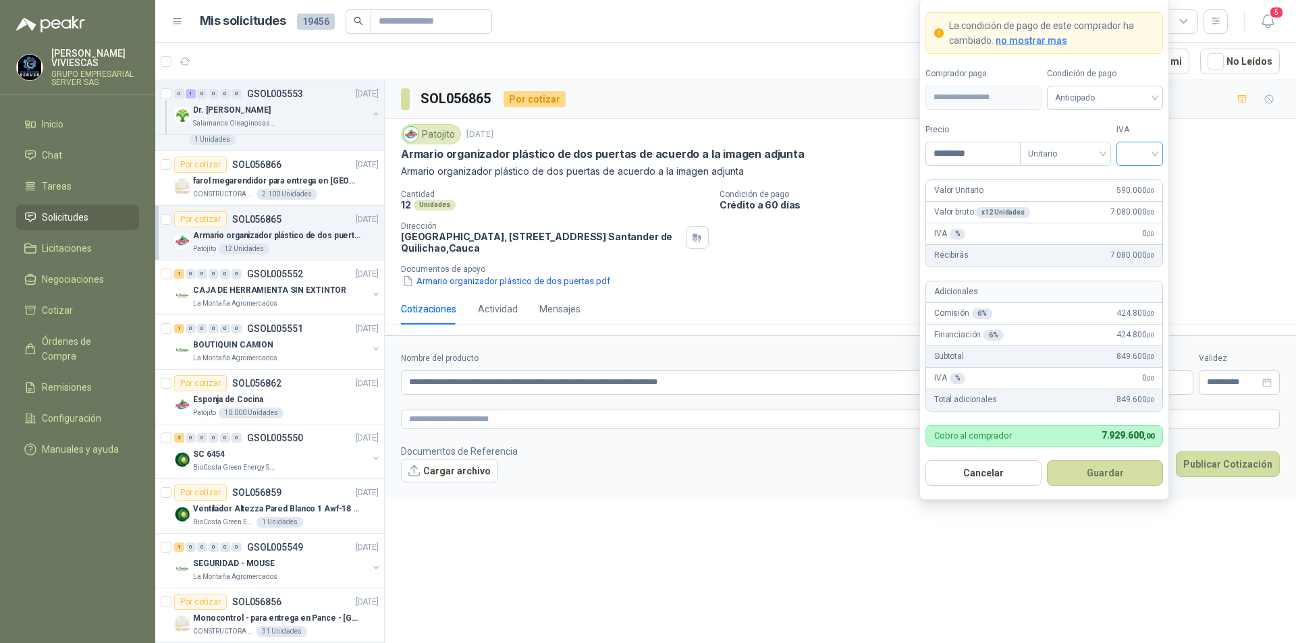
type input "*********"
click at [1152, 152] on input "search" at bounding box center [1140, 152] width 30 height 20
click at [1144, 176] on div "19%" at bounding box center [1139, 181] width 25 height 15
click at [1141, 99] on span "Anticipado" at bounding box center [1105, 98] width 100 height 20
click at [1104, 122] on div "Anticipado" at bounding box center [1105, 125] width 95 height 15
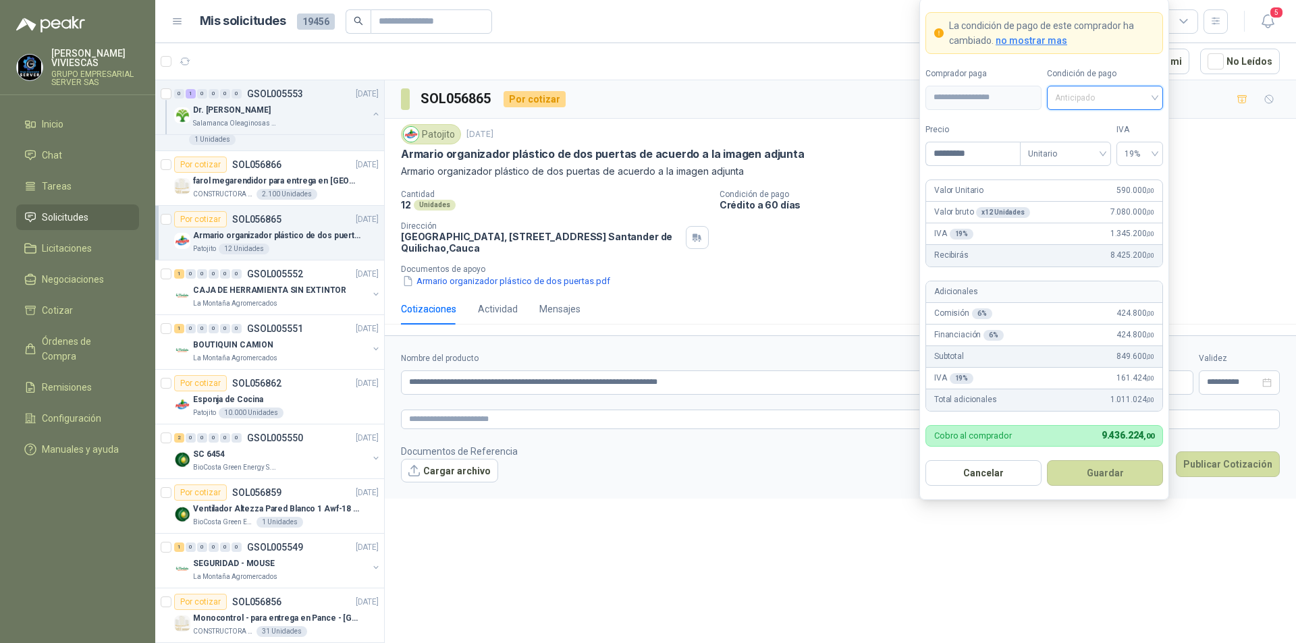
click at [1108, 99] on span "Anticipado" at bounding box center [1105, 98] width 100 height 20
click at [1104, 142] on div "Crédito a 60 días" at bounding box center [1105, 147] width 95 height 15
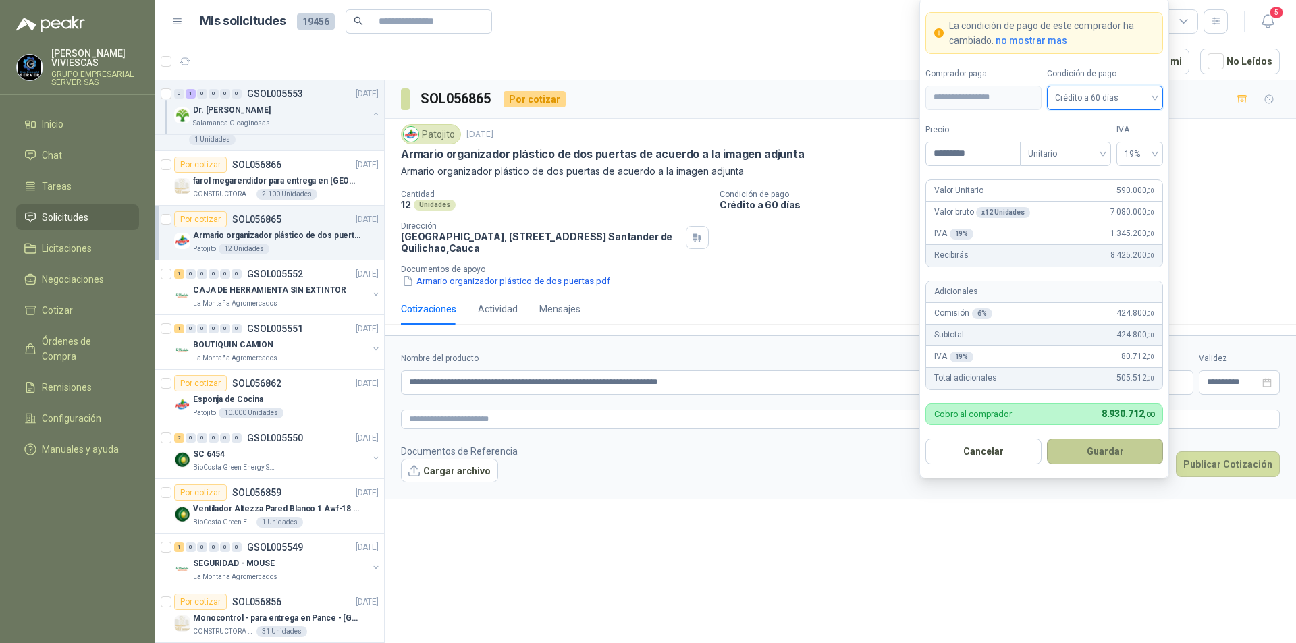
click at [1108, 448] on button "Guardar" at bounding box center [1105, 452] width 116 height 26
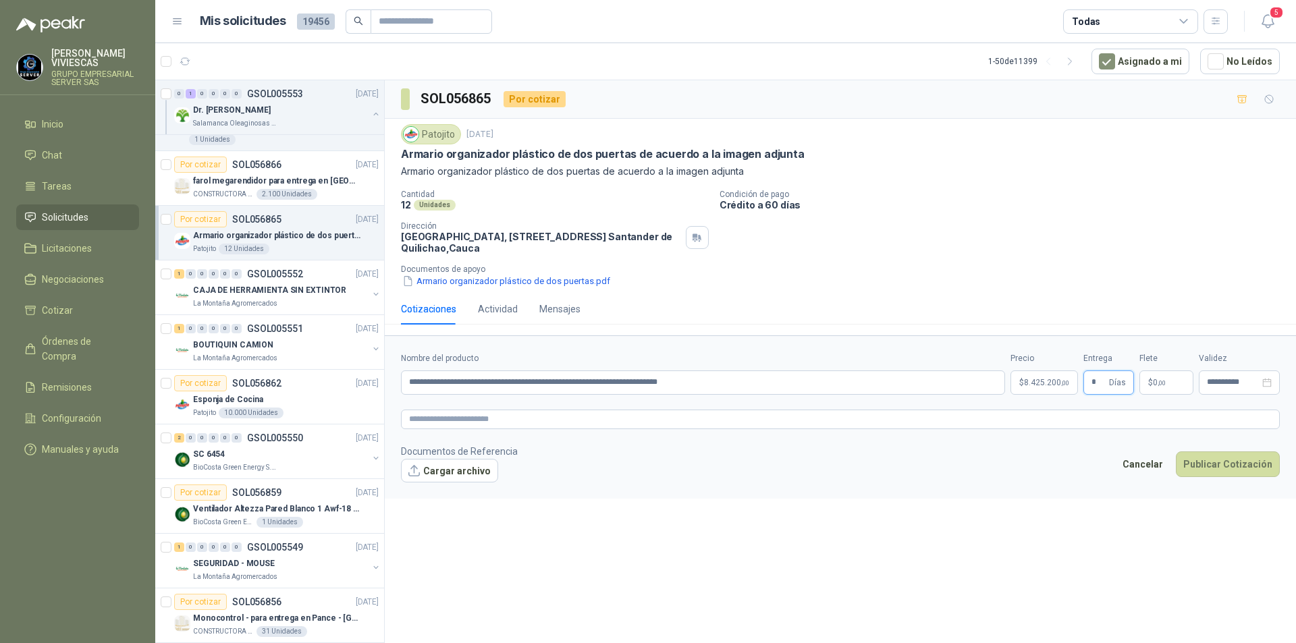
type input "*"
click at [467, 469] on button "Cargar archivo" at bounding box center [449, 471] width 97 height 24
click at [1227, 479] on button "Publicar Cotización" at bounding box center [1228, 482] width 104 height 26
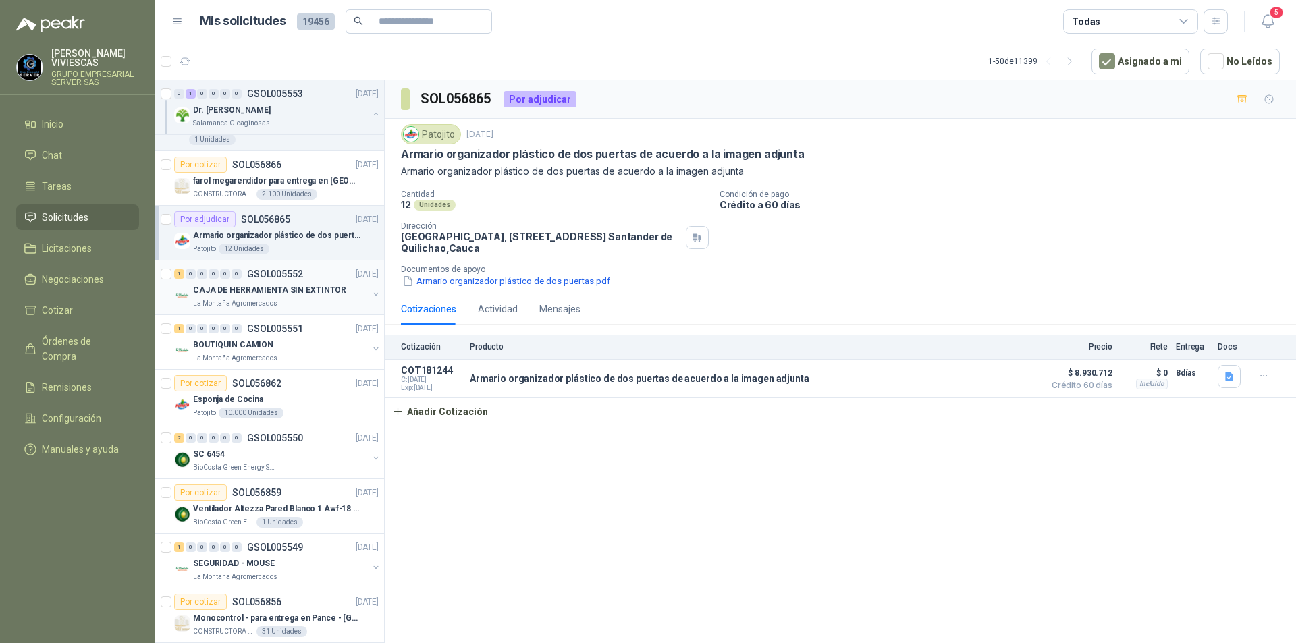
scroll to position [338, 0]
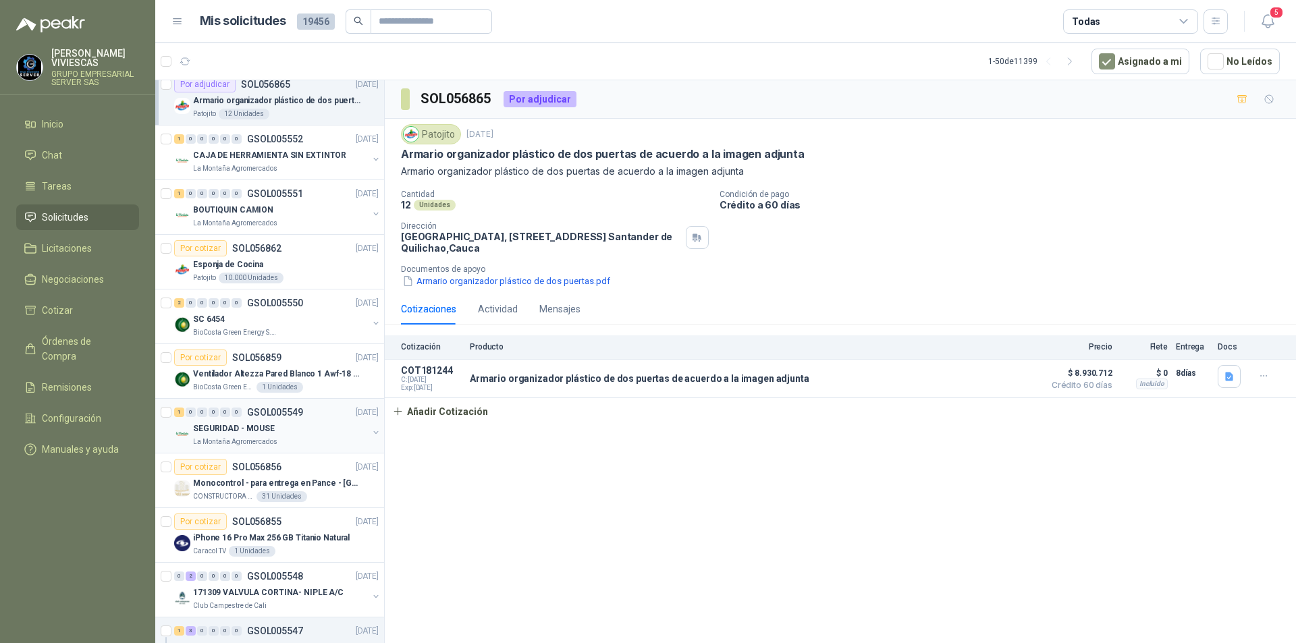
click at [317, 434] on div "SEGURIDAD - MOUSE" at bounding box center [280, 429] width 175 height 16
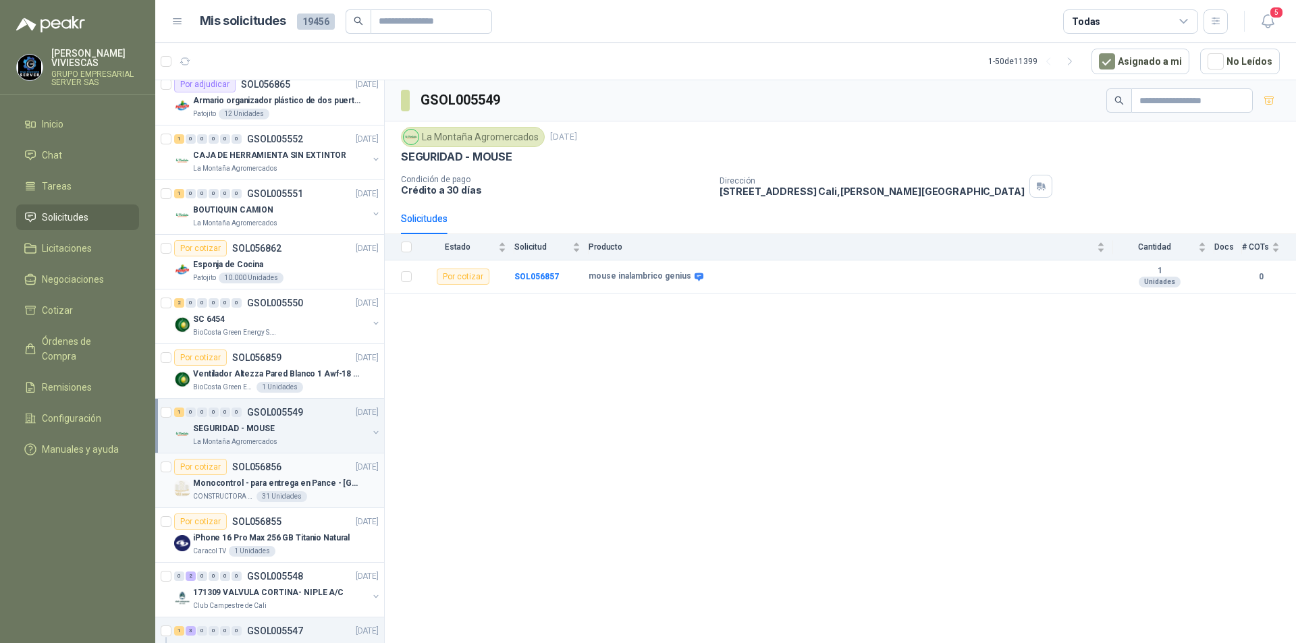
click at [323, 488] on p "Monocontrol - para entrega en Pance - [GEOGRAPHIC_DATA]" at bounding box center [277, 483] width 168 height 13
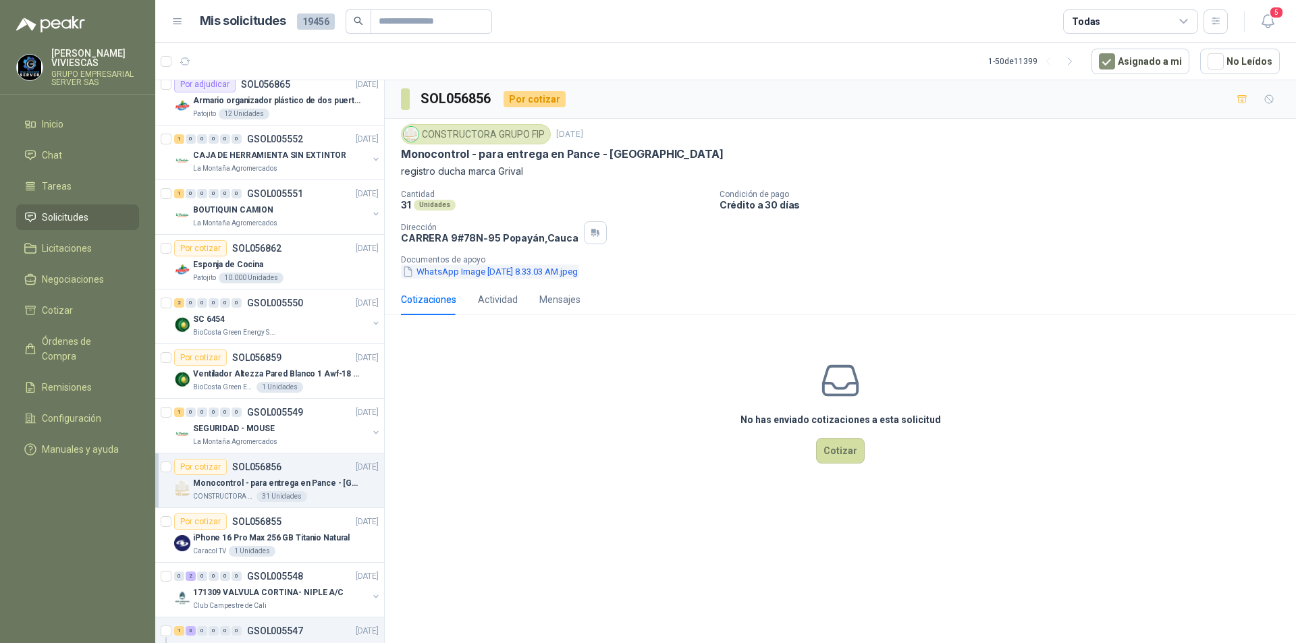
click at [562, 269] on button "WhatsApp Image [DATE] 8.33.03 AM.jpeg" at bounding box center [490, 272] width 178 height 14
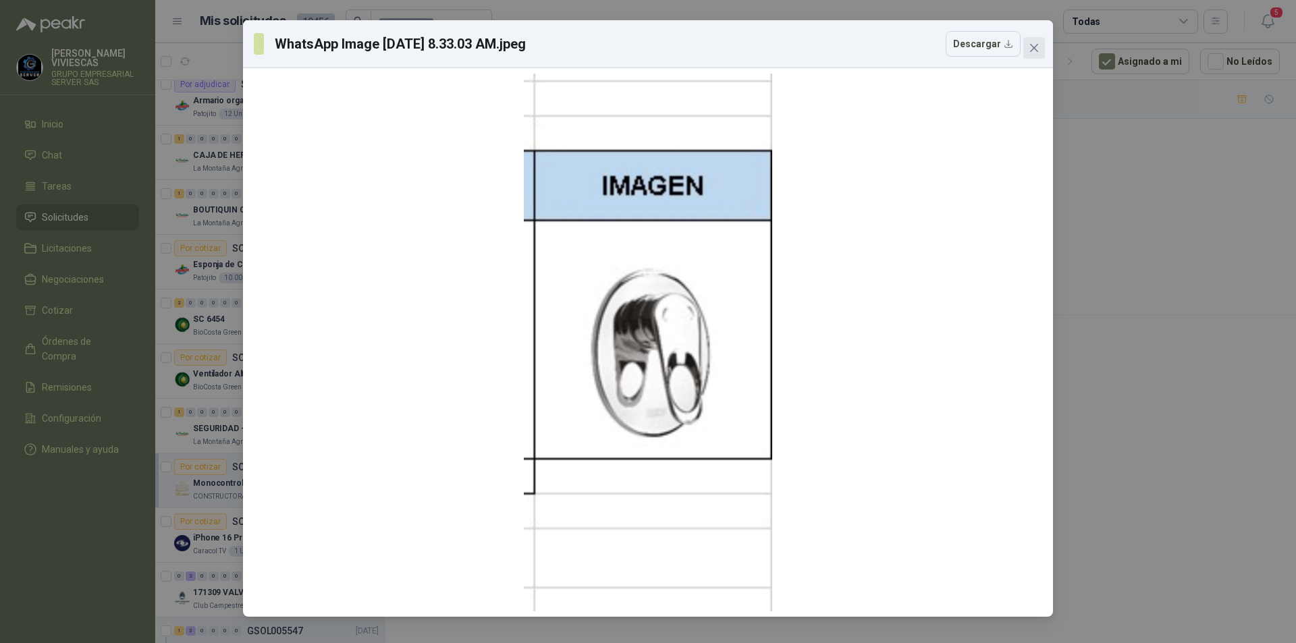
click at [1035, 49] on icon "close" at bounding box center [1034, 48] width 8 height 8
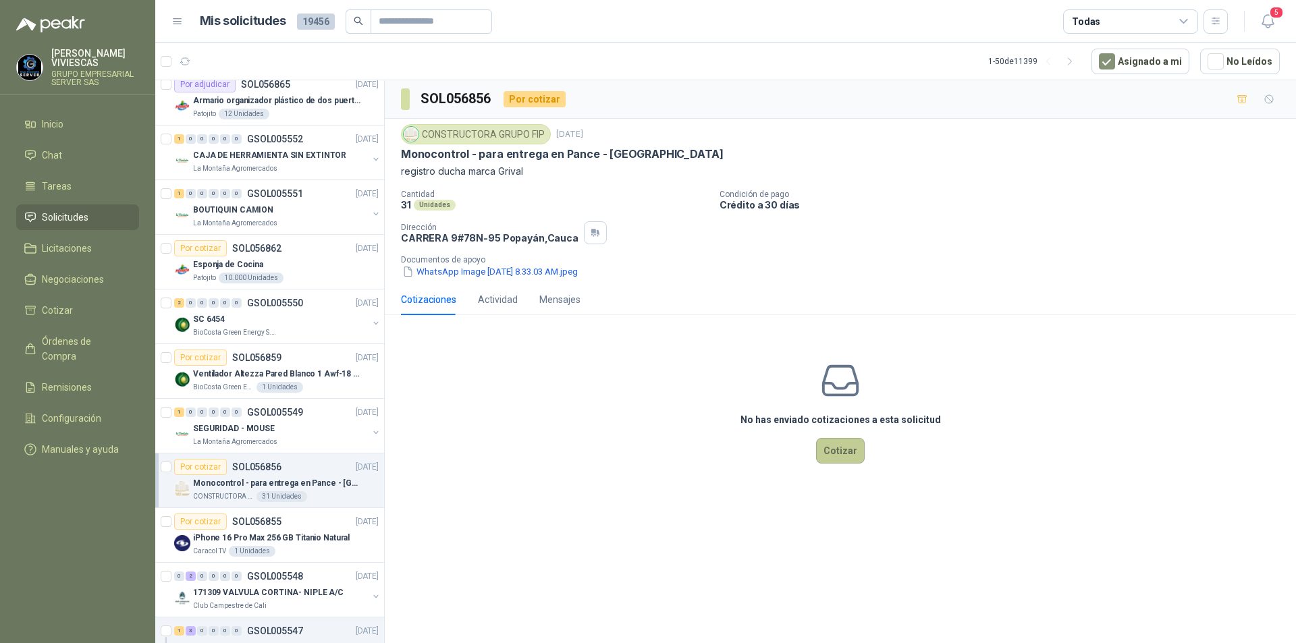
click at [840, 449] on button "Cotizar" at bounding box center [840, 451] width 49 height 26
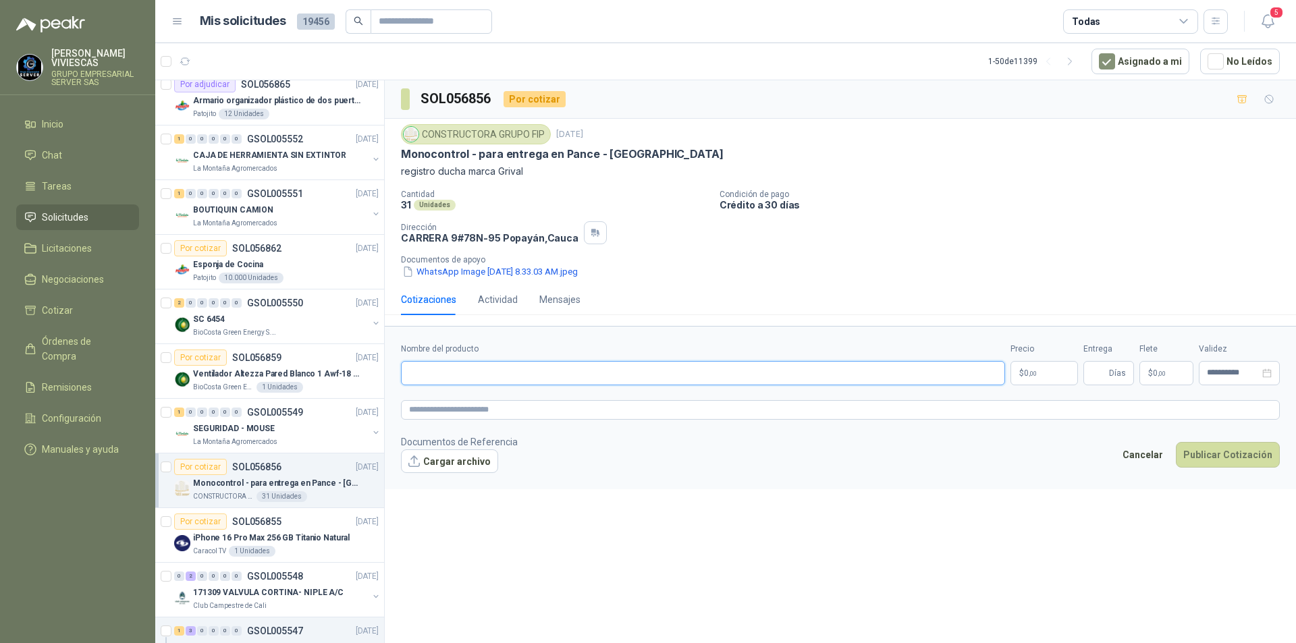
click at [520, 370] on input "Nombre del producto" at bounding box center [703, 373] width 604 height 24
type input "**********"
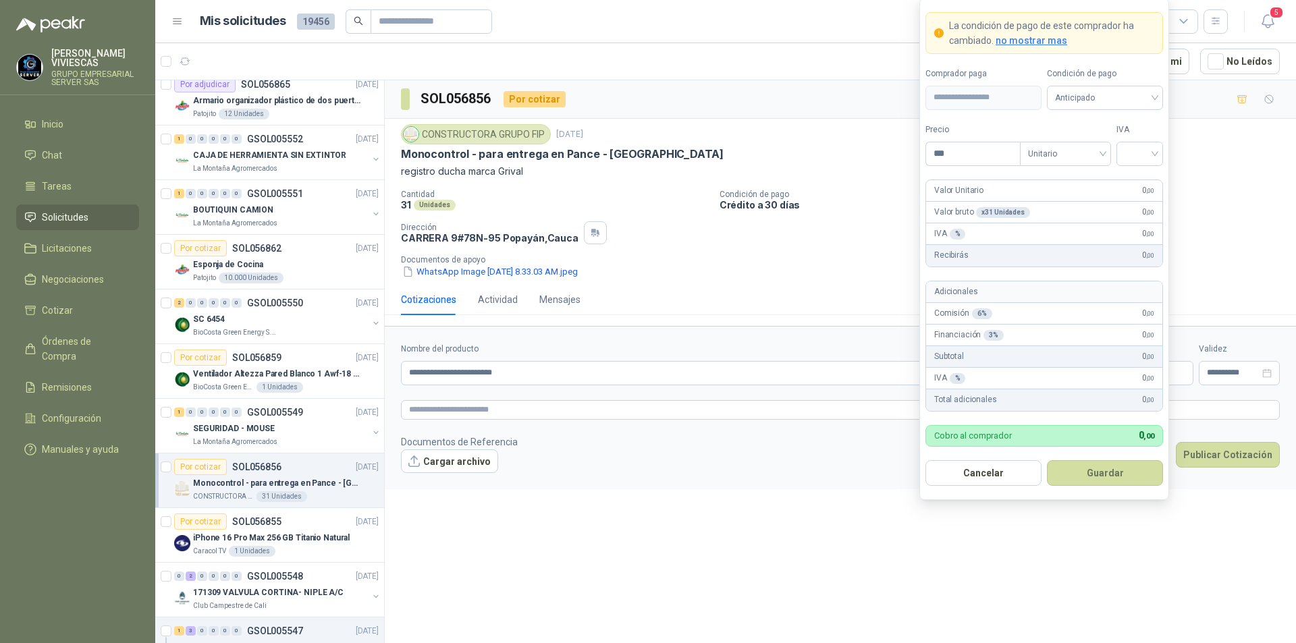
click at [1037, 381] on body "[PERSON_NAME] GRUPO EMPRESARIAL SERVER SAS Inicio Chat Tareas Solicitudes Licit…" at bounding box center [648, 321] width 1296 height 643
click at [1154, 148] on div at bounding box center [1138, 154] width 47 height 24
type input "*********"
click at [1150, 174] on div "19%" at bounding box center [1137, 181] width 25 height 15
click at [1137, 97] on span "Anticipado" at bounding box center [1103, 98] width 100 height 20
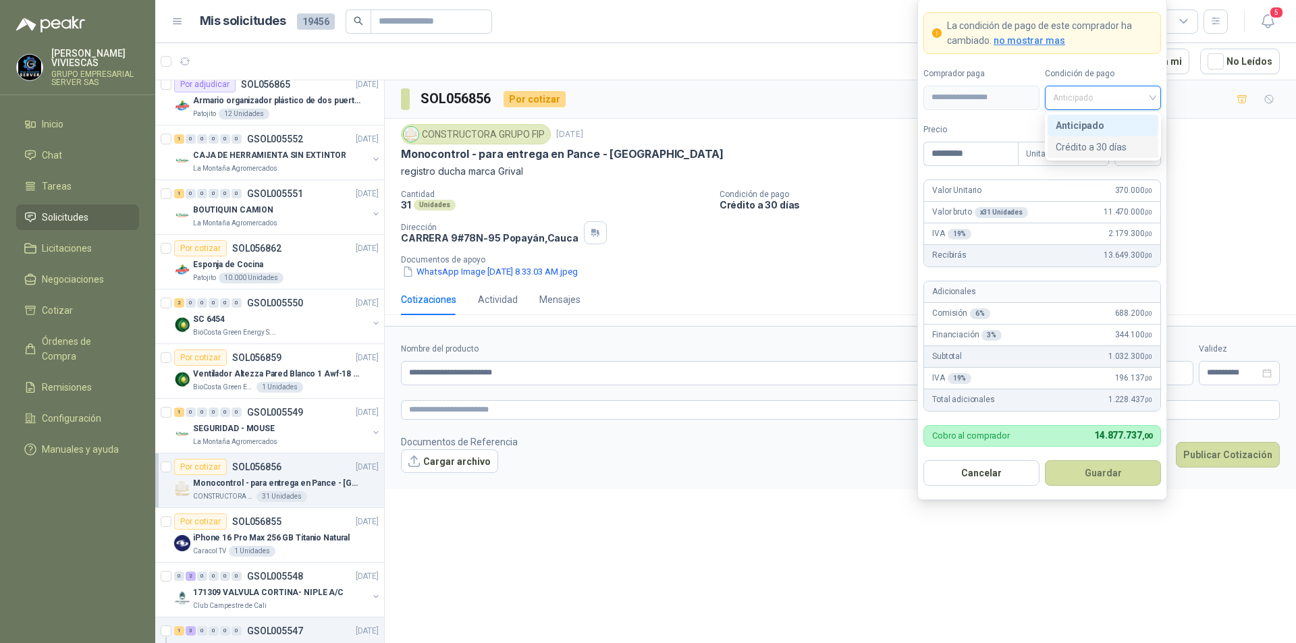
click at [1113, 148] on div "Crédito a 30 días" at bounding box center [1103, 147] width 95 height 15
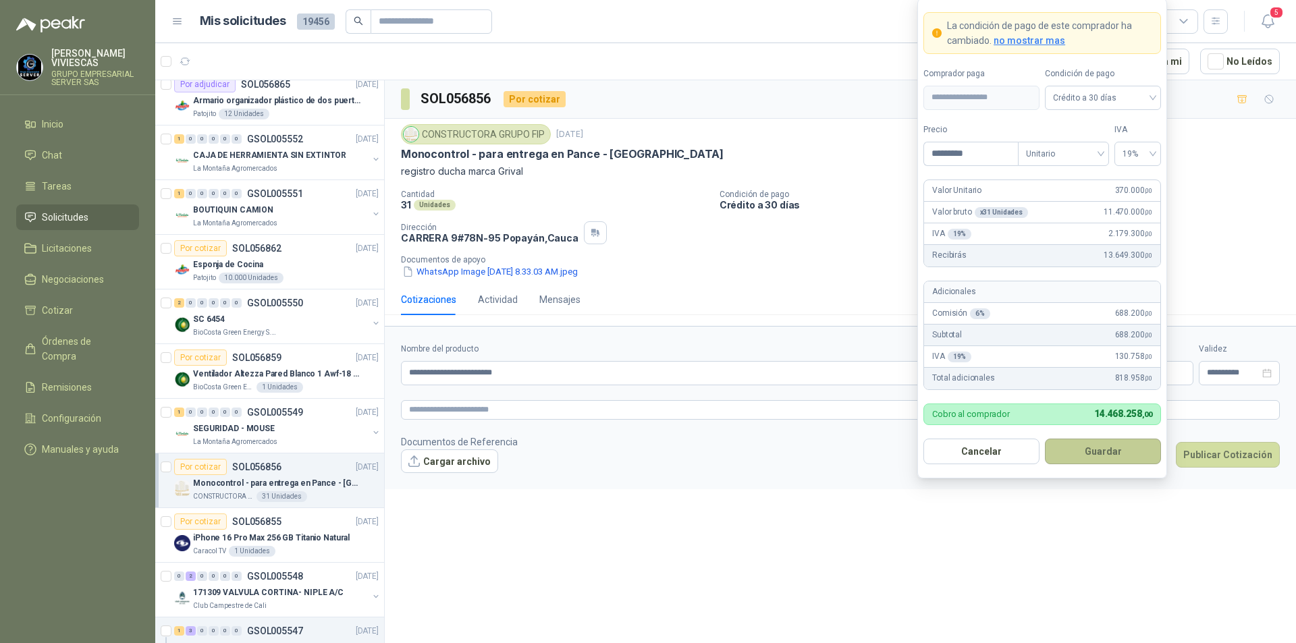
click at [1101, 452] on button "Guardar" at bounding box center [1103, 452] width 116 height 26
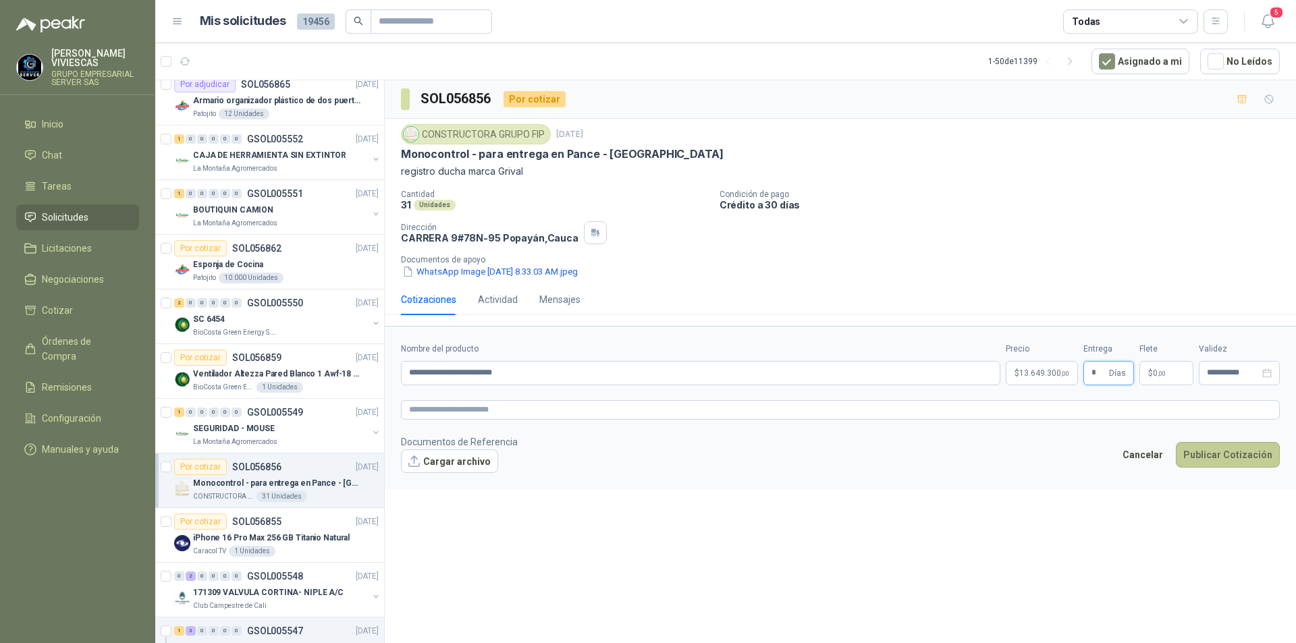
type input "*"
click at [1227, 457] on button "Publicar Cotización" at bounding box center [1228, 455] width 104 height 26
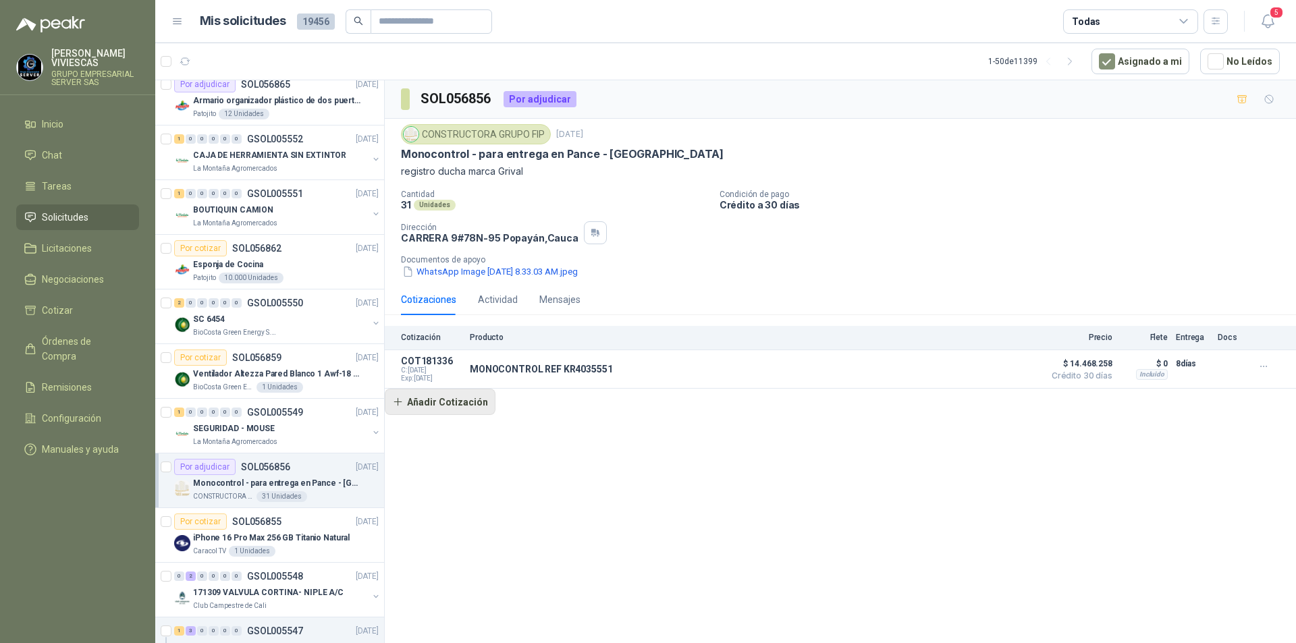
click at [458, 396] on button "Añadir Cotización" at bounding box center [440, 402] width 111 height 27
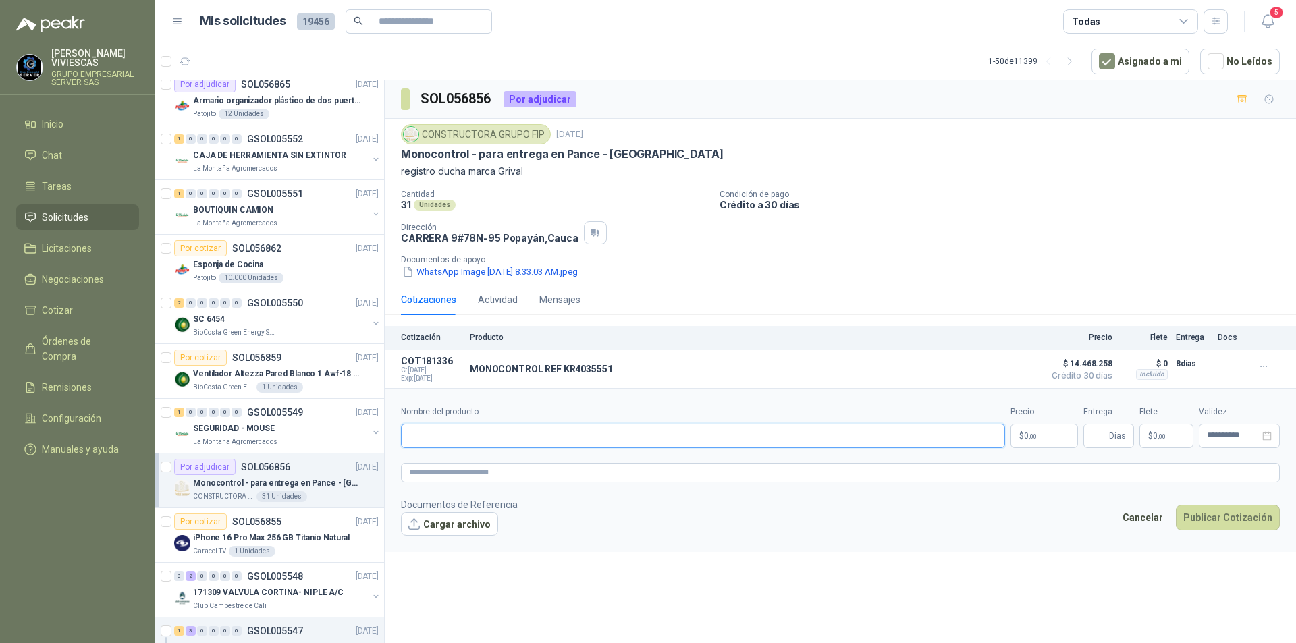
click at [473, 425] on input "Nombre del producto" at bounding box center [703, 436] width 604 height 24
type input "**********"
click at [441, 531] on button "Cargar archivo" at bounding box center [449, 524] width 97 height 24
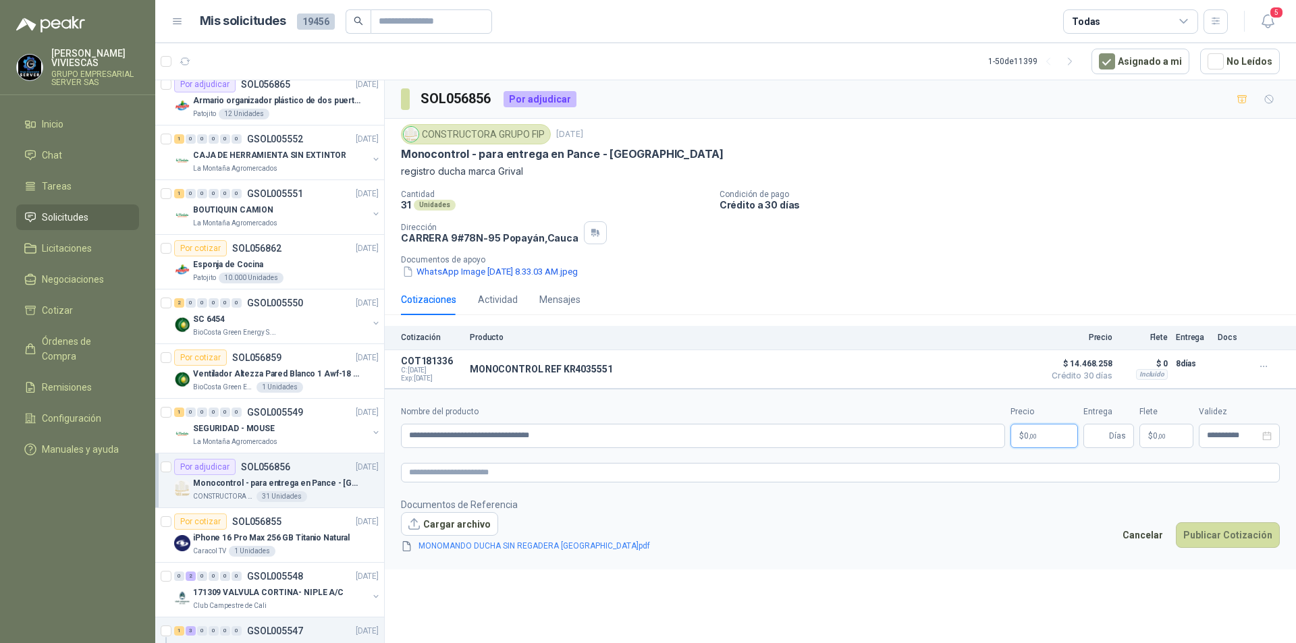
click at [1043, 433] on body "[PERSON_NAME] GRUPO EMPRESARIAL SERVER SAS Inicio Chat Tareas Solicitudes Licit…" at bounding box center [648, 321] width 1296 height 643
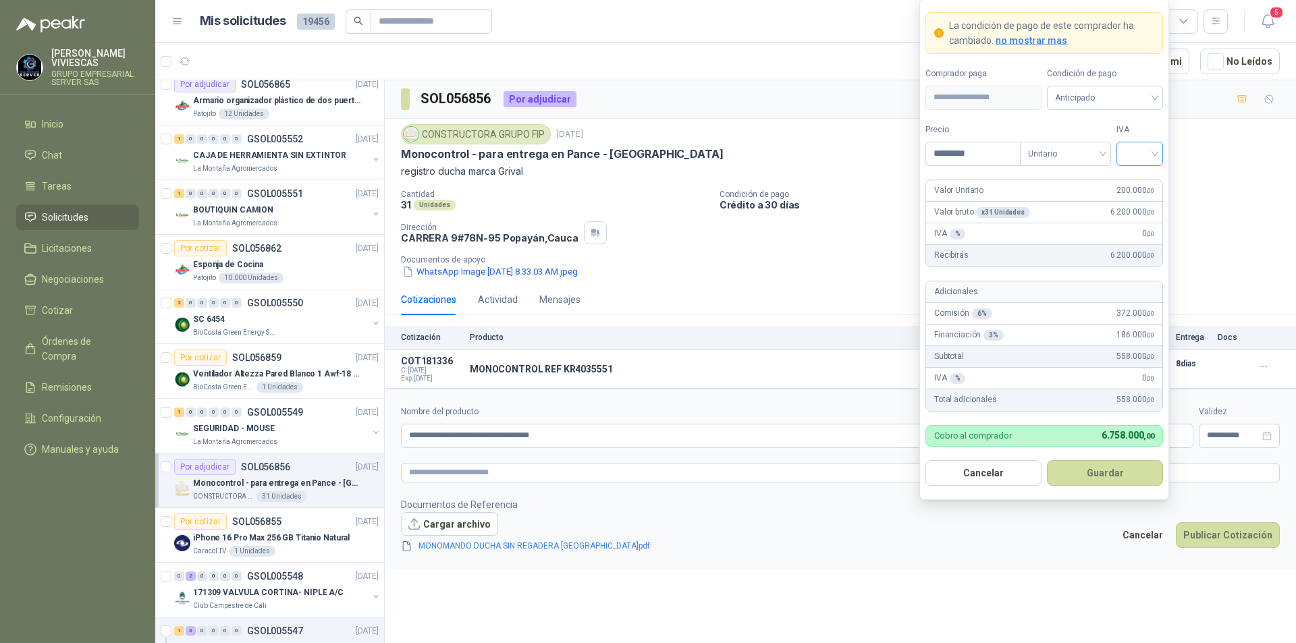
type input "*********"
click at [1151, 151] on input "search" at bounding box center [1140, 152] width 30 height 20
click at [1140, 177] on div "19%" at bounding box center [1139, 181] width 25 height 15
click at [1138, 93] on span "Anticipado" at bounding box center [1105, 98] width 100 height 20
click at [1107, 148] on div "Crédito a 30 días" at bounding box center [1105, 147] width 95 height 15
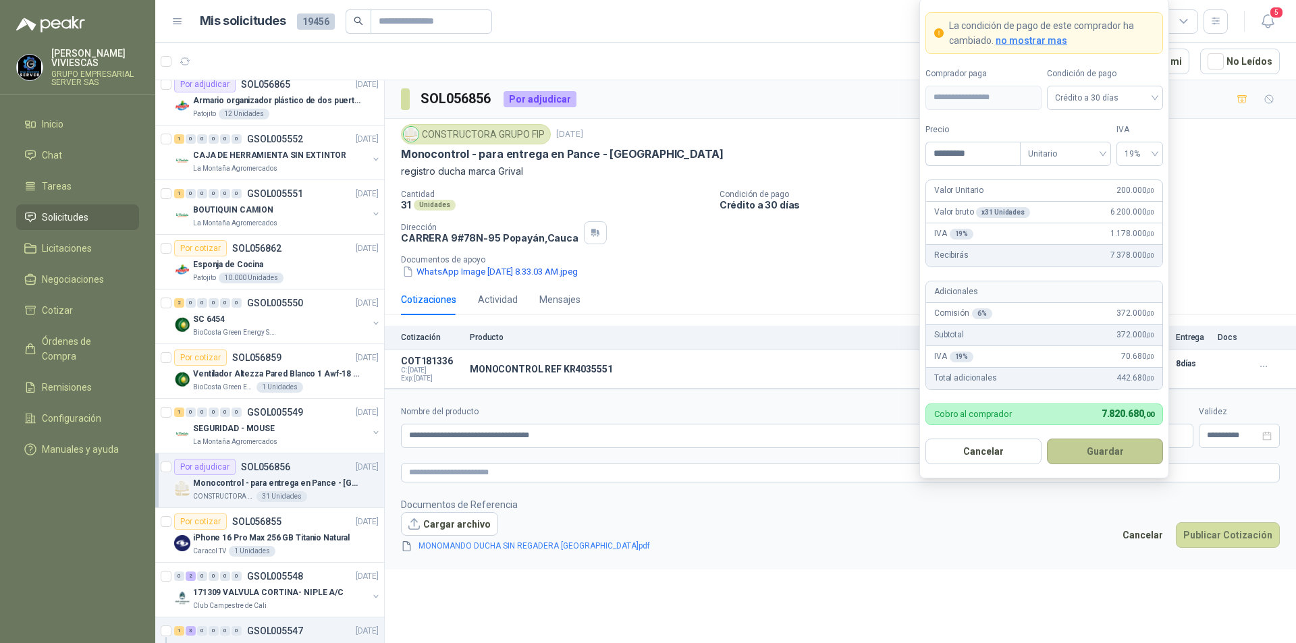
click at [1107, 450] on button "Guardar" at bounding box center [1105, 452] width 116 height 26
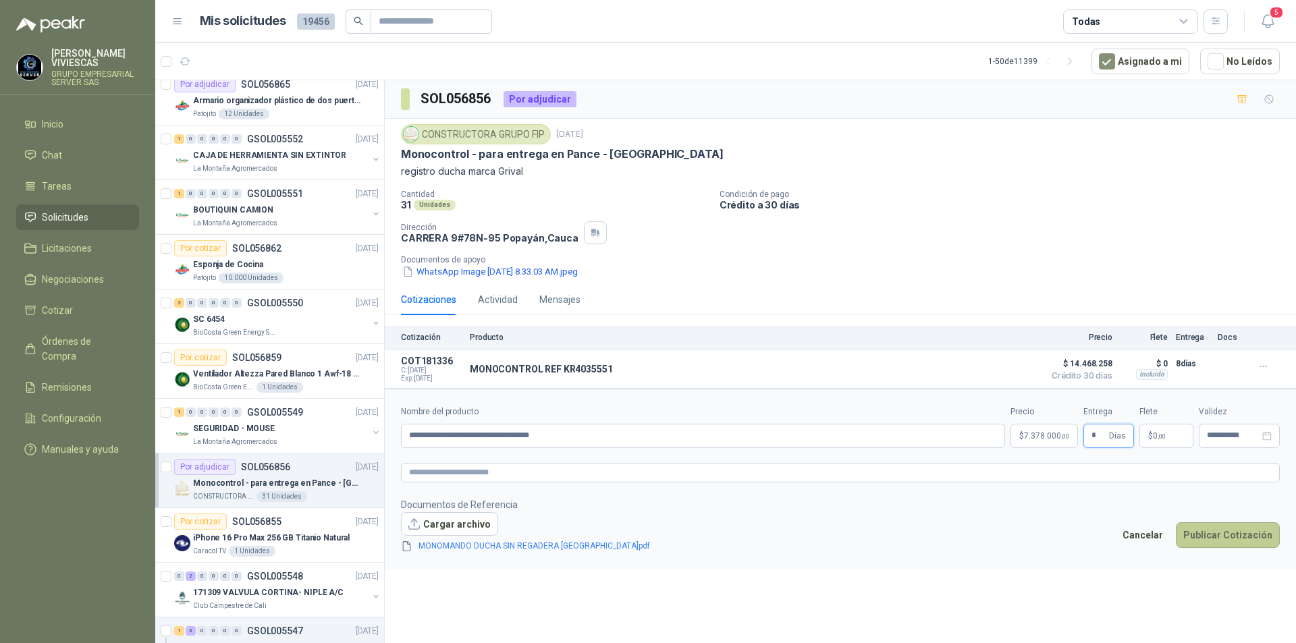
type input "*"
click at [1230, 531] on button "Publicar Cotización" at bounding box center [1228, 536] width 104 height 26
